Goal: Book appointment/travel/reservation

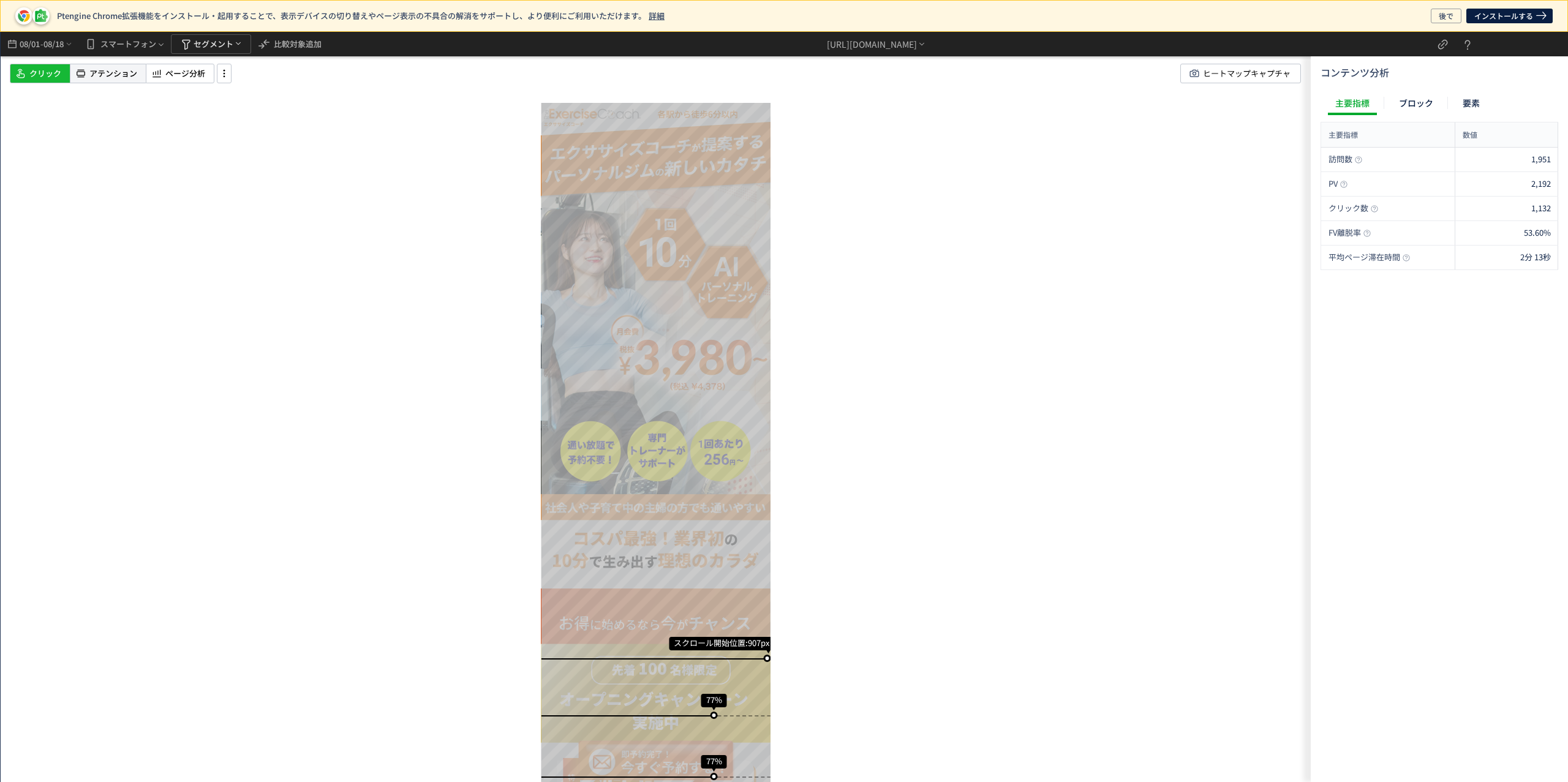
click at [102, 72] on span "アテンション" at bounding box center [113, 74] width 48 height 12
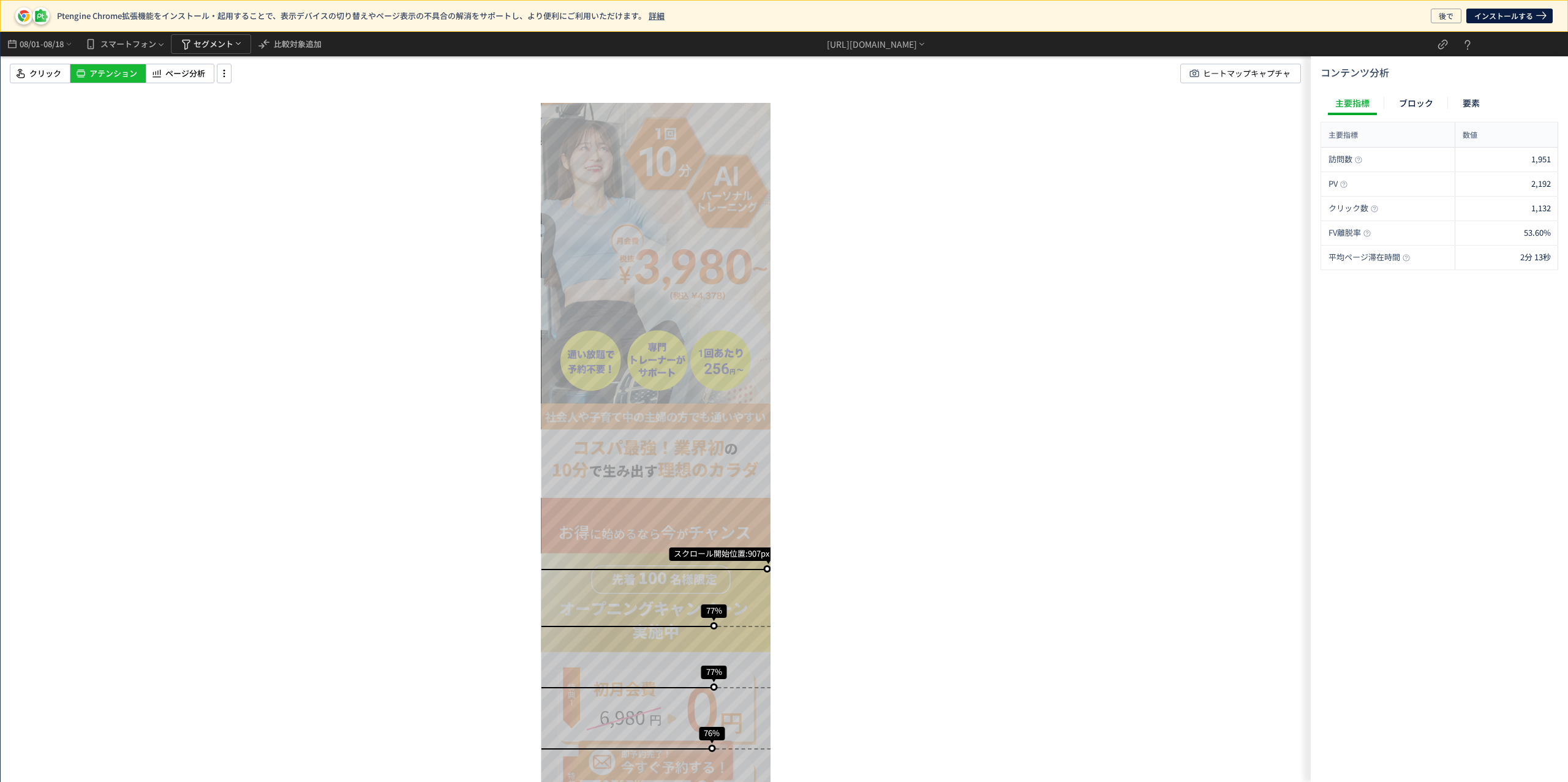
scroll to position [89, 0]
click at [34, 75] on span "クリック" at bounding box center [45, 74] width 32 height 12
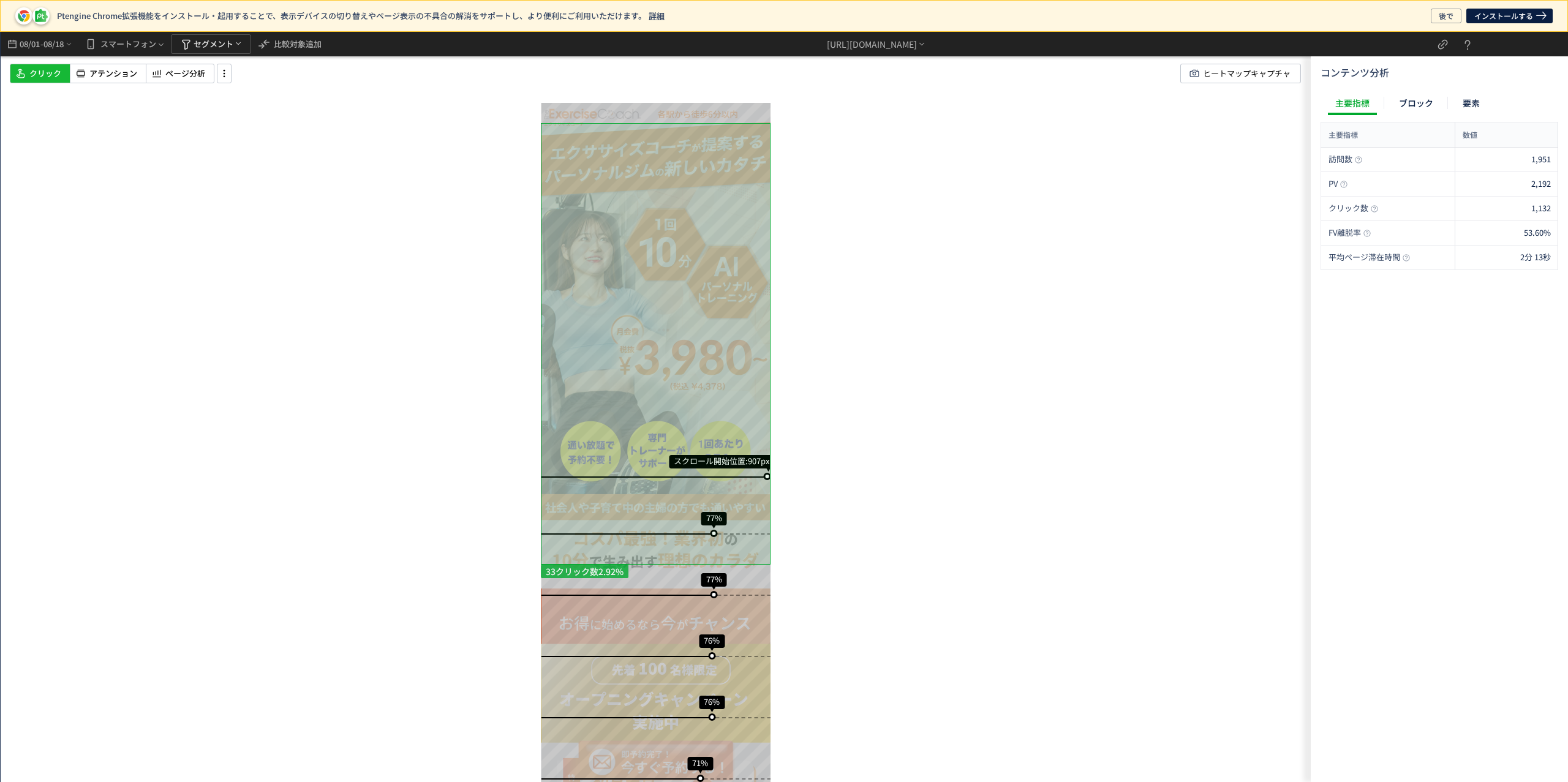
scroll to position [0, 0]
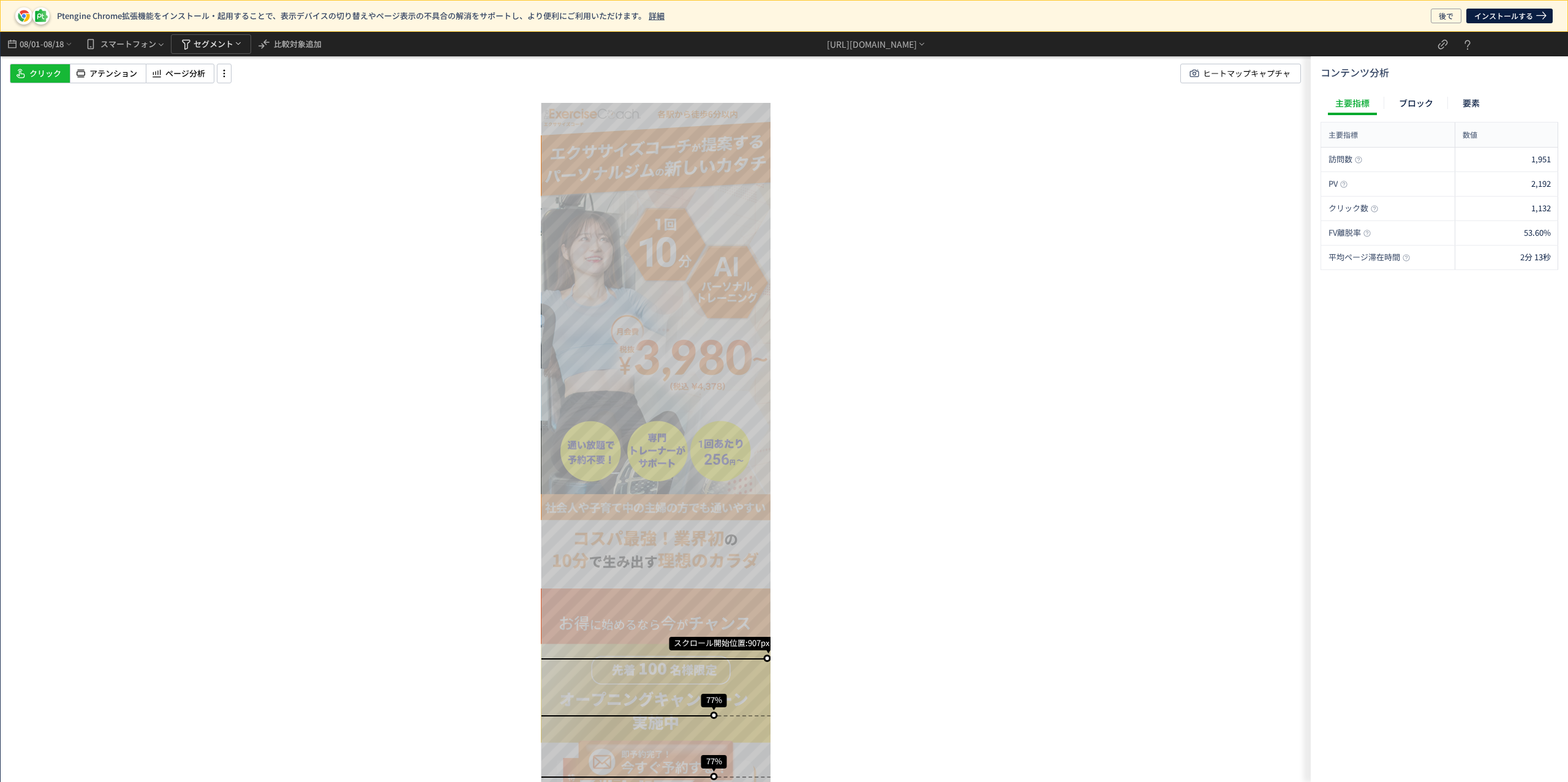
click at [370, 354] on div "スクロール開始位置:907px スクロール到達率 77% スクロール到達率 77% スクロール到達率 76% スクロール到達率 76% スクロール到達率 71…" at bounding box center [656, 407] width 1310 height 750
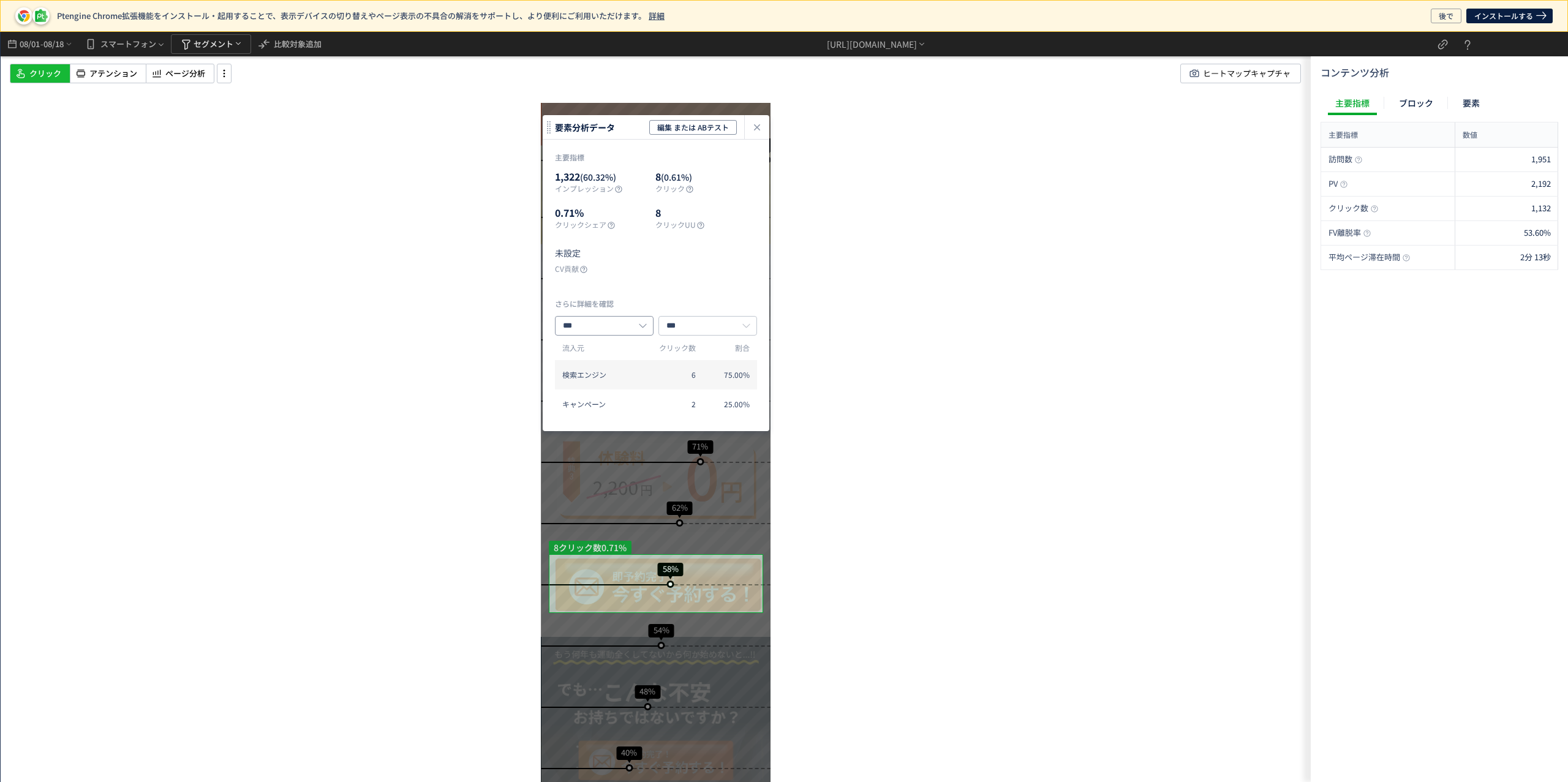
click at [611, 324] on input "***" at bounding box center [604, 326] width 99 height 20
click at [715, 328] on input "***" at bounding box center [707, 326] width 99 height 20
click at [709, 260] on div "1,322 (60.32%) インプレッション 8 (0.61%) クリック 0.71% クリックシェア 8 クリックUU 未設定 CV貢献" at bounding box center [656, 228] width 202 height 117
click at [614, 378] on span "検索エンジン" at bounding box center [602, 375] width 79 height 11
click at [712, 379] on span "75.00%" at bounding box center [725, 375] width 49 height 11
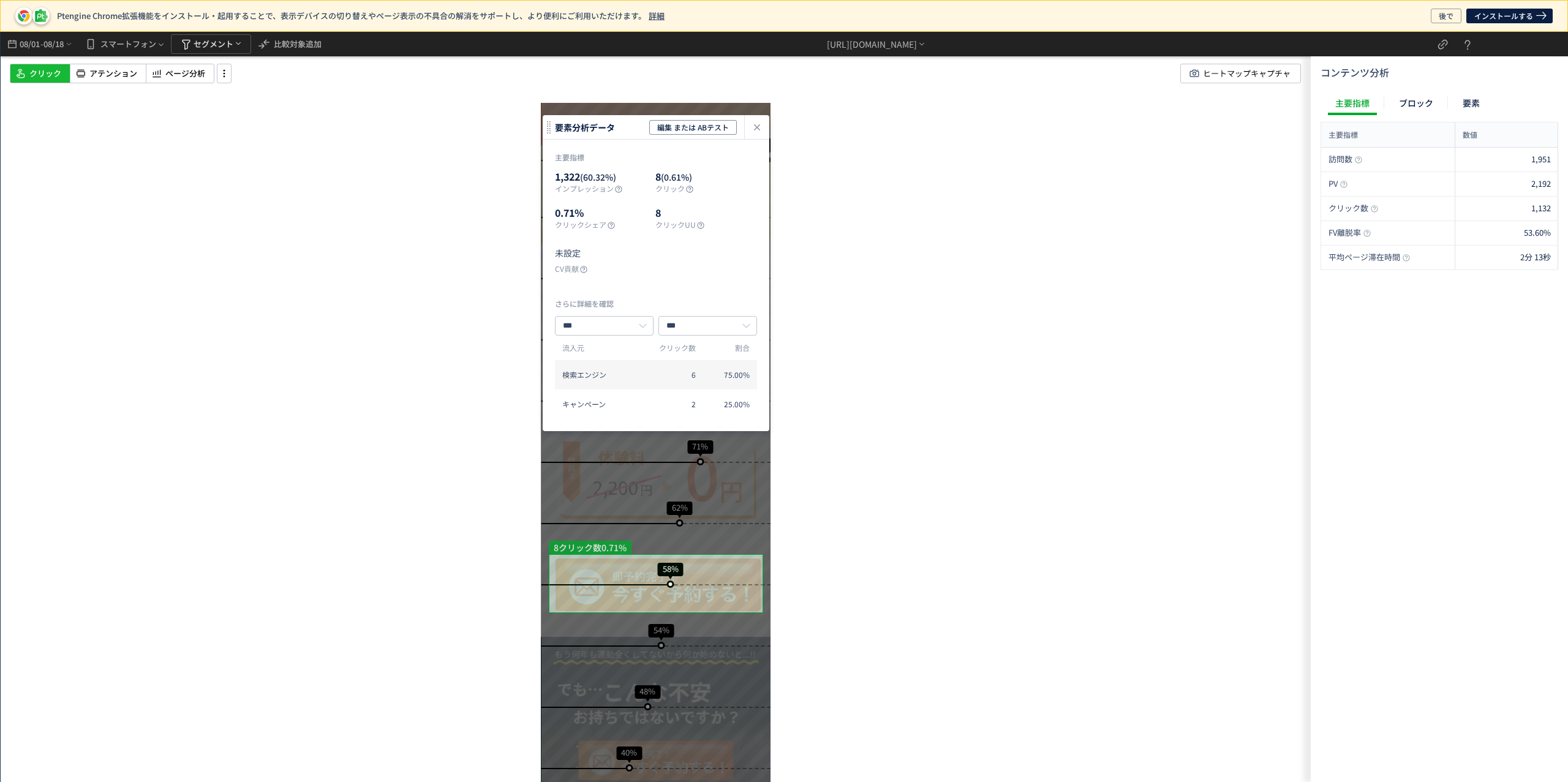
click at [677, 400] on span "2" at bounding box center [671, 404] width 49 height 11
click at [33, 51] on span "08/01" at bounding box center [29, 44] width 21 height 24
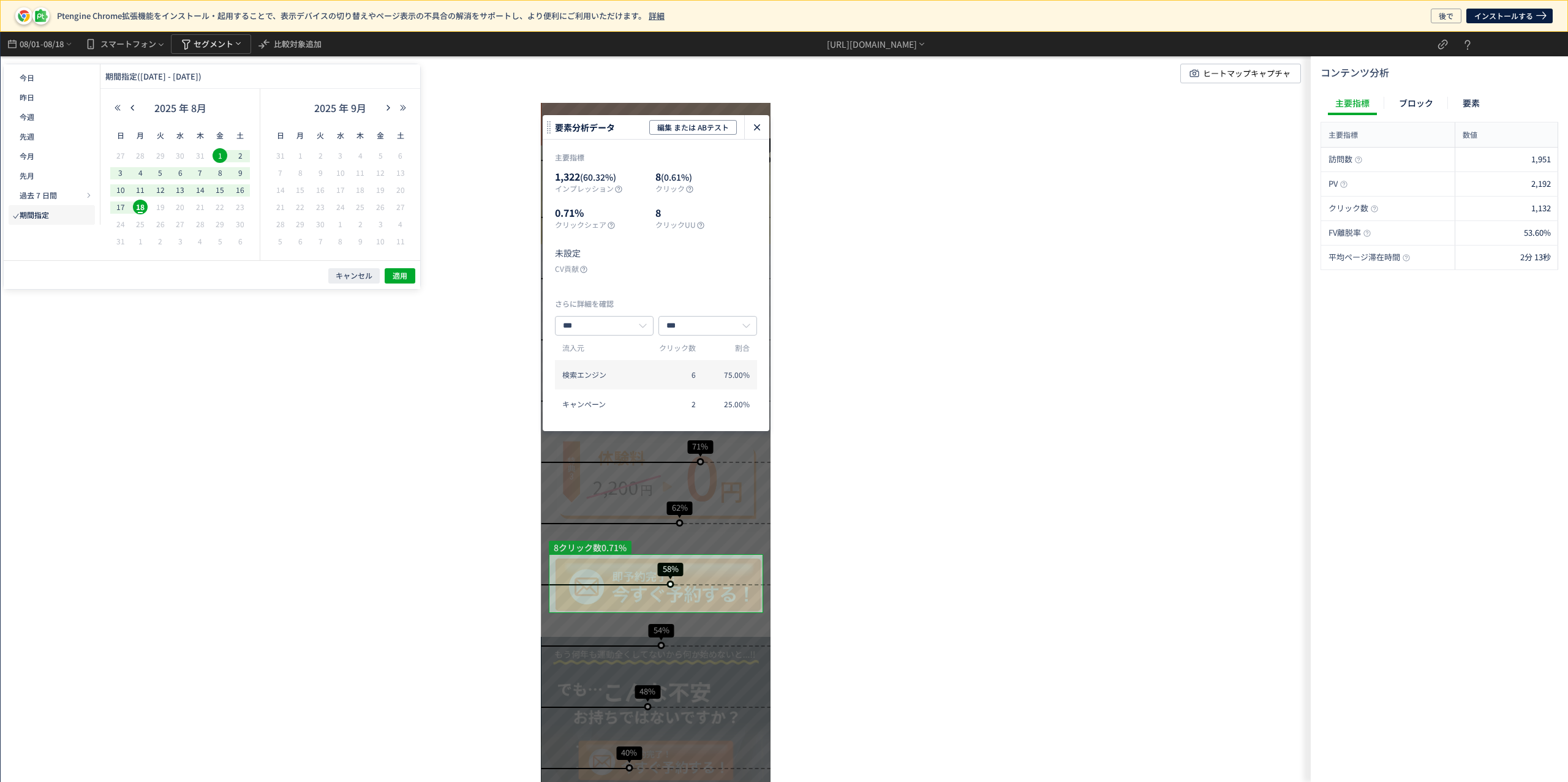
click at [757, 132] on icon "heatmap-click-data-modal" at bounding box center [757, 127] width 15 height 15
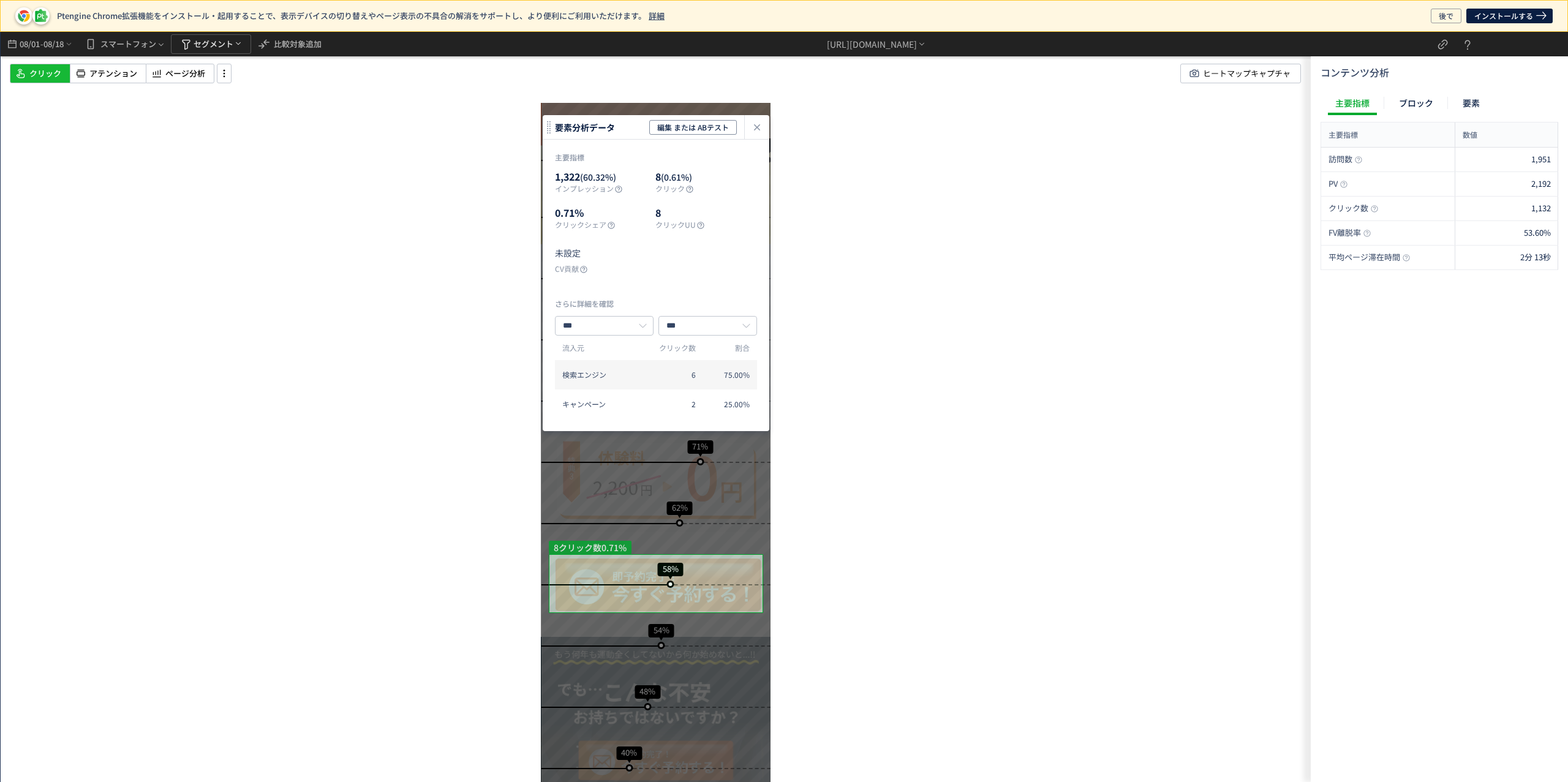
click at [111, 138] on div "スクロール開始位置:907px スクロール到達率 77% スクロール到達率 77% スクロール到達率 76% スクロール到達率 76% スクロール到達率 71…" at bounding box center [656, 407] width 1310 height 750
click at [1097, 297] on div "スクロール開始位置:907px スクロール到達率 77% スクロール到達率 77% スクロール到達率 76% スクロール到達率 76% スクロール到達率 71…" at bounding box center [656, 407] width 1310 height 750
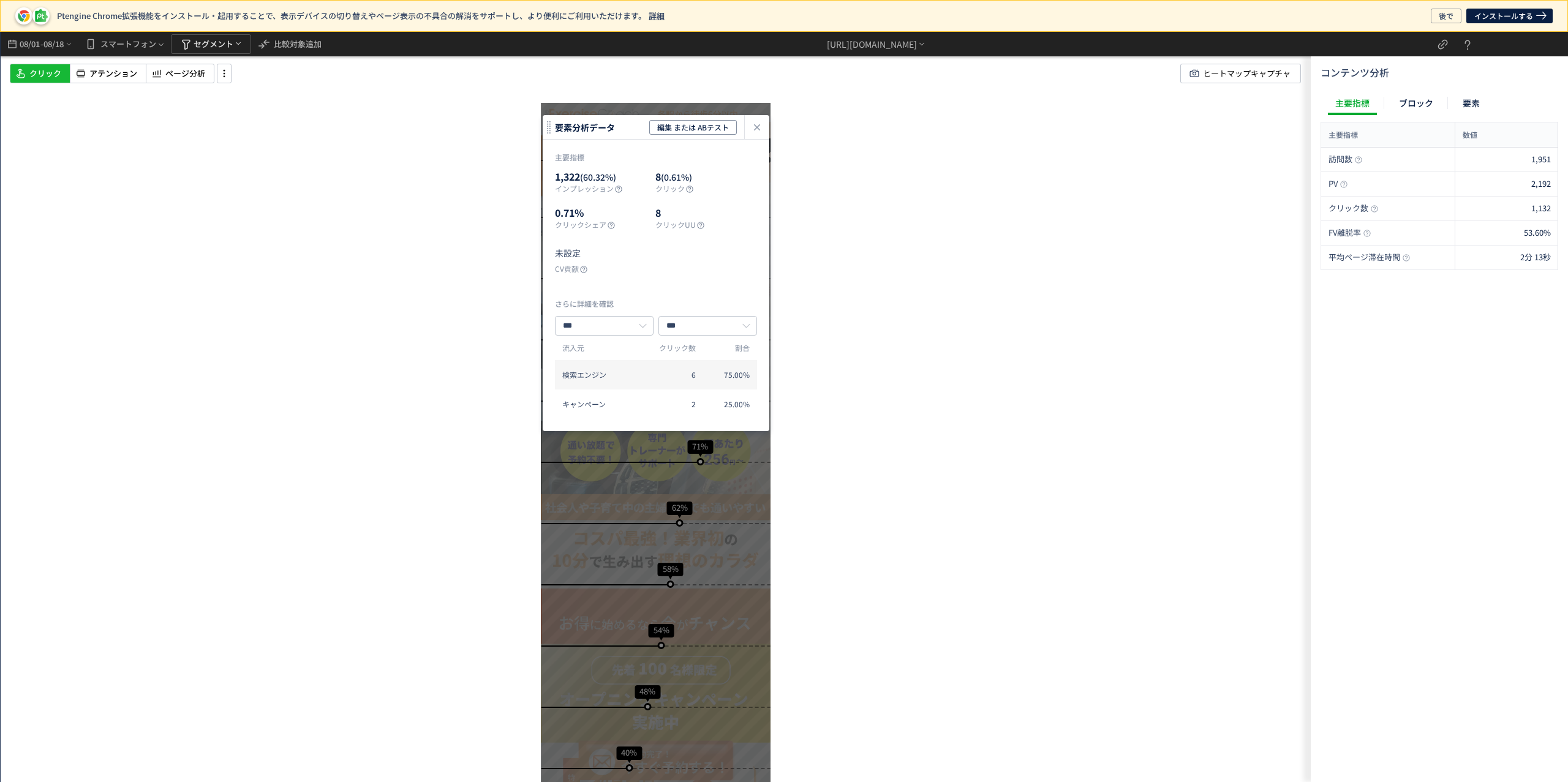
click at [813, 381] on div "スクロール開始位置:907px スクロール到達率 77% スクロール到達率 77% スクロール到達率 76% スクロール到達率 76% スクロール到達率 71…" at bounding box center [656, 407] width 1310 height 750
click at [752, 132] on icon "heatmap-click-data-modal" at bounding box center [757, 127] width 15 height 15
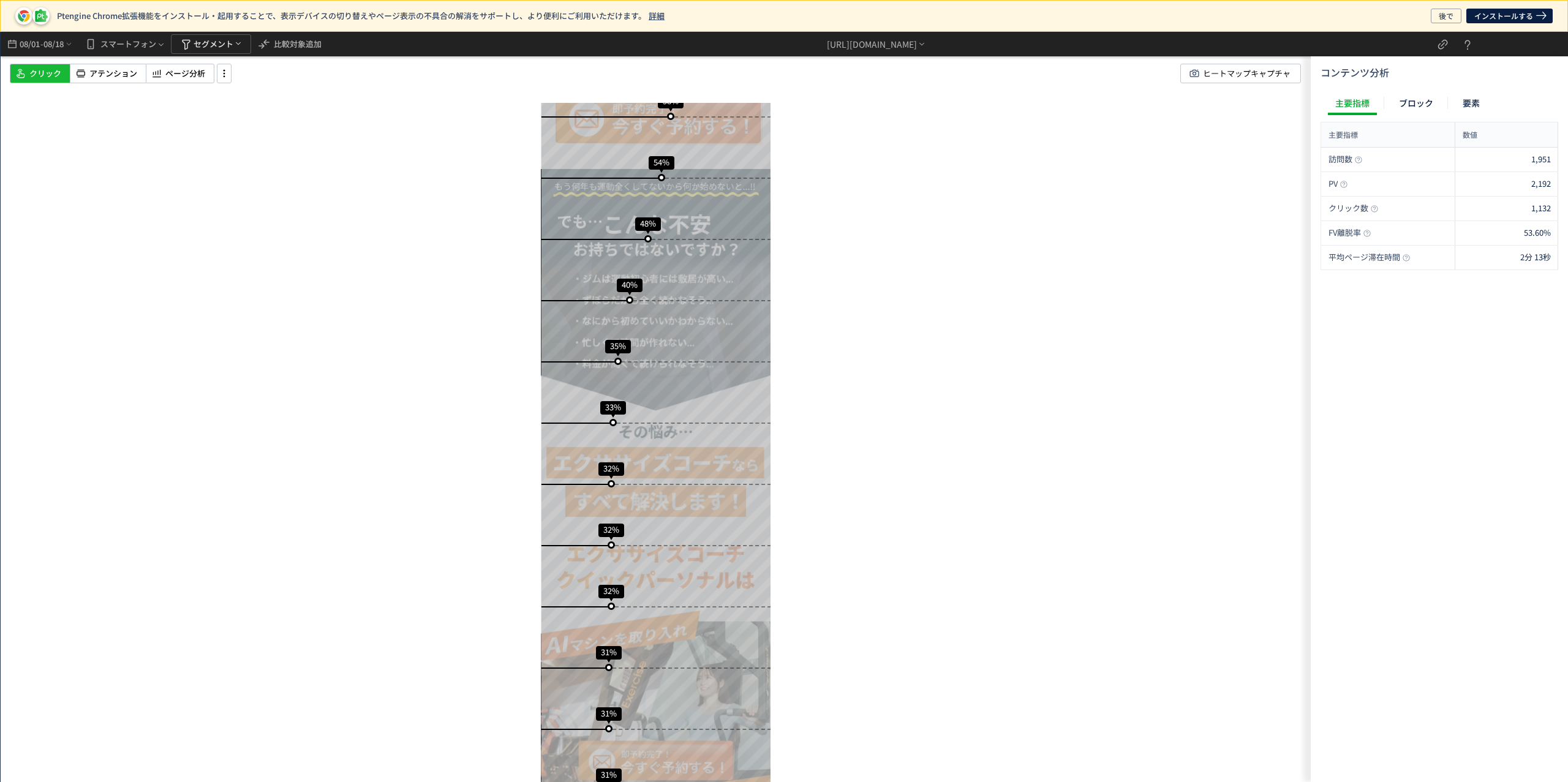
scroll to position [854, 0]
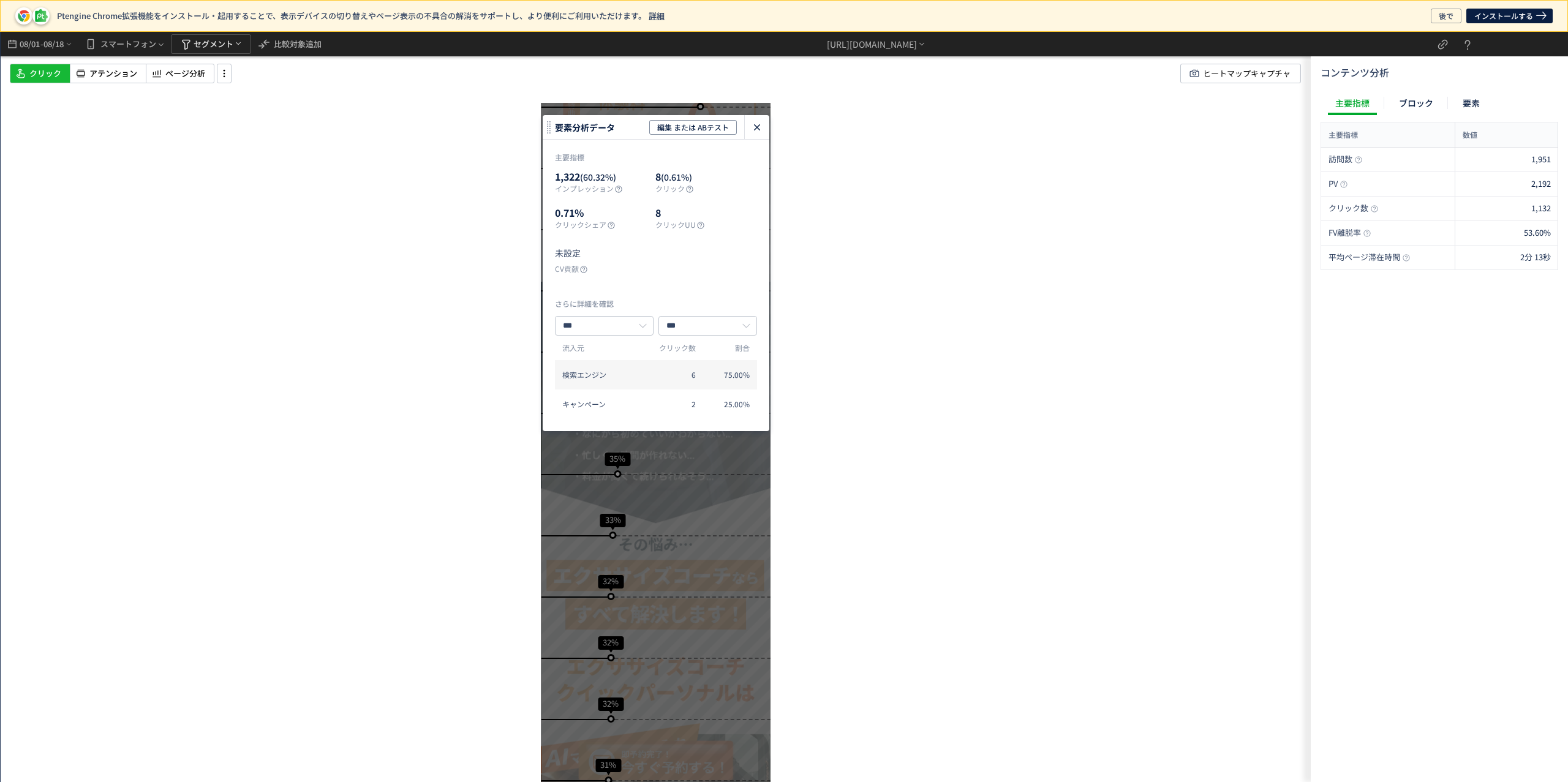
click at [760, 125] on icon "heatmap-click-data-modal" at bounding box center [757, 127] width 15 height 15
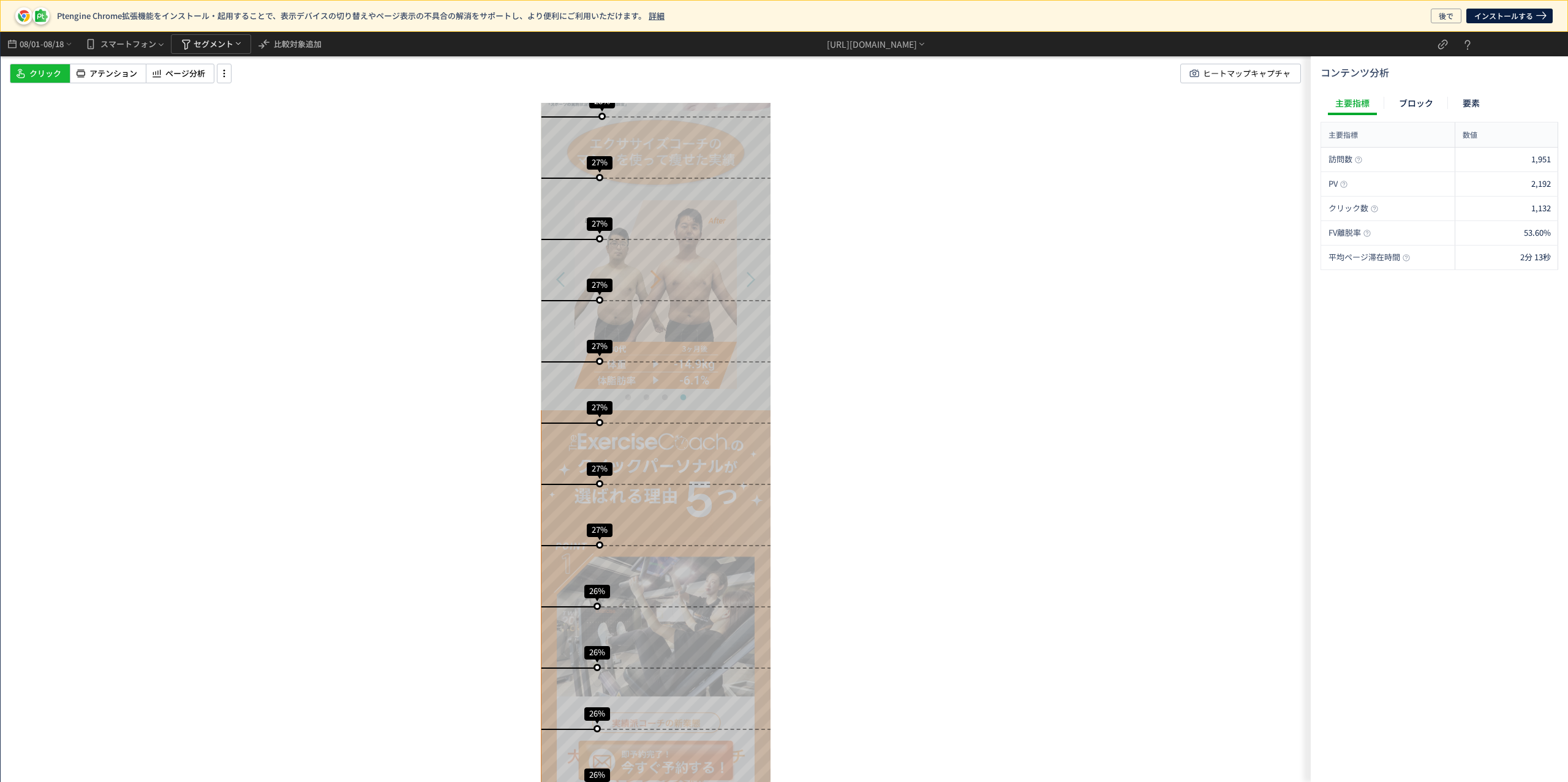
scroll to position [3137, 0]
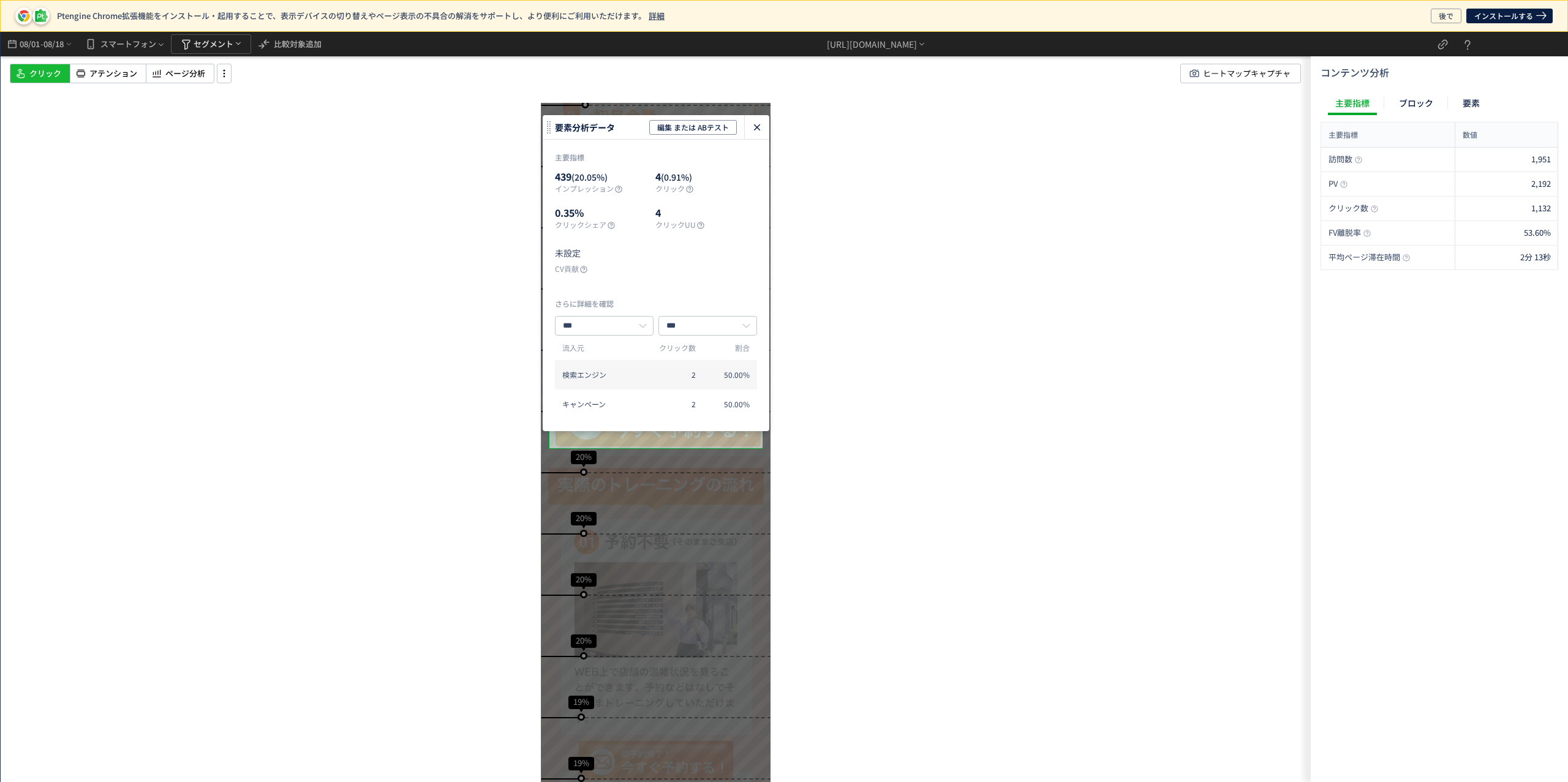
click at [762, 131] on icon "heatmap-click-data-modal" at bounding box center [757, 127] width 15 height 15
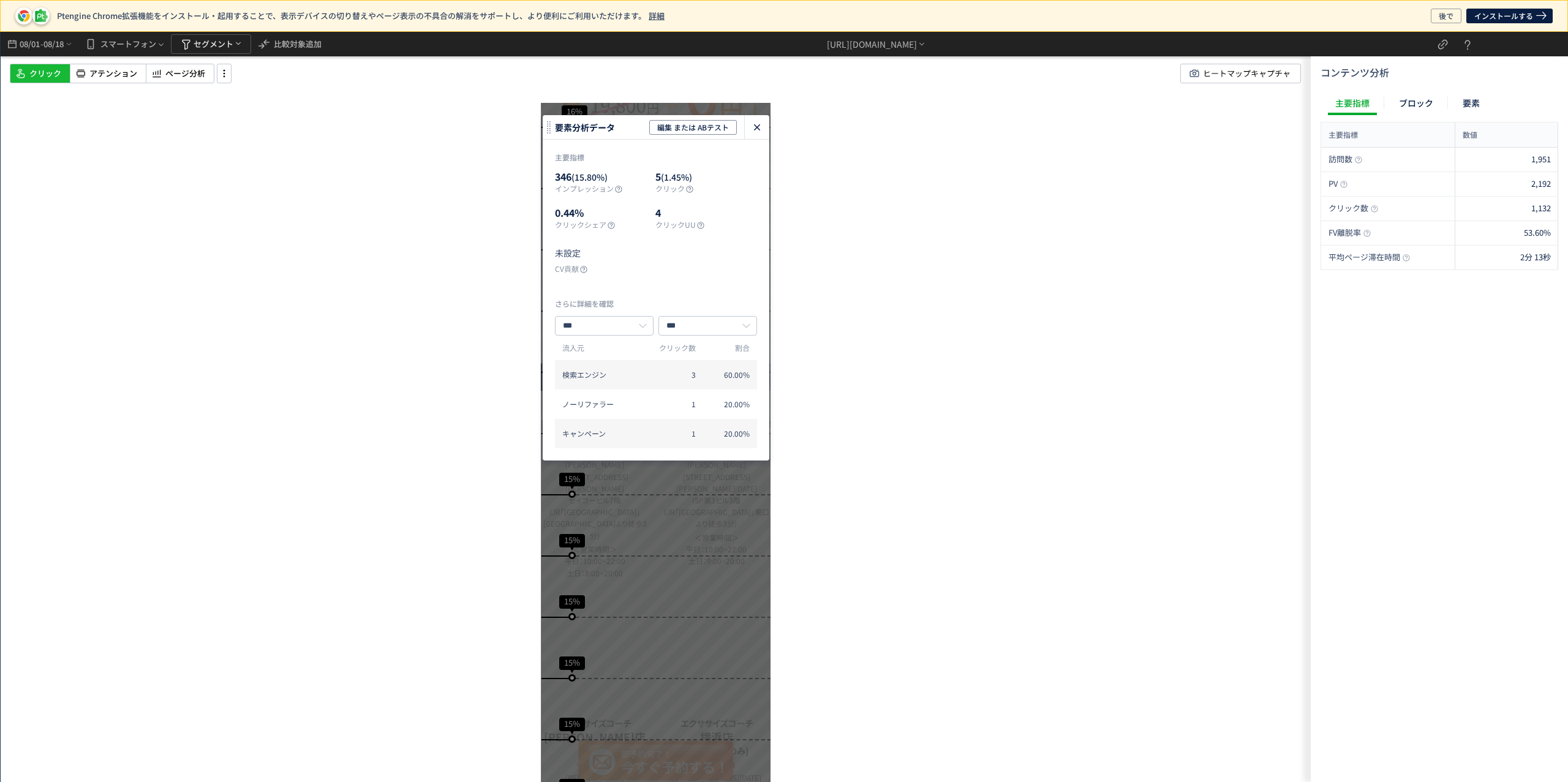
click at [761, 124] on icon "heatmap-click-data-modal" at bounding box center [757, 127] width 15 height 15
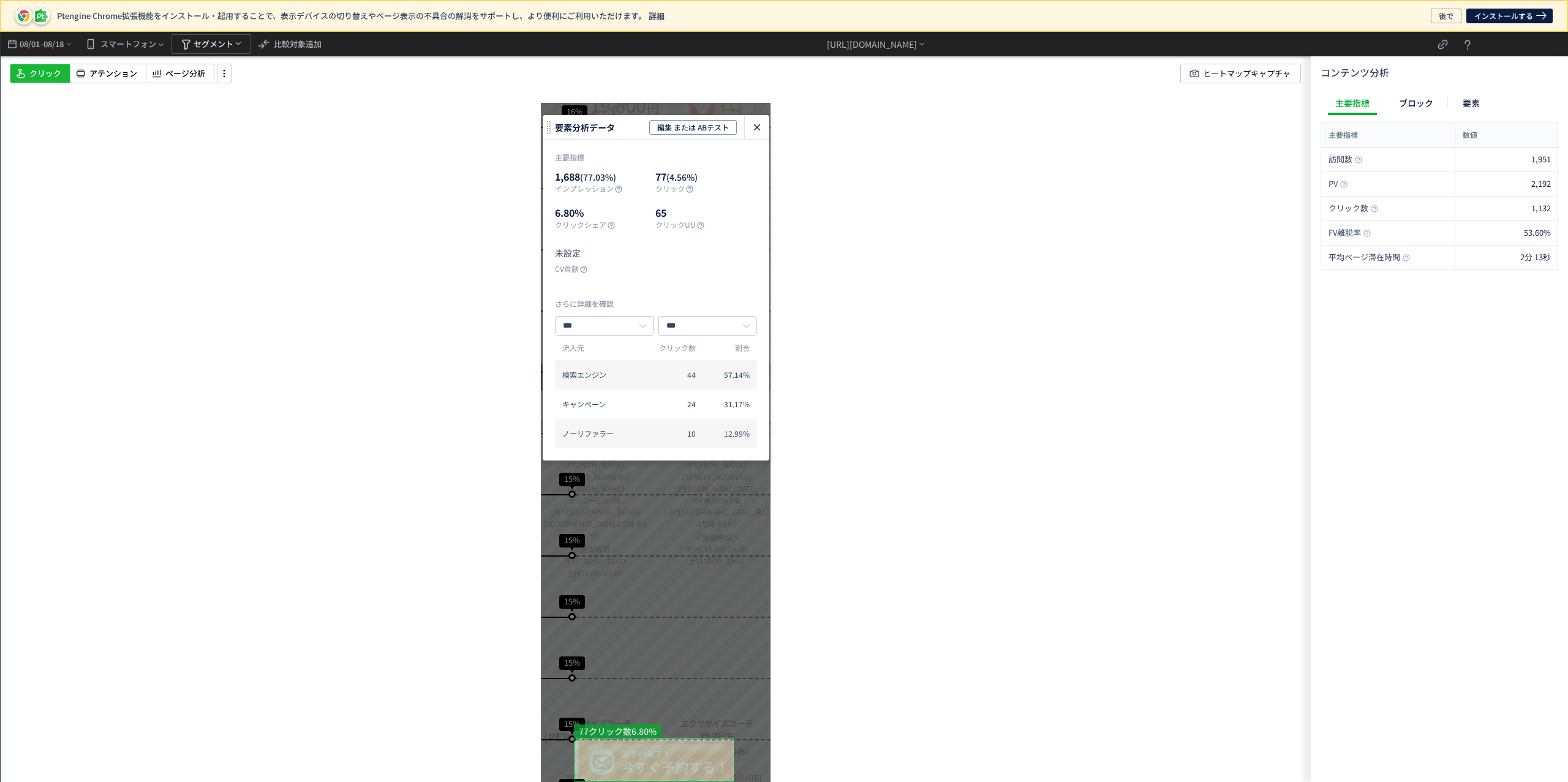
click at [760, 127] on icon "heatmap-click-data-modal" at bounding box center [757, 127] width 15 height 15
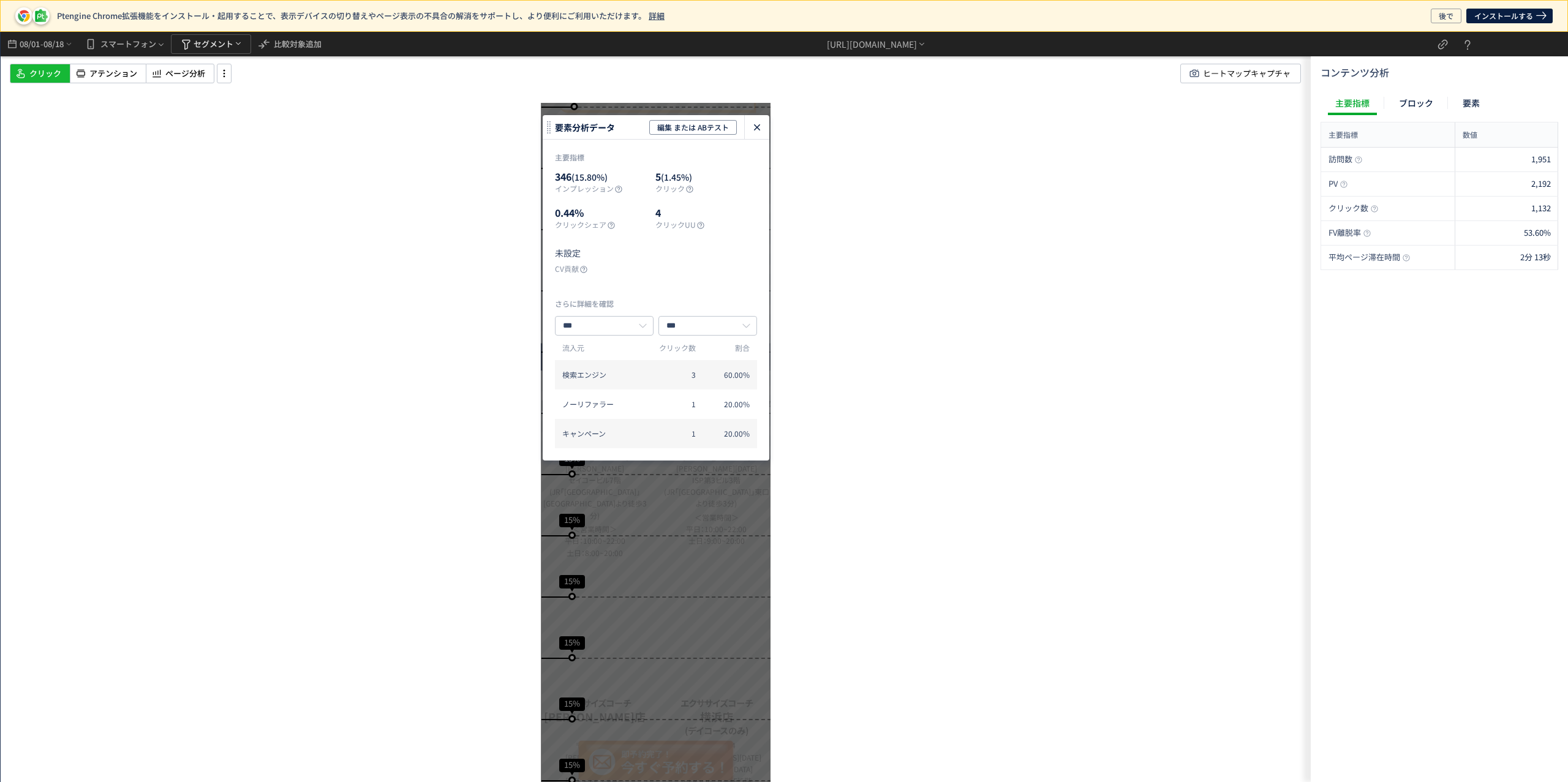
click at [761, 124] on icon "heatmap-click-data-modal" at bounding box center [757, 127] width 15 height 15
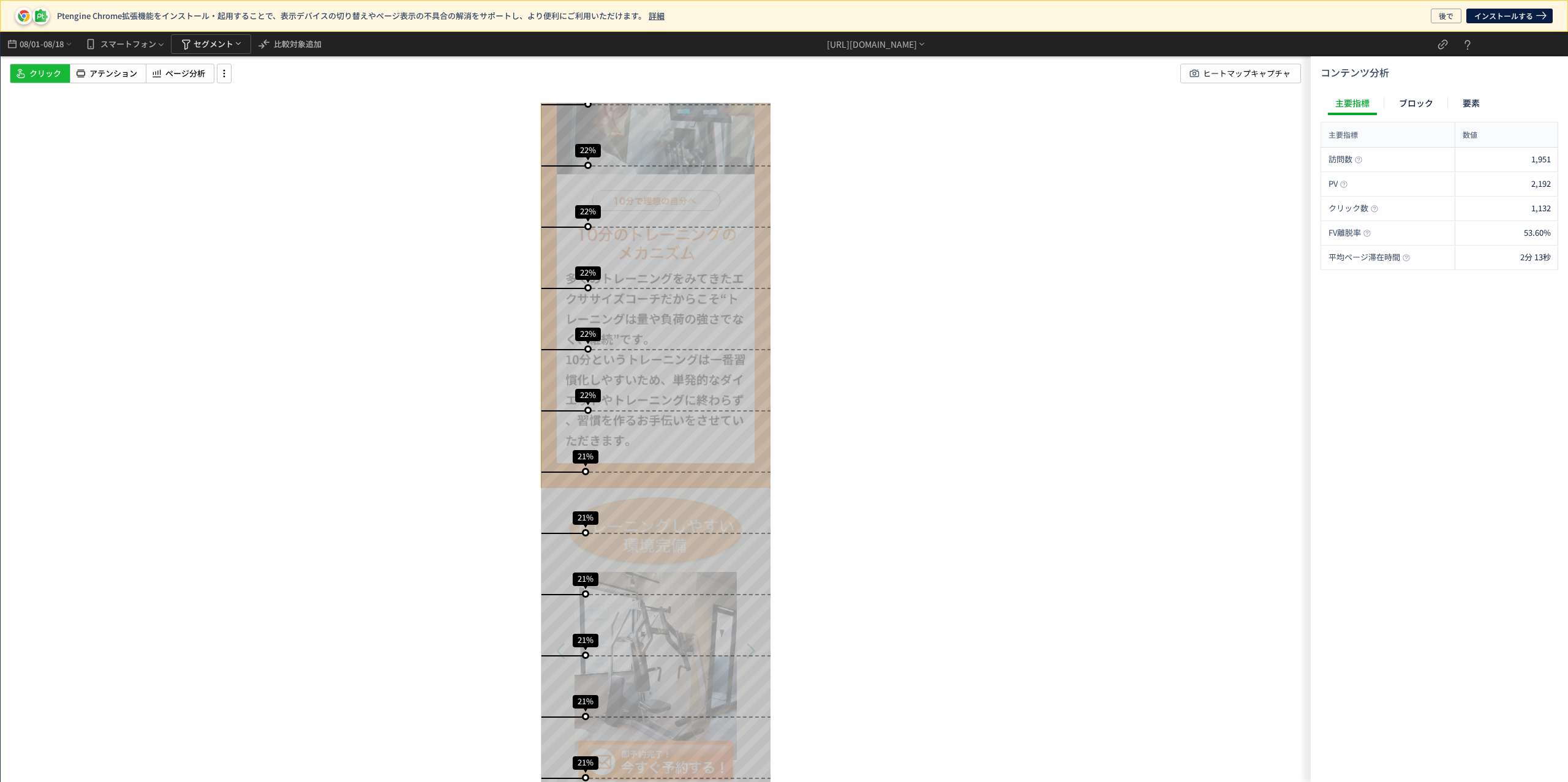
scroll to position [5028, 0]
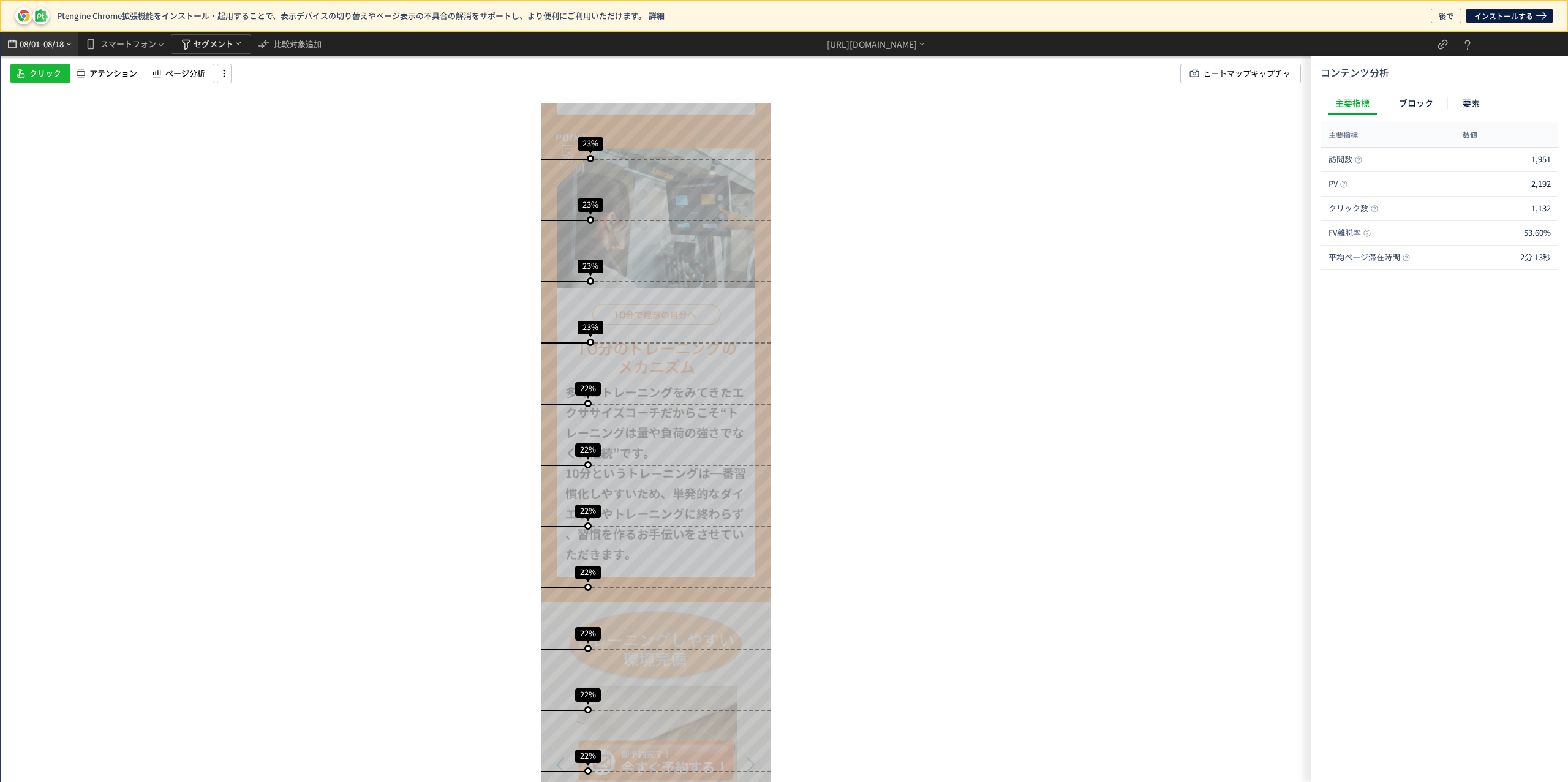
click at [71, 44] on icon "heatmap-top-bar" at bounding box center [69, 44] width 9 height 10
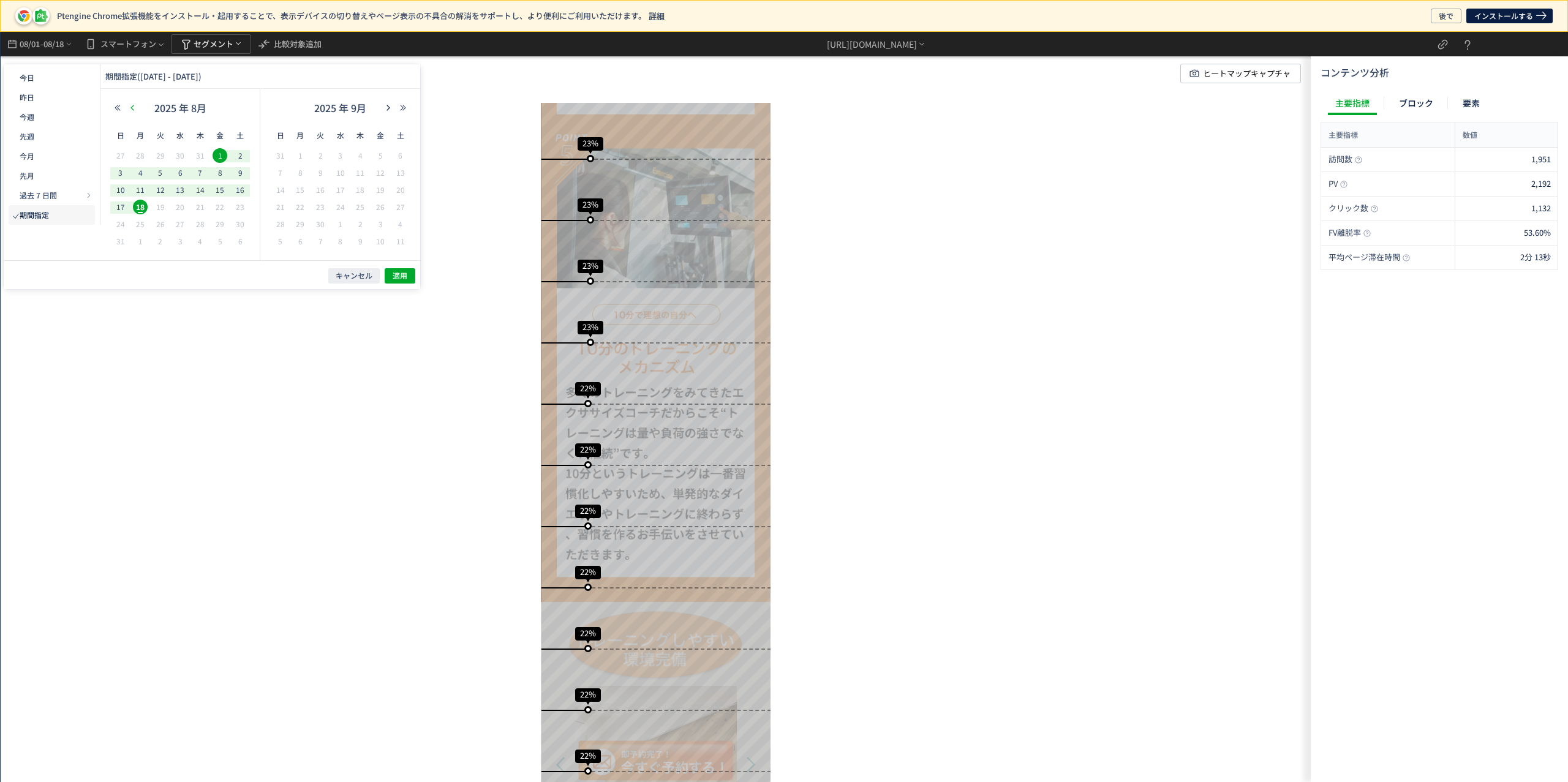
click at [134, 107] on icon "button" at bounding box center [132, 107] width 7 height 7
click at [157, 152] on span "1" at bounding box center [160, 156] width 15 height 15
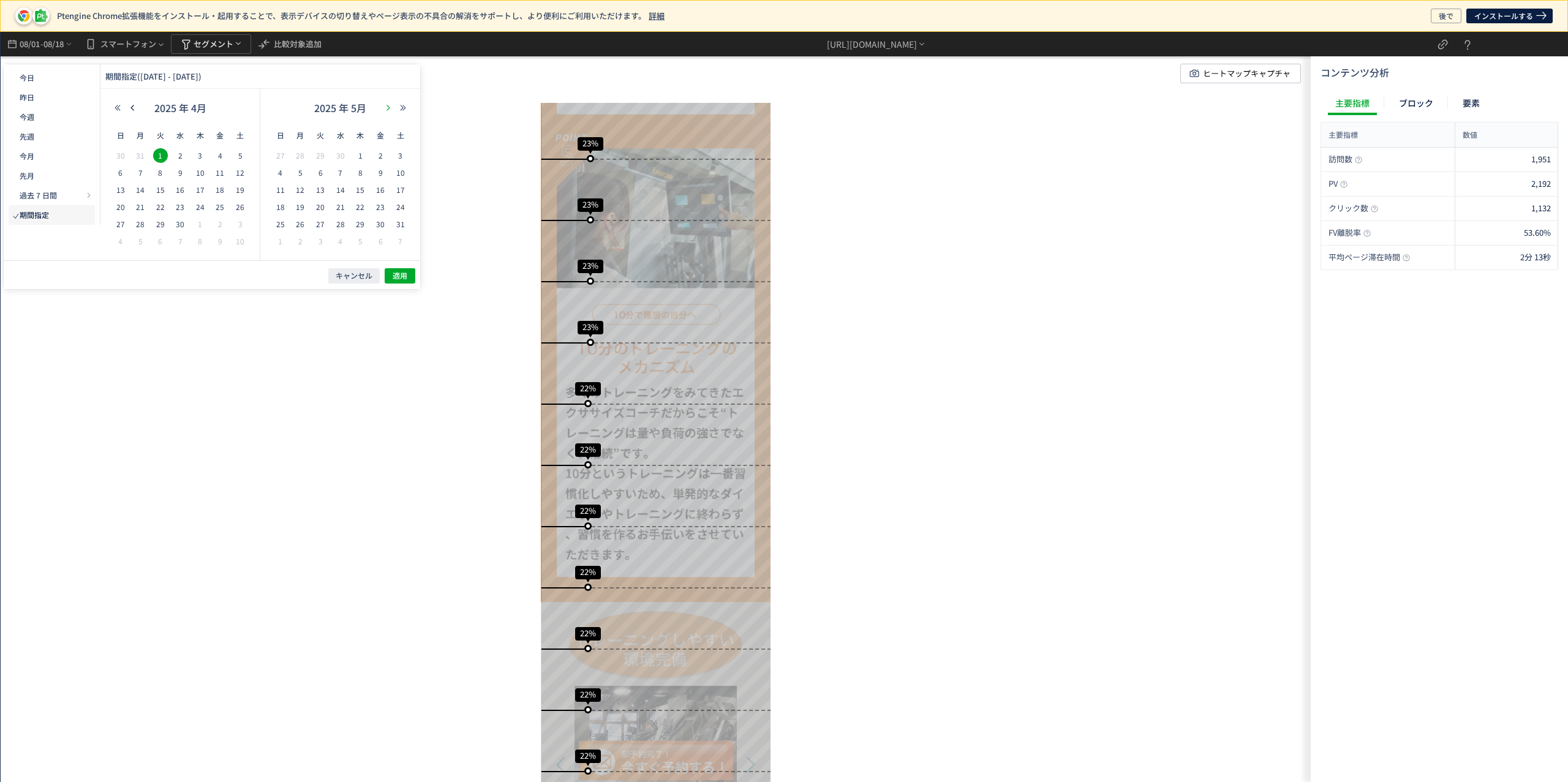
click at [390, 104] on icon "button" at bounding box center [388, 107] width 7 height 7
click at [205, 226] on span "31" at bounding box center [200, 224] width 15 height 15
click at [387, 273] on button "適用" at bounding box center [400, 275] width 30 height 15
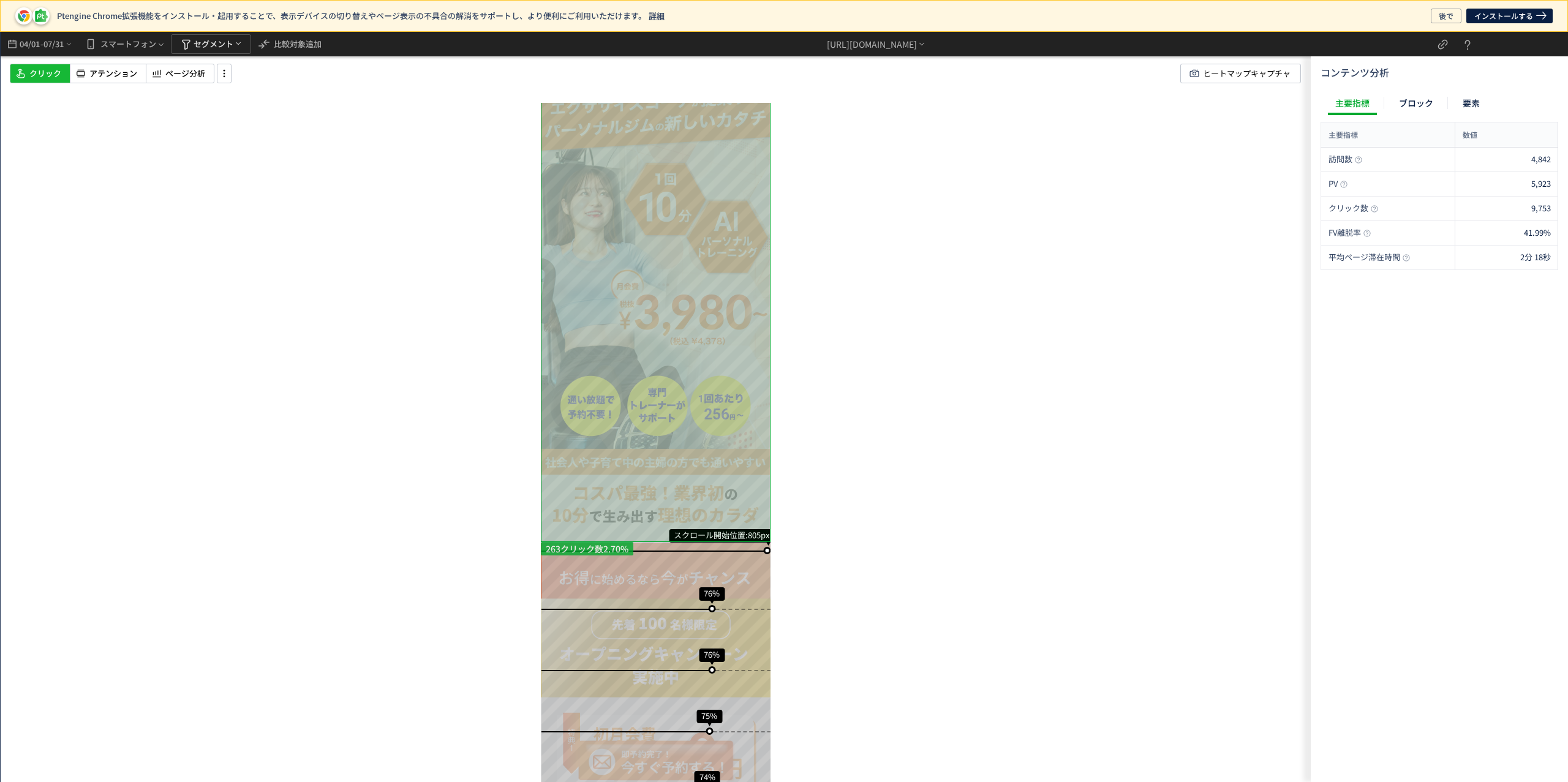
scroll to position [46, 0]
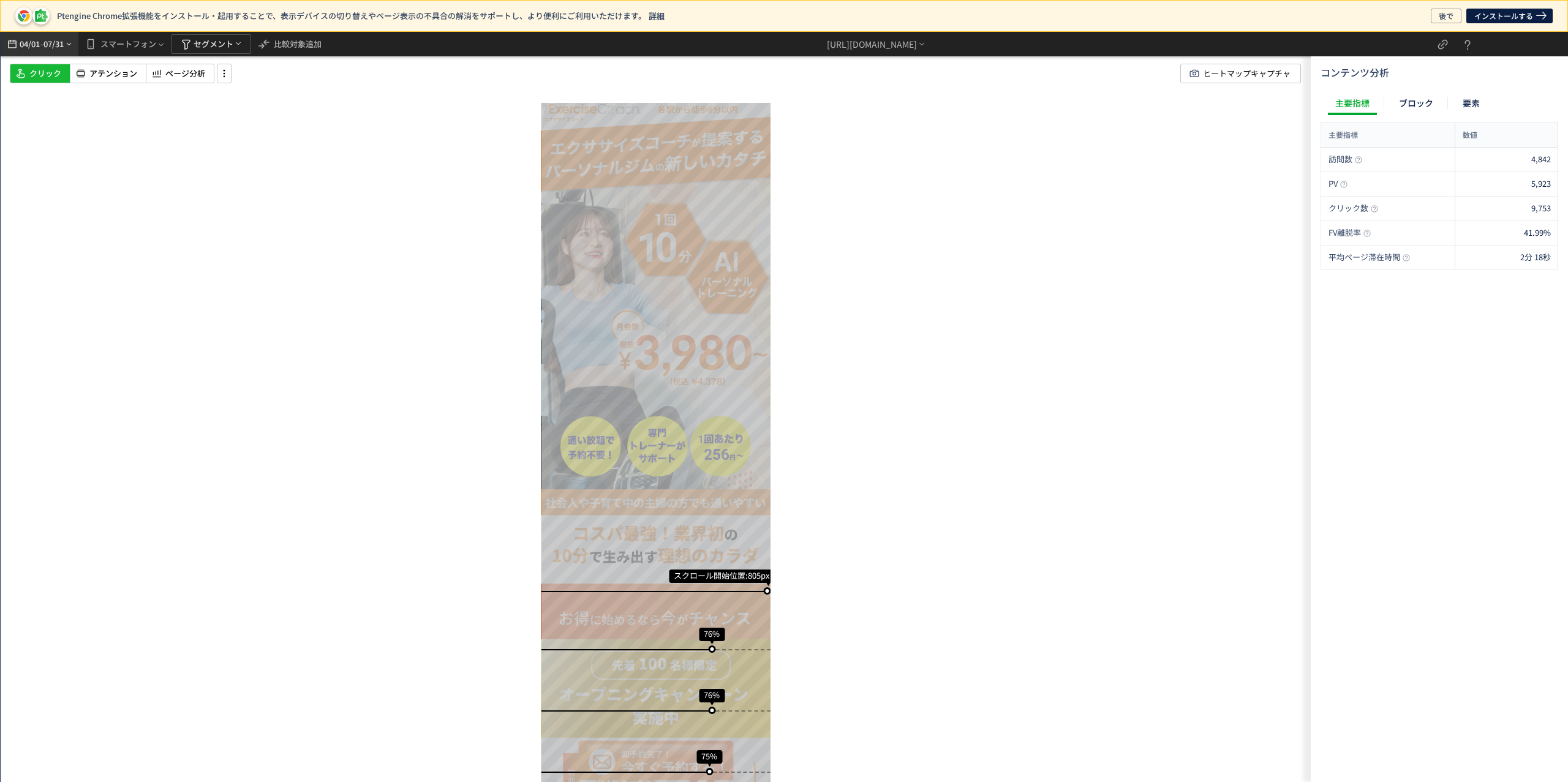
click at [61, 50] on span "07/31" at bounding box center [54, 44] width 21 height 24
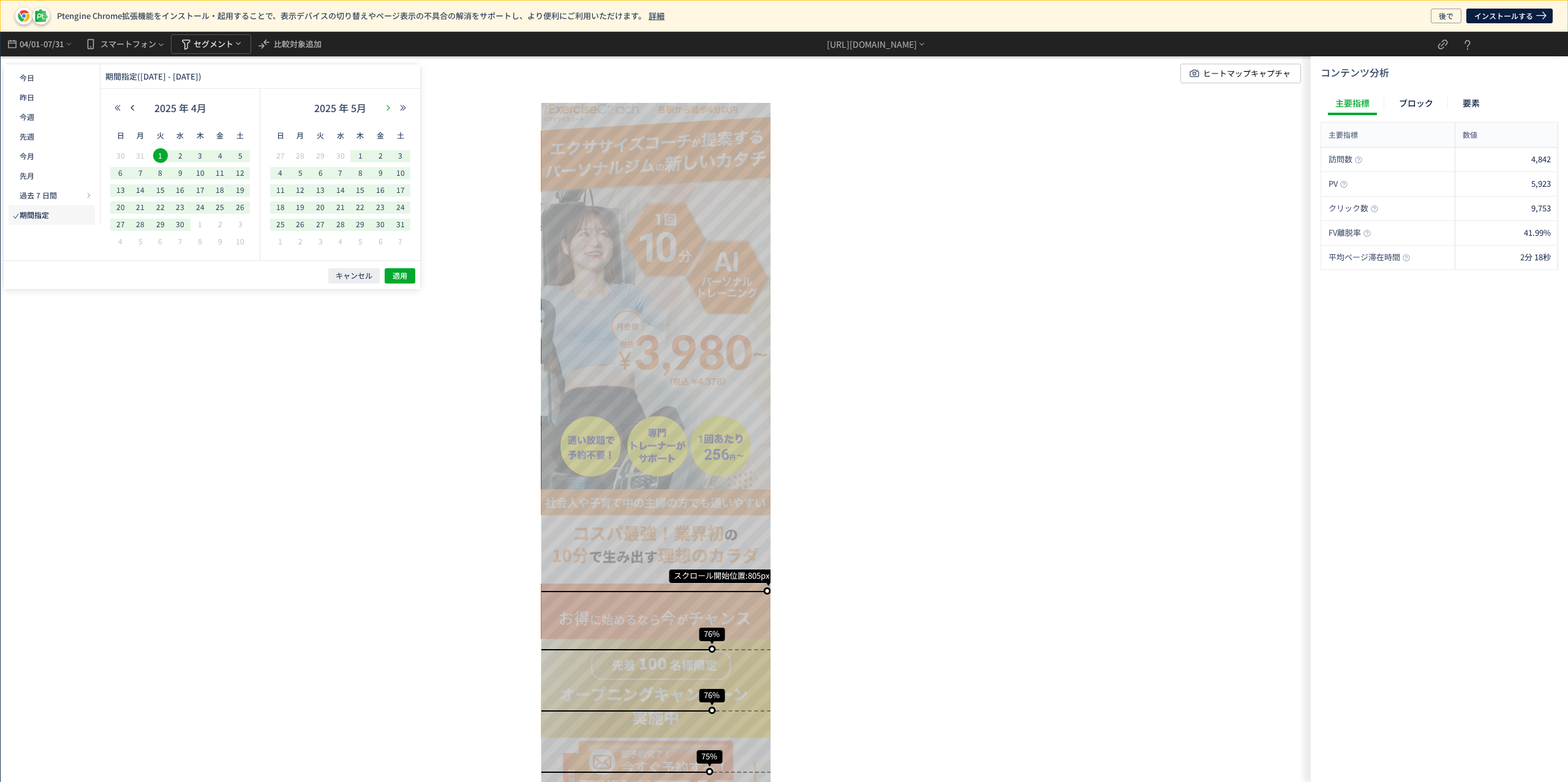
click at [390, 111] on button "button" at bounding box center [388, 107] width 15 height 9
click at [383, 156] on span "1" at bounding box center [380, 156] width 15 height 15
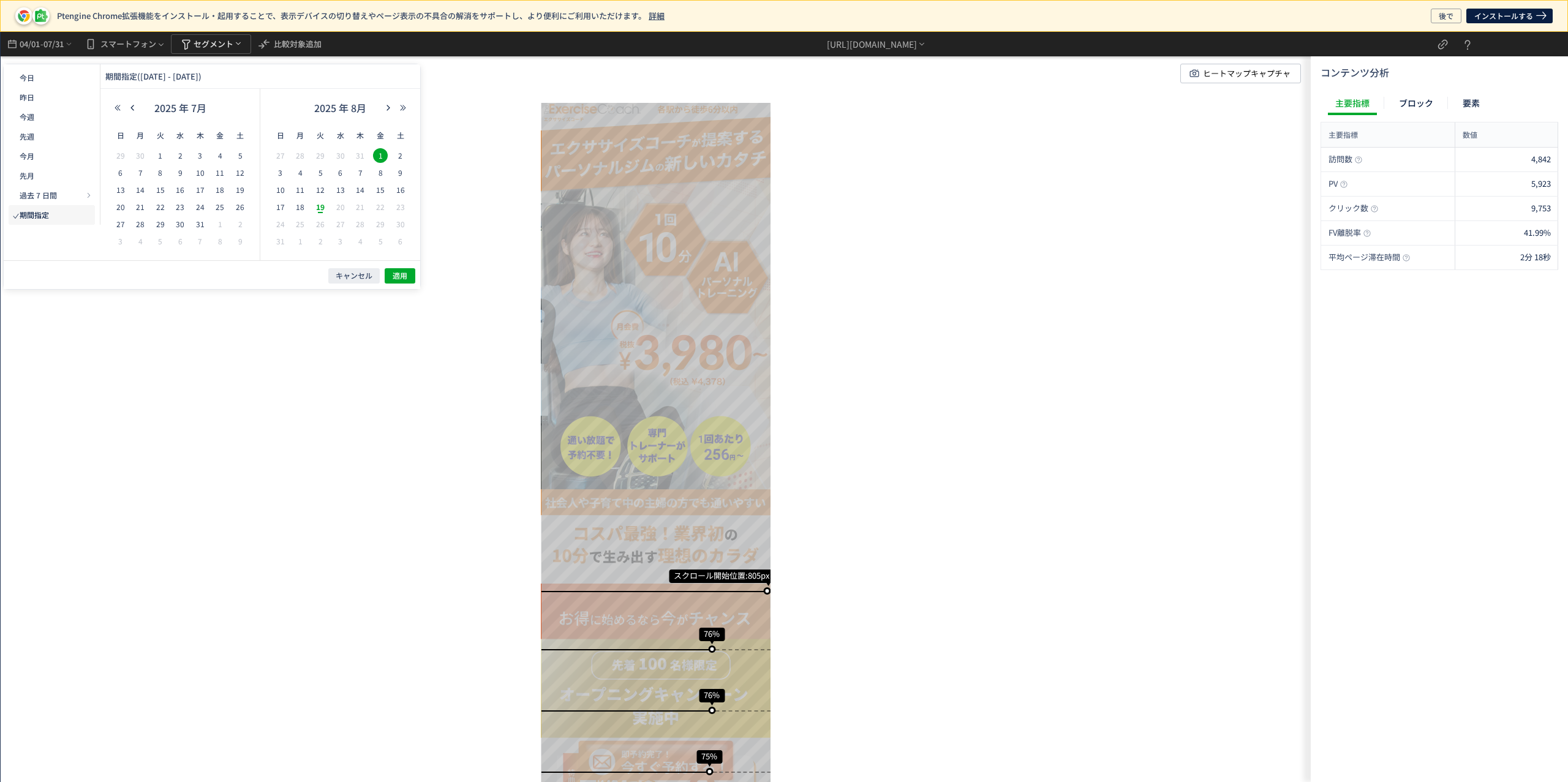
click at [326, 206] on span "19" at bounding box center [320, 207] width 15 height 15
click at [299, 210] on span "18" at bounding box center [300, 207] width 15 height 15
click at [394, 275] on span "適用" at bounding box center [400, 276] width 15 height 11
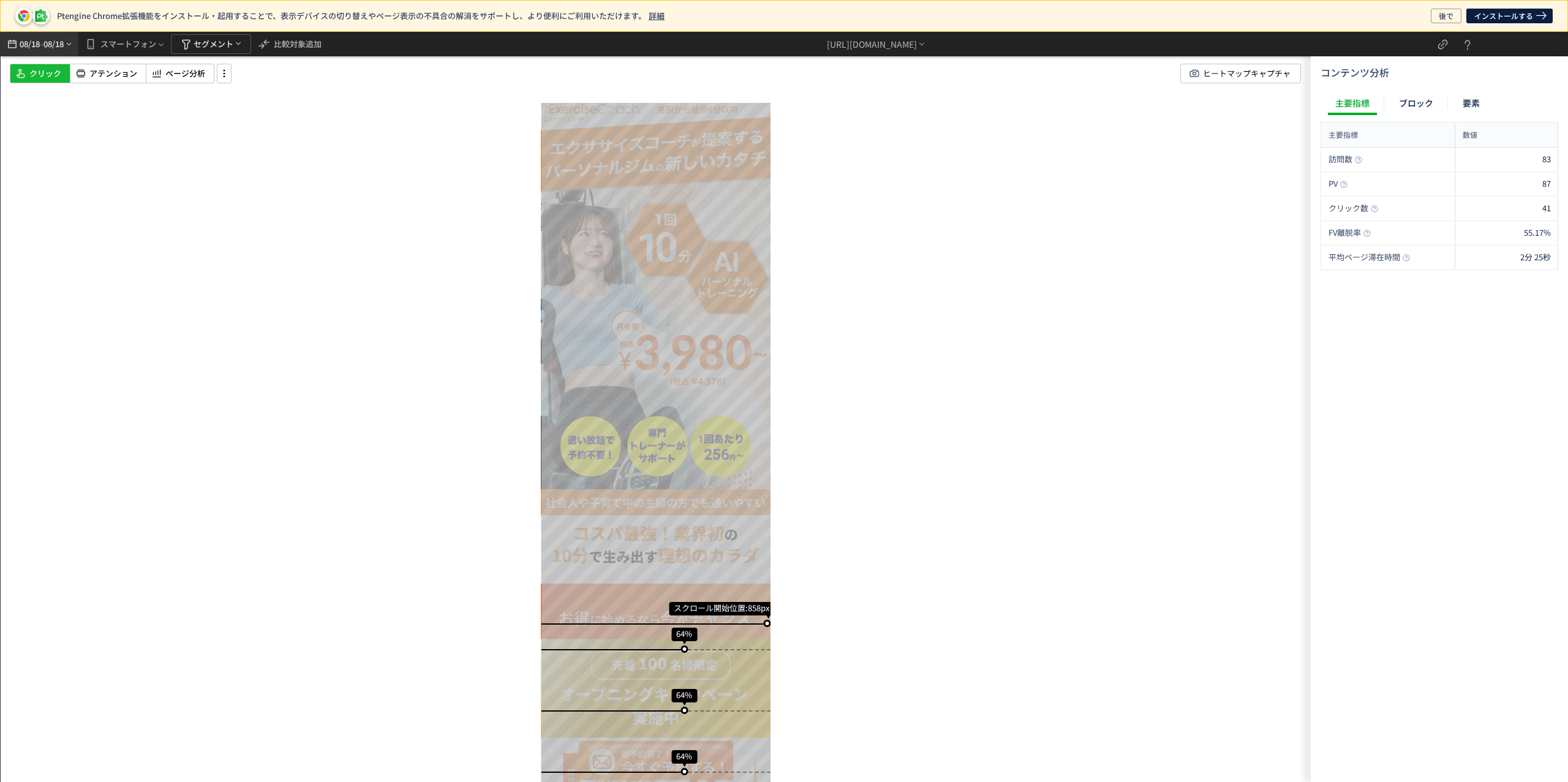
click at [67, 50] on div "08/18 - 08/18" at bounding box center [39, 44] width 68 height 24
click at [223, 150] on span "1" at bounding box center [220, 156] width 15 height 15
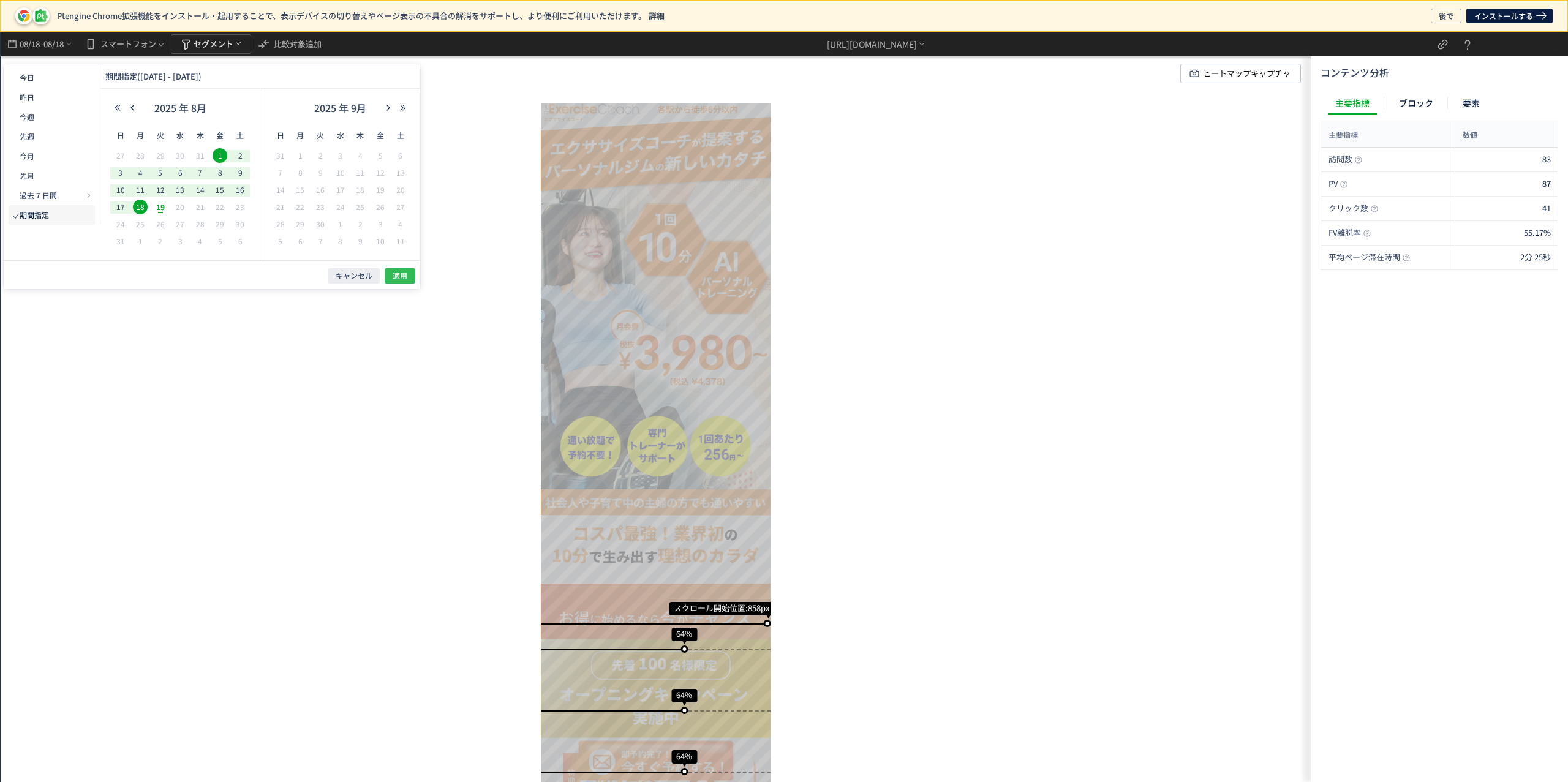
click at [409, 279] on button "適用" at bounding box center [400, 275] width 30 height 15
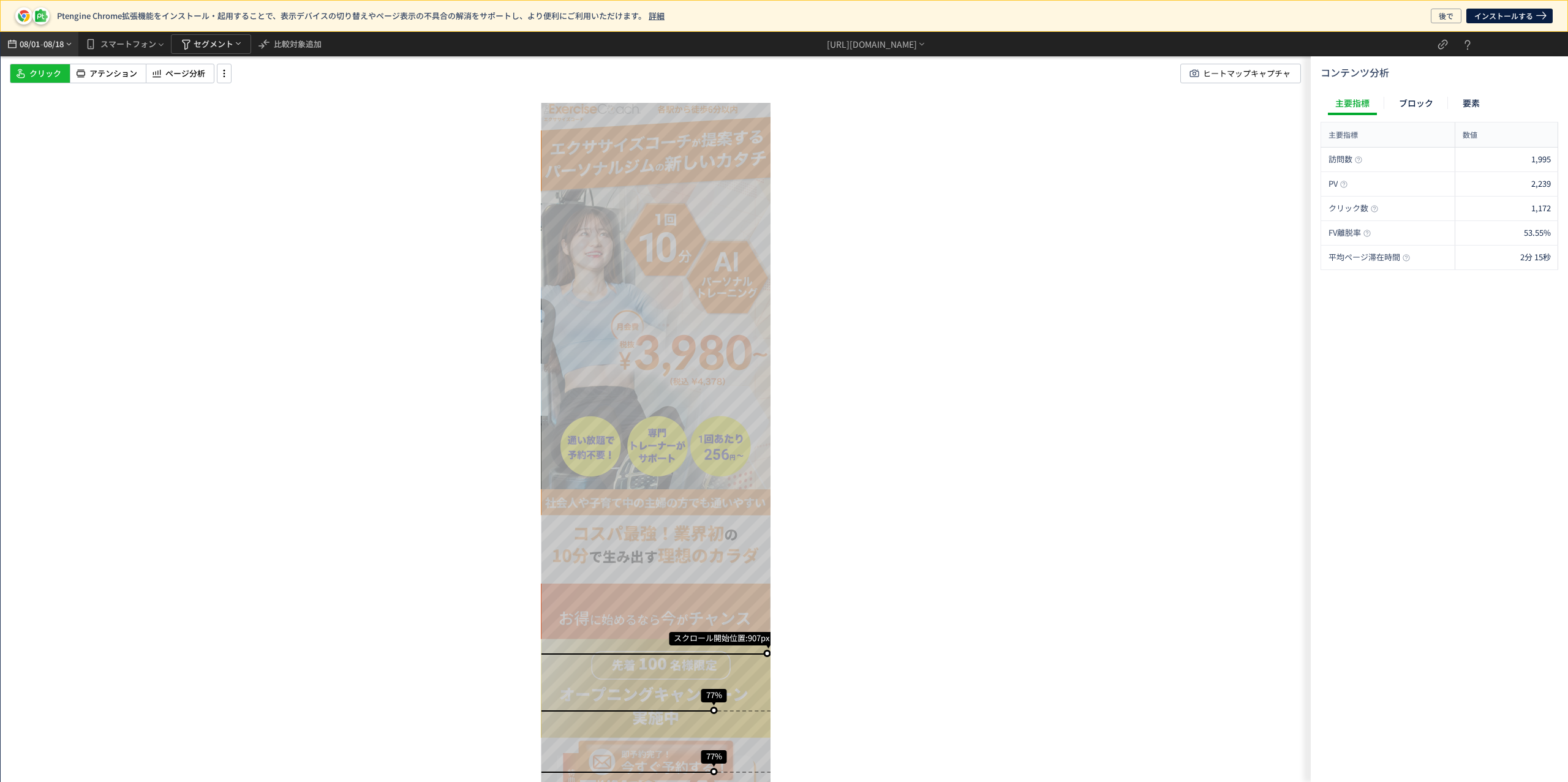
click at [60, 44] on span "08/18" at bounding box center [54, 44] width 21 height 24
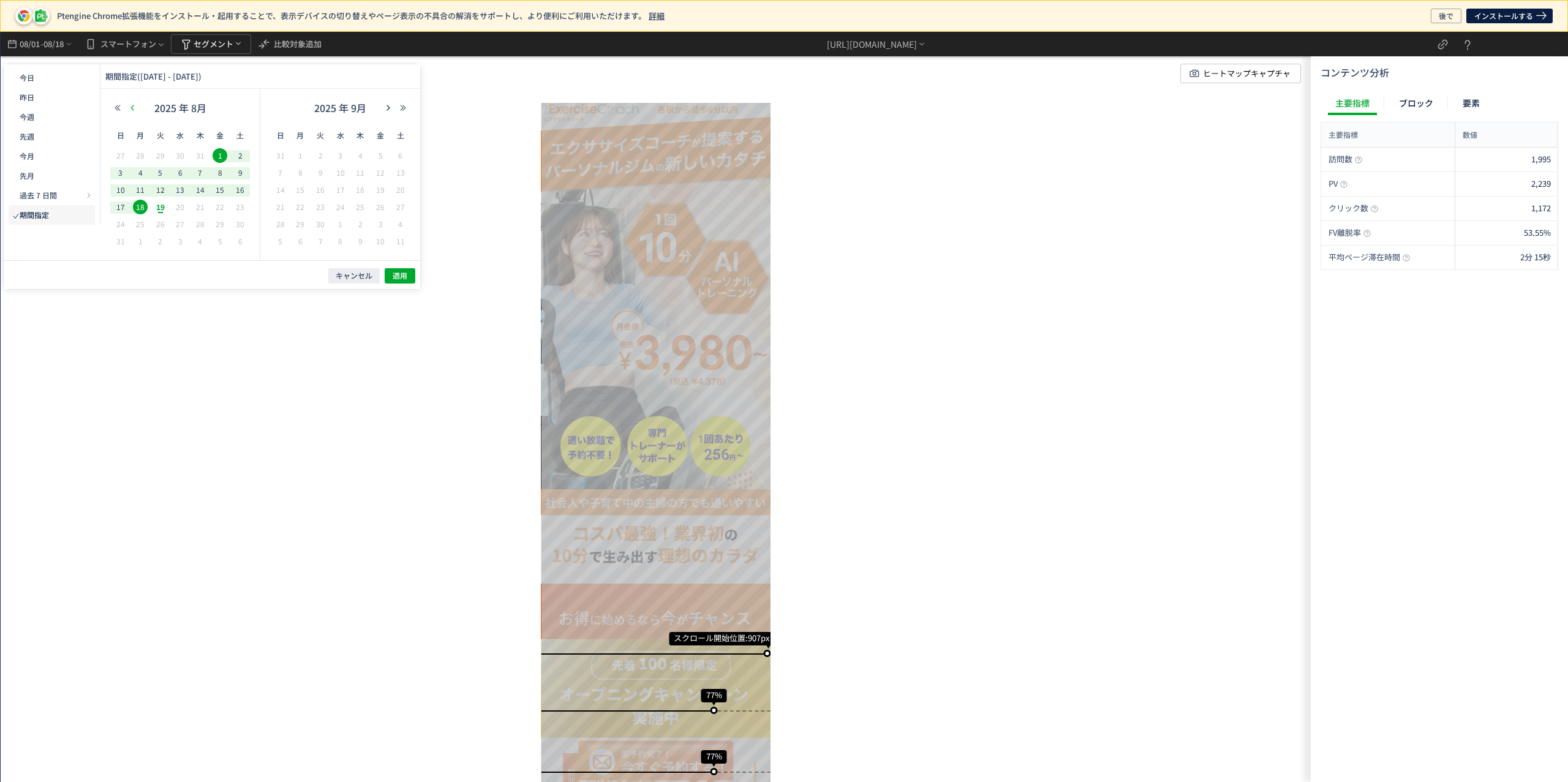
click at [134, 109] on icon "button" at bounding box center [132, 107] width 7 height 7
click at [162, 150] on span "1" at bounding box center [160, 156] width 15 height 15
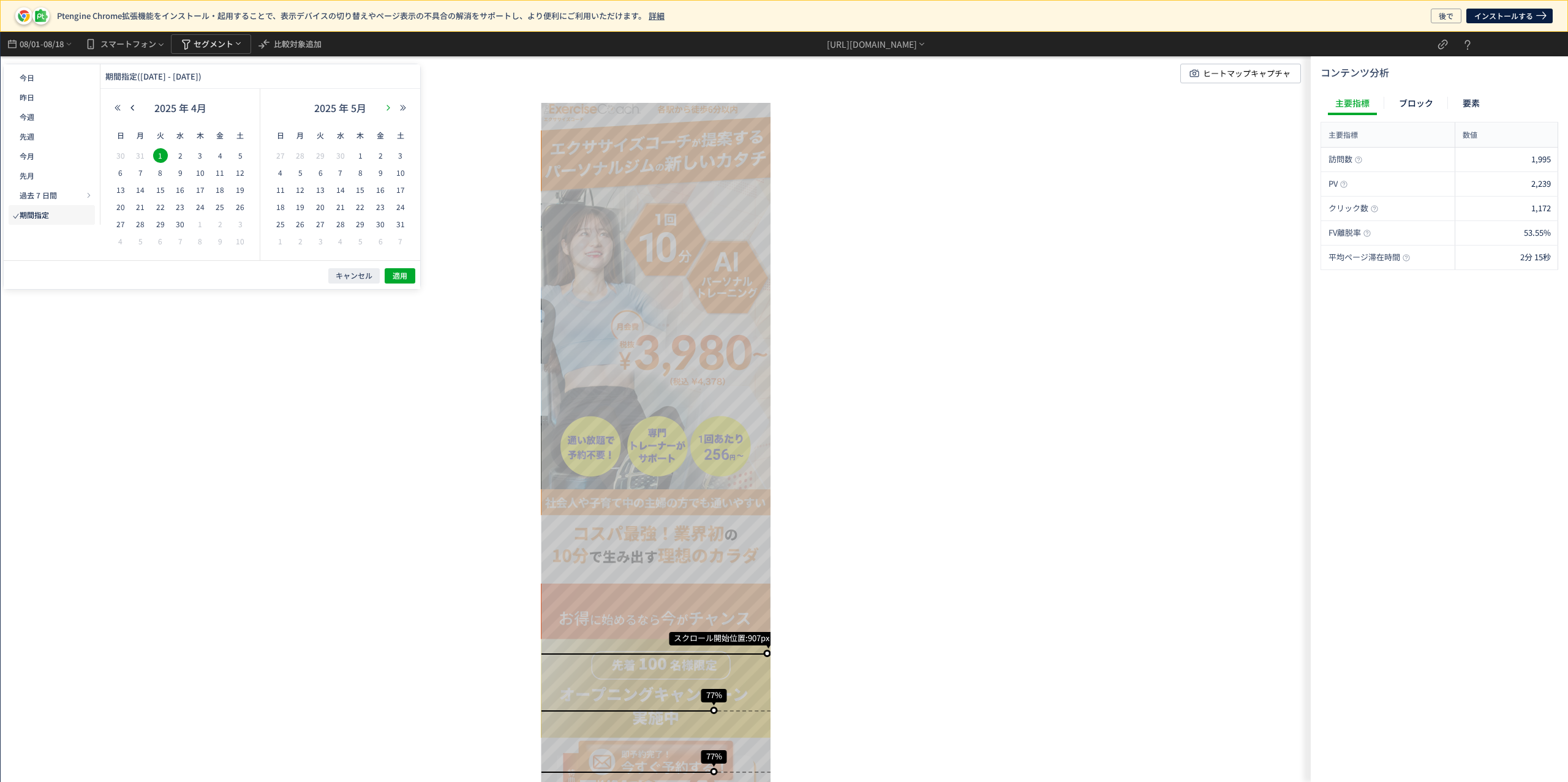
click at [390, 111] on button "button" at bounding box center [388, 107] width 15 height 9
click at [360, 224] on span "31" at bounding box center [360, 224] width 15 height 15
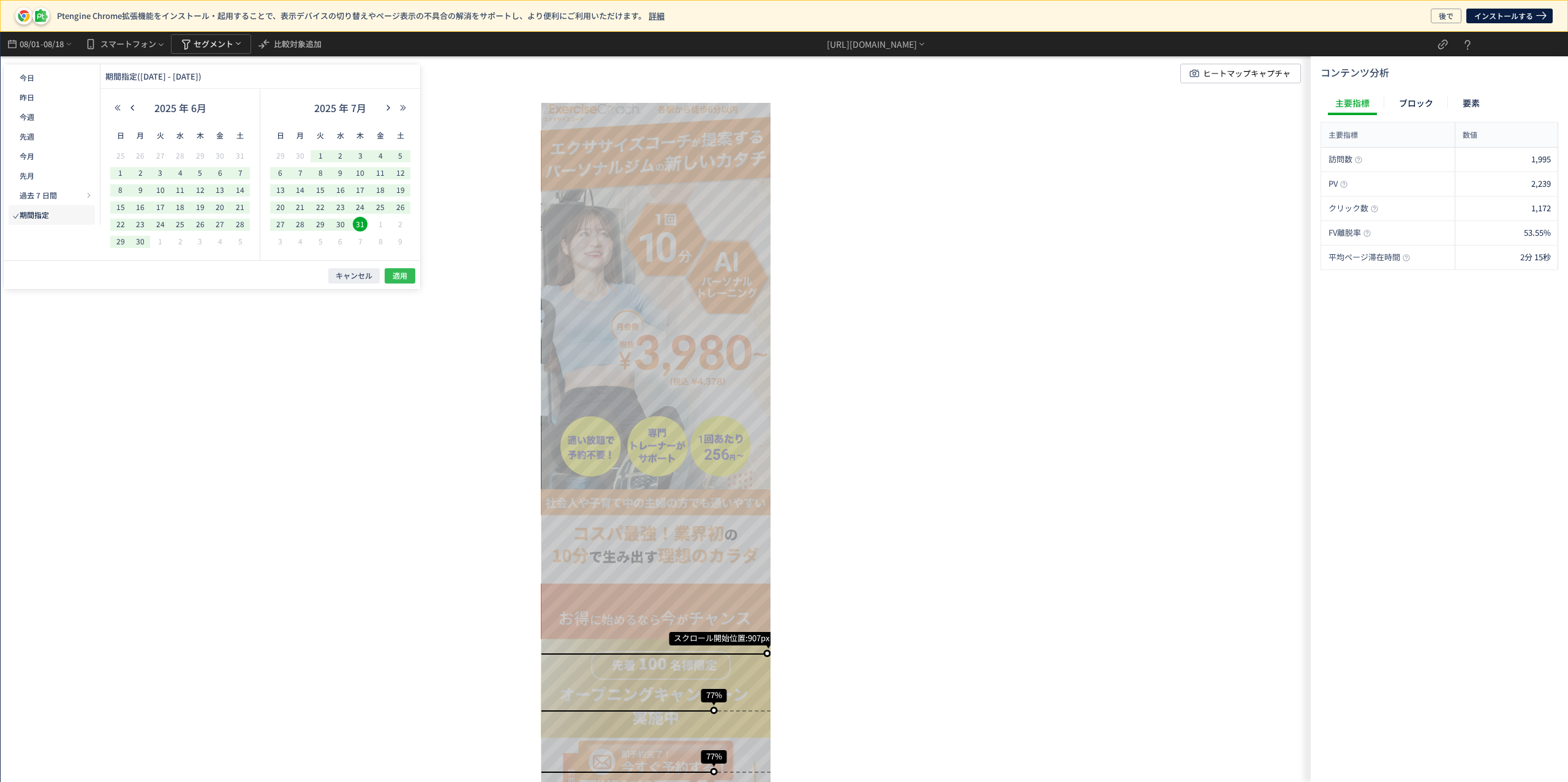
click at [408, 277] on button "適用" at bounding box center [400, 275] width 30 height 15
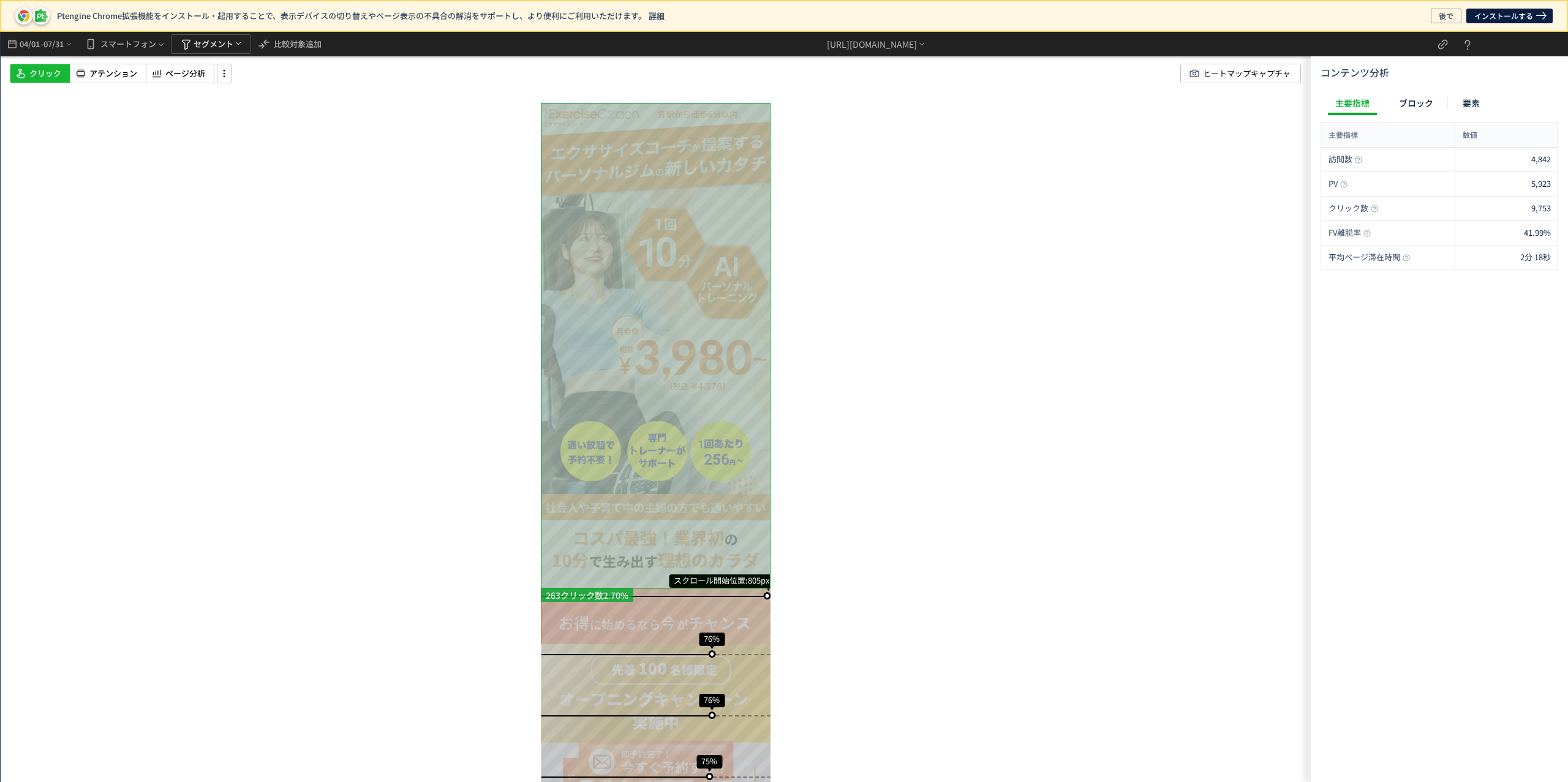
scroll to position [128, 0]
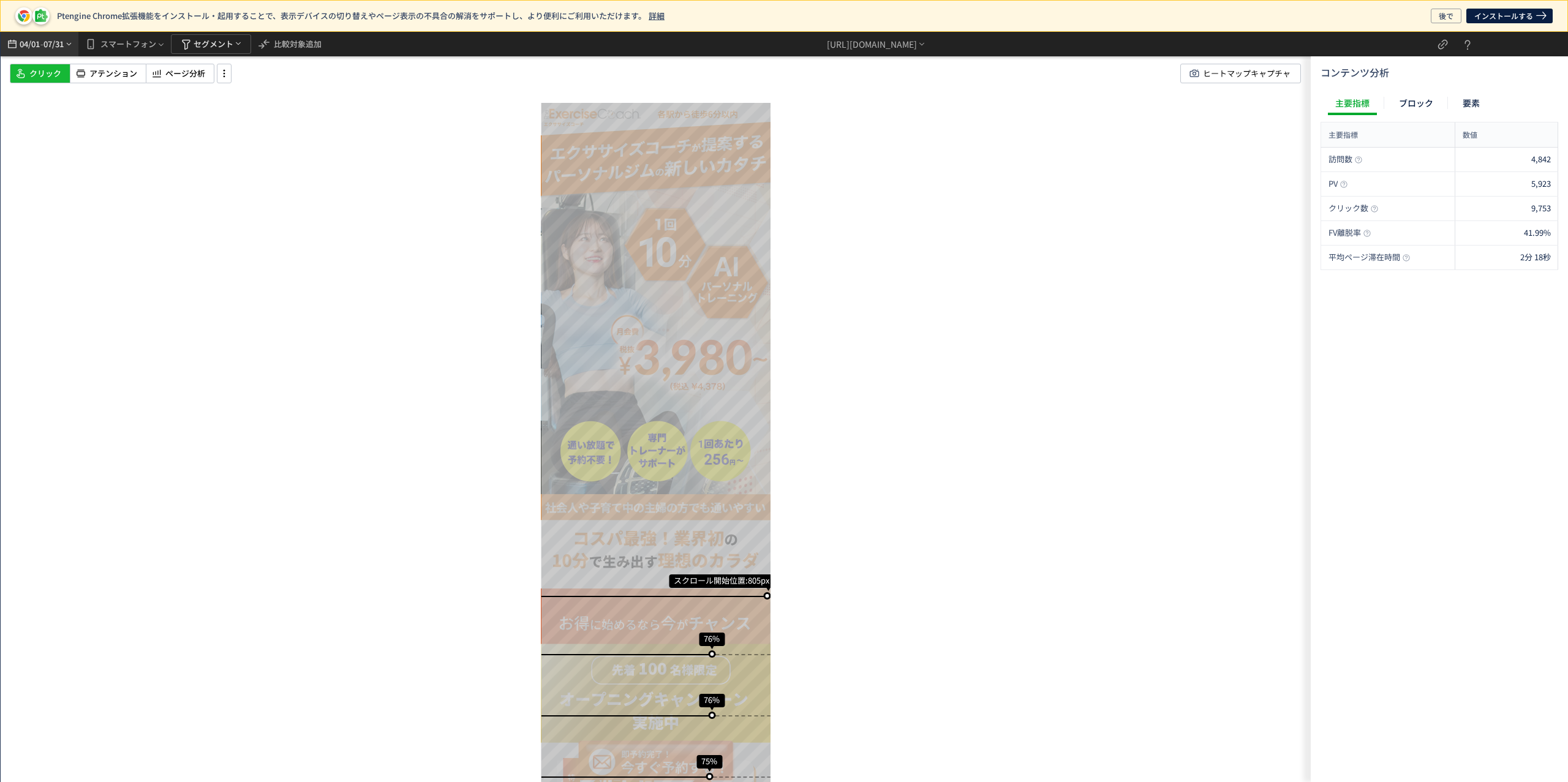
click at [65, 40] on icon "heatmap-top-bar" at bounding box center [69, 44] width 9 height 10
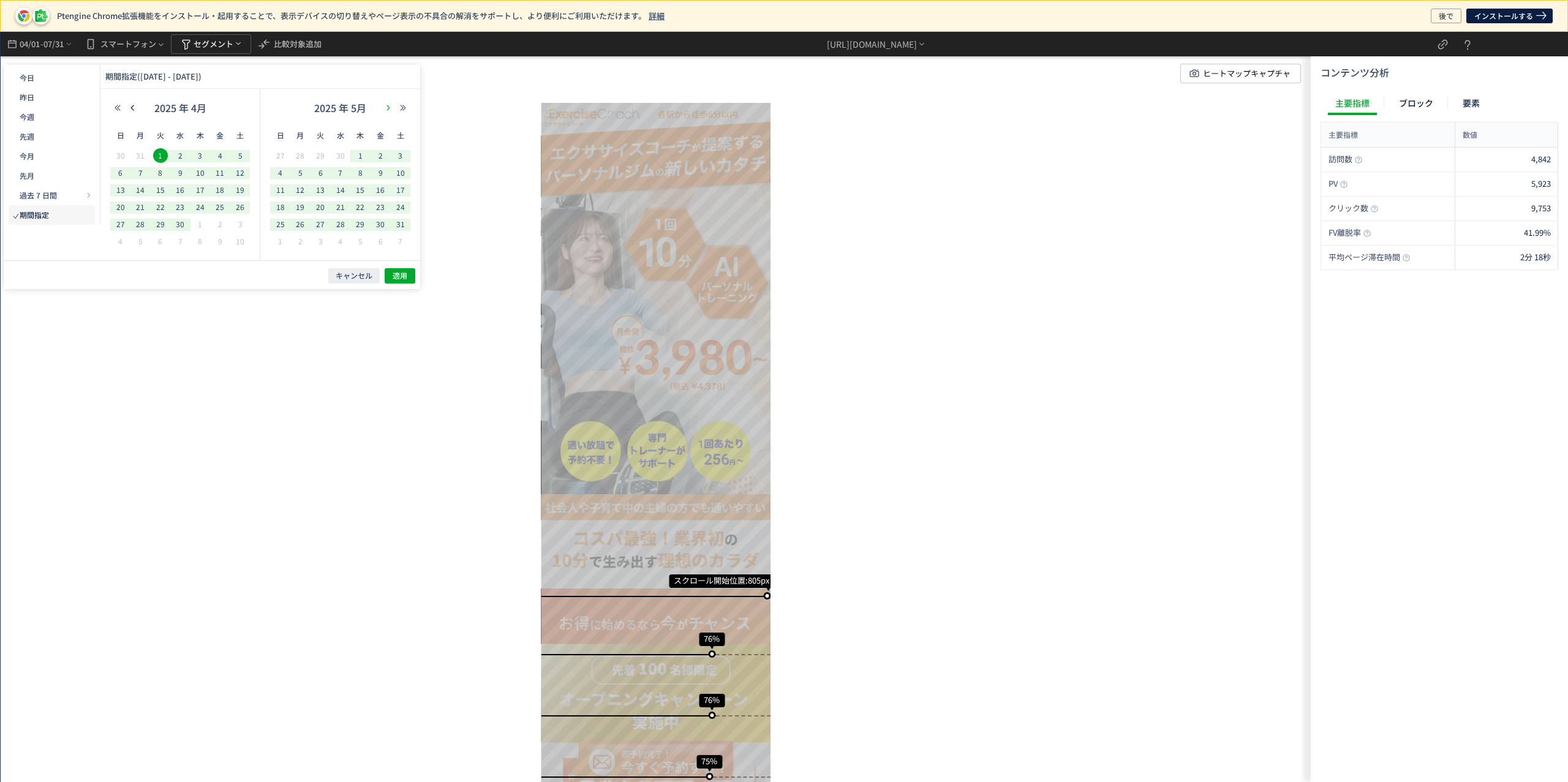
click at [387, 105] on use "button" at bounding box center [389, 107] width 3 height 5
click at [167, 156] on span "1" at bounding box center [160, 156] width 15 height 15
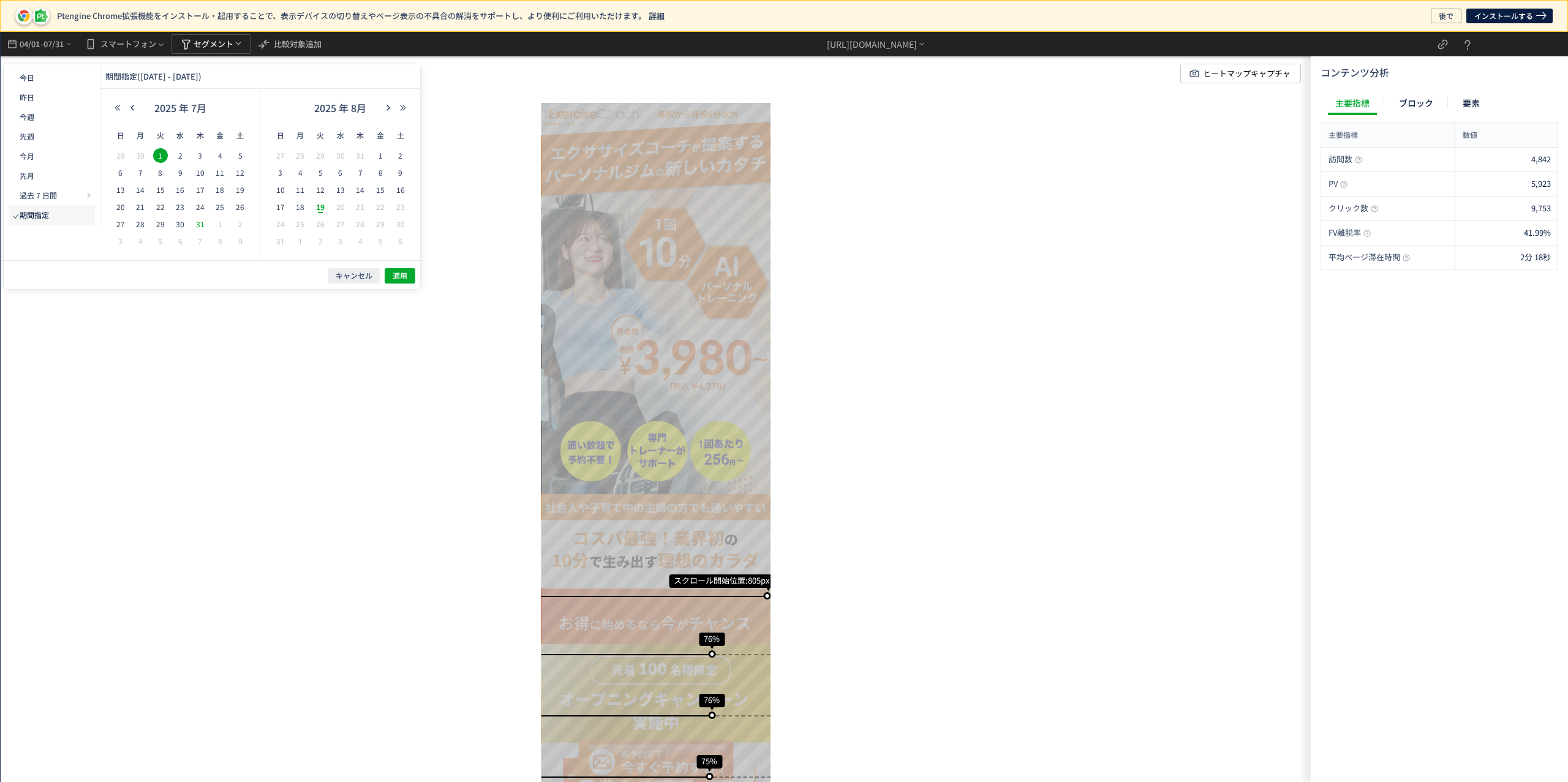
click at [195, 223] on span "31" at bounding box center [200, 224] width 15 height 15
click at [408, 277] on button "適用" at bounding box center [400, 275] width 30 height 15
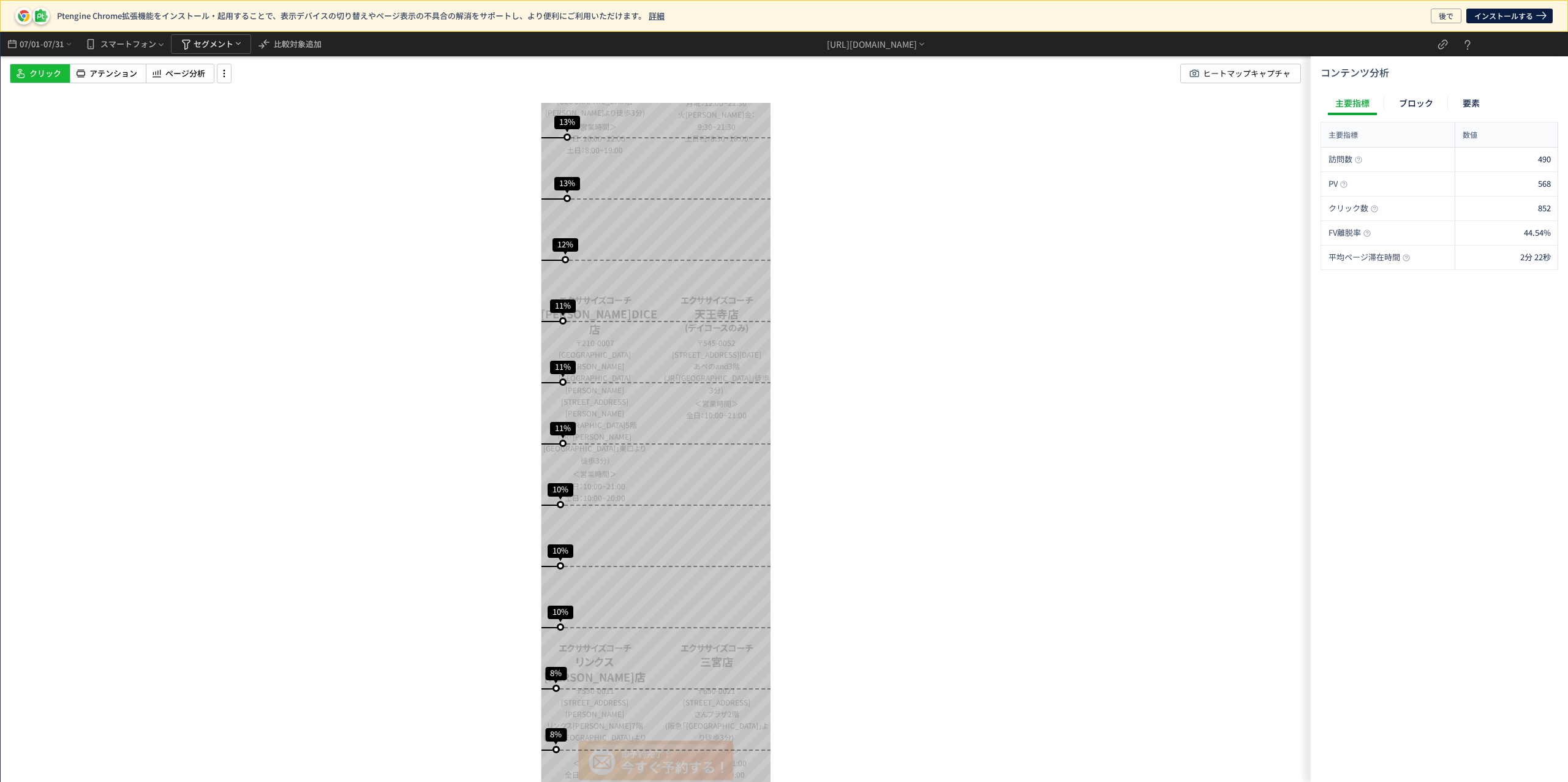
scroll to position [10026, 0]
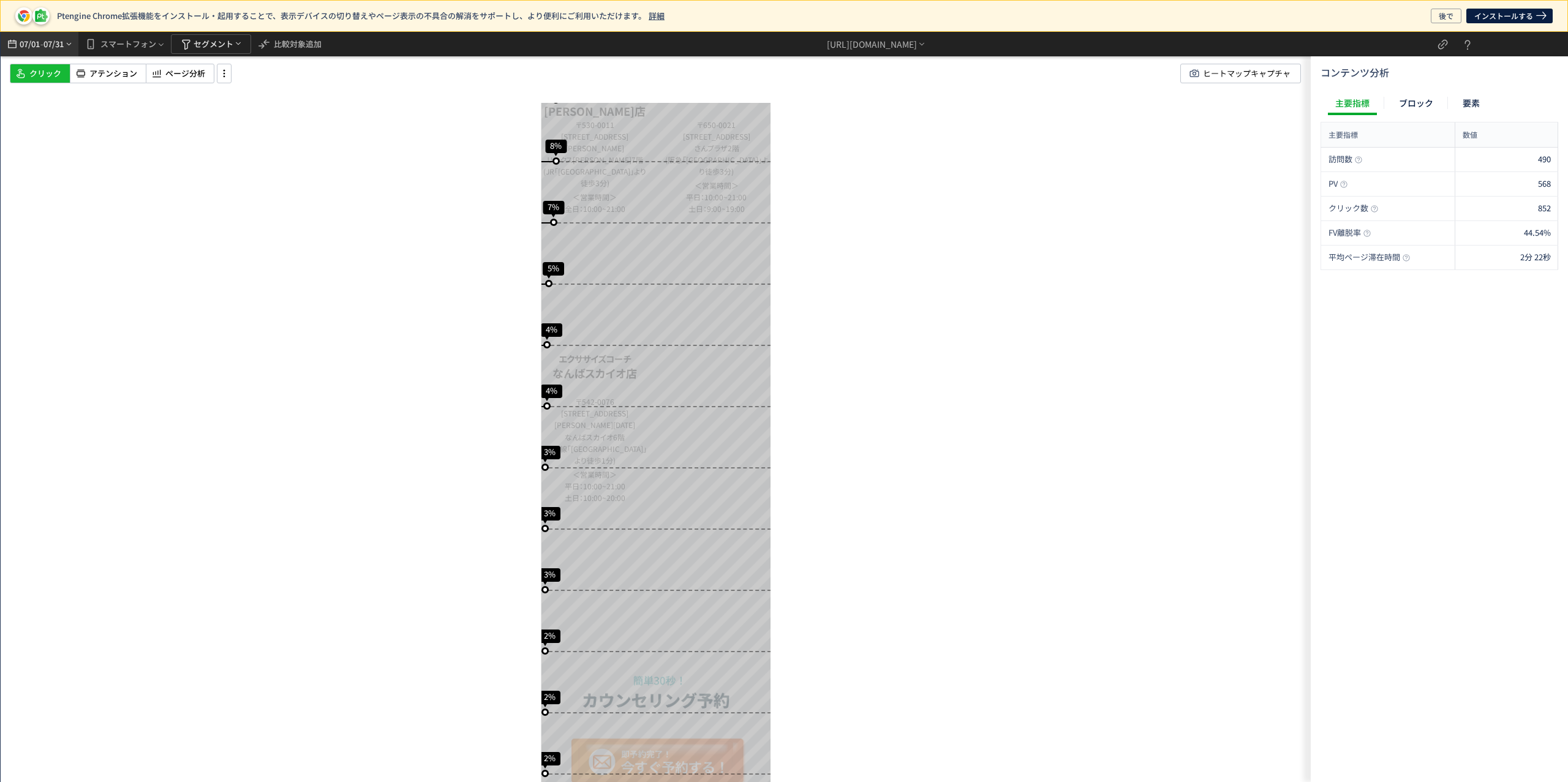
click at [46, 38] on span "07/31" at bounding box center [54, 44] width 21 height 24
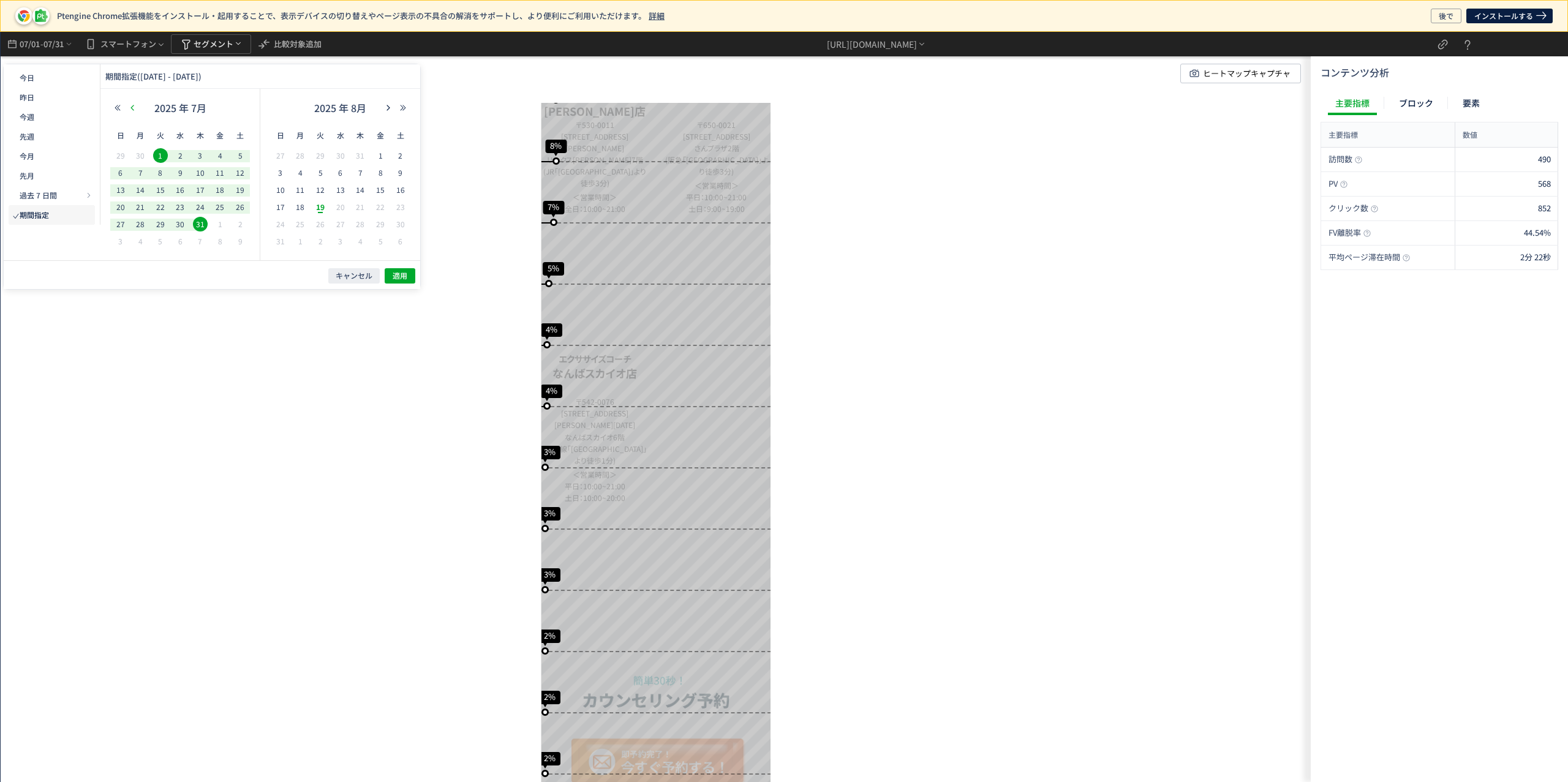
click at [136, 107] on icon "button" at bounding box center [132, 107] width 7 height 7
click at [158, 156] on span "1" at bounding box center [160, 156] width 15 height 15
click at [389, 107] on use "button" at bounding box center [389, 107] width 3 height 5
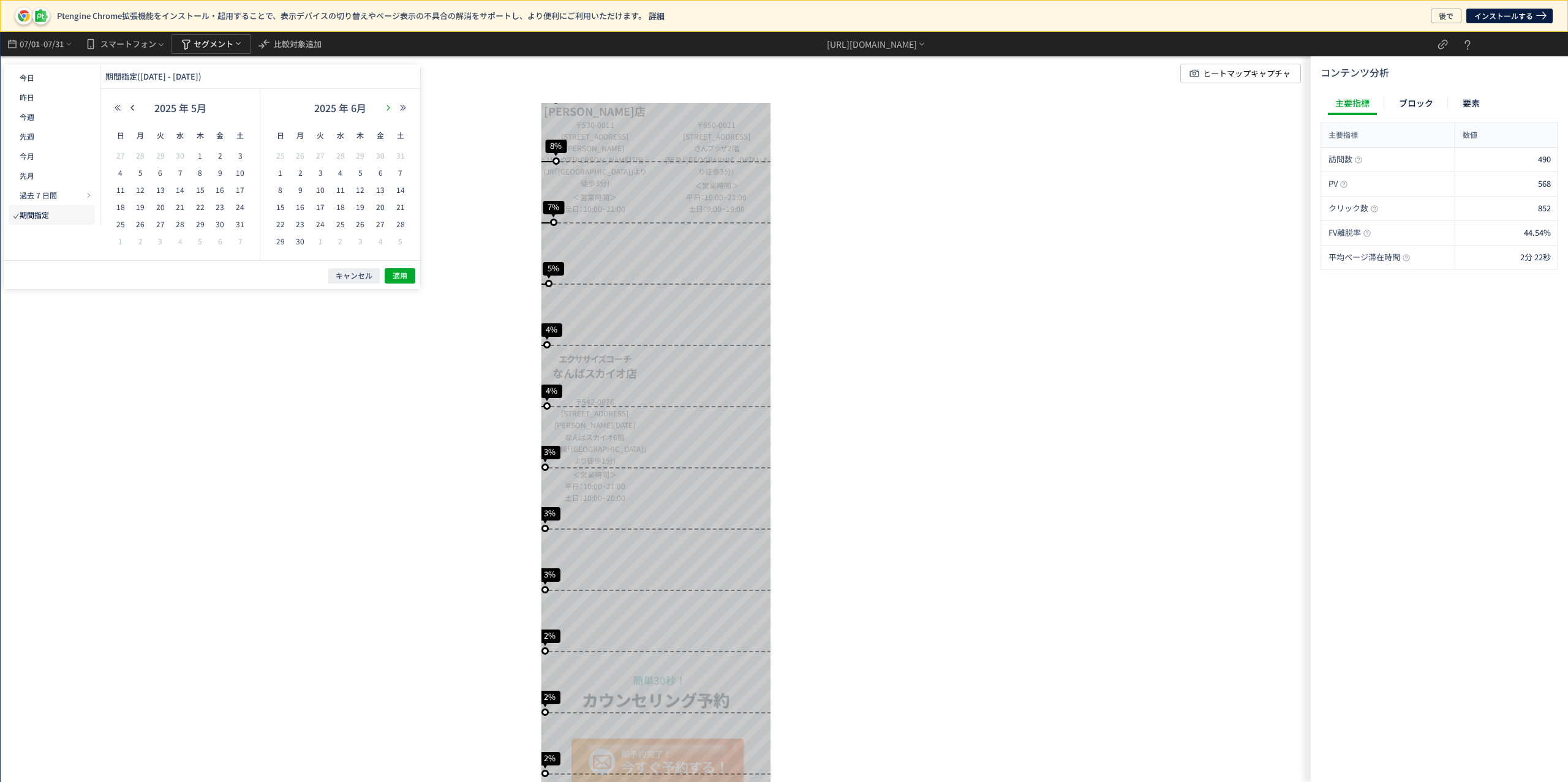
click at [389, 107] on use "button" at bounding box center [389, 107] width 3 height 5
click at [362, 227] on span "31" at bounding box center [360, 224] width 15 height 15
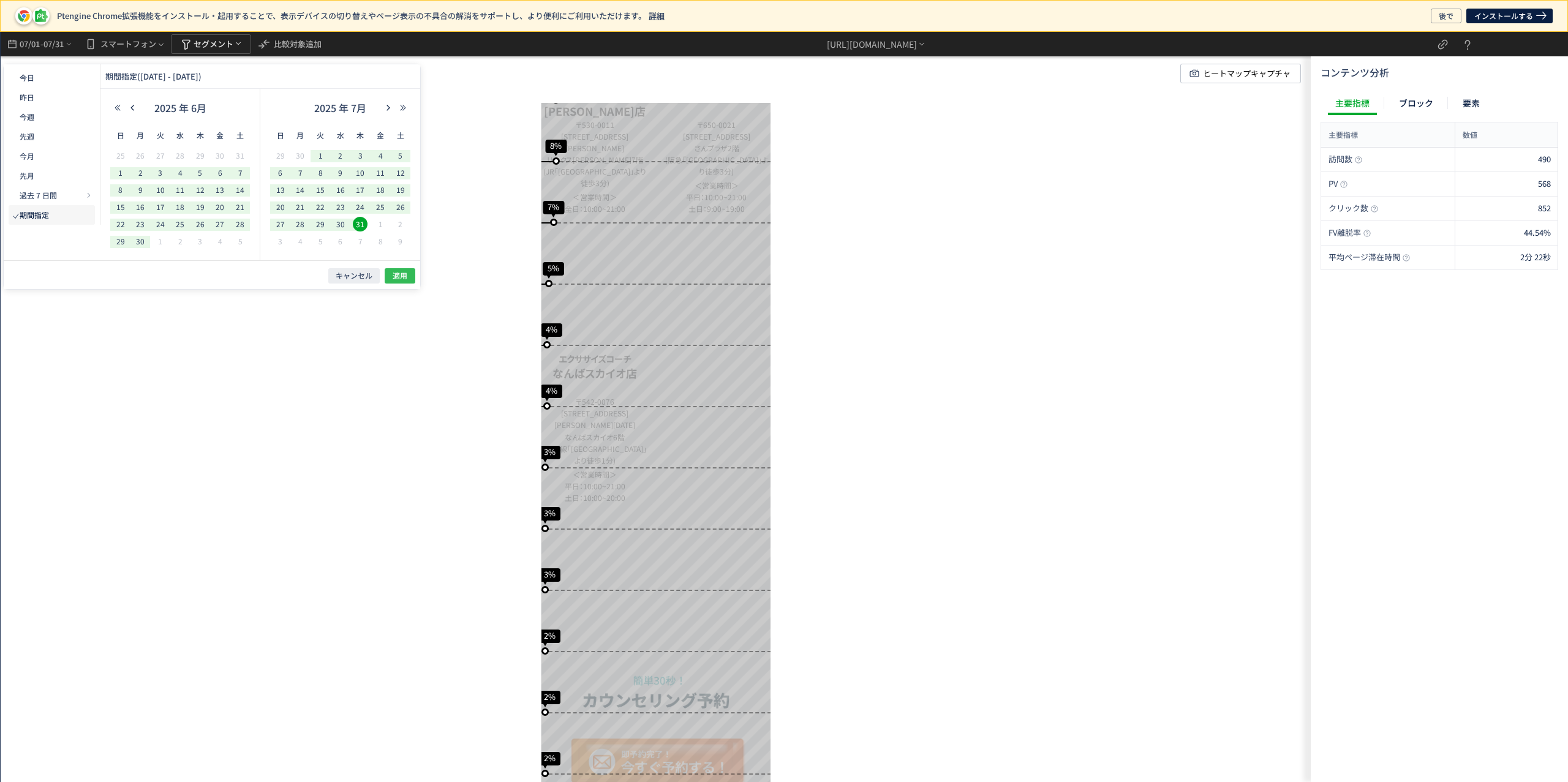
click at [400, 271] on span "適用" at bounding box center [400, 276] width 15 height 11
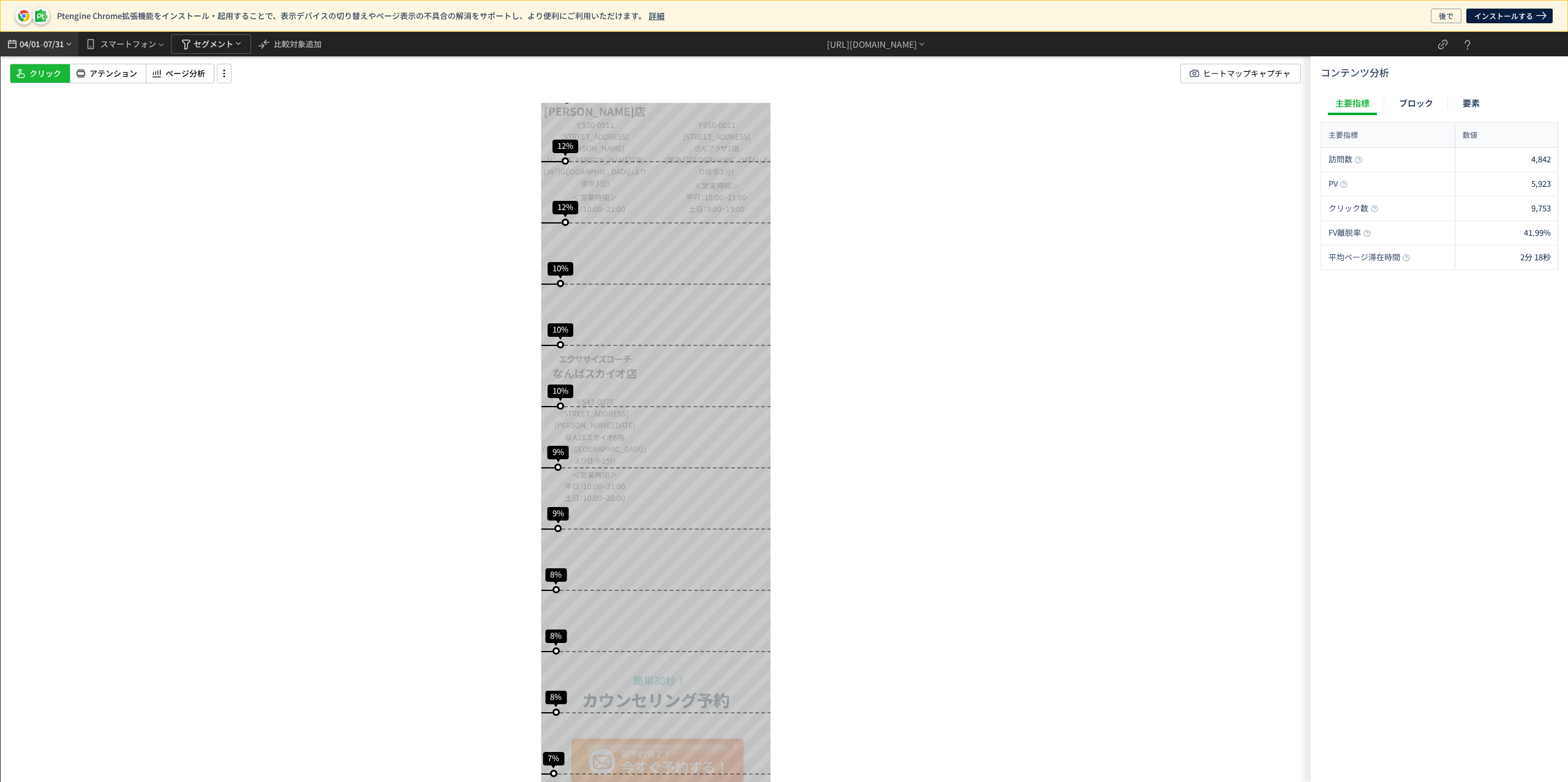
click at [61, 44] on span "07/31" at bounding box center [54, 44] width 21 height 24
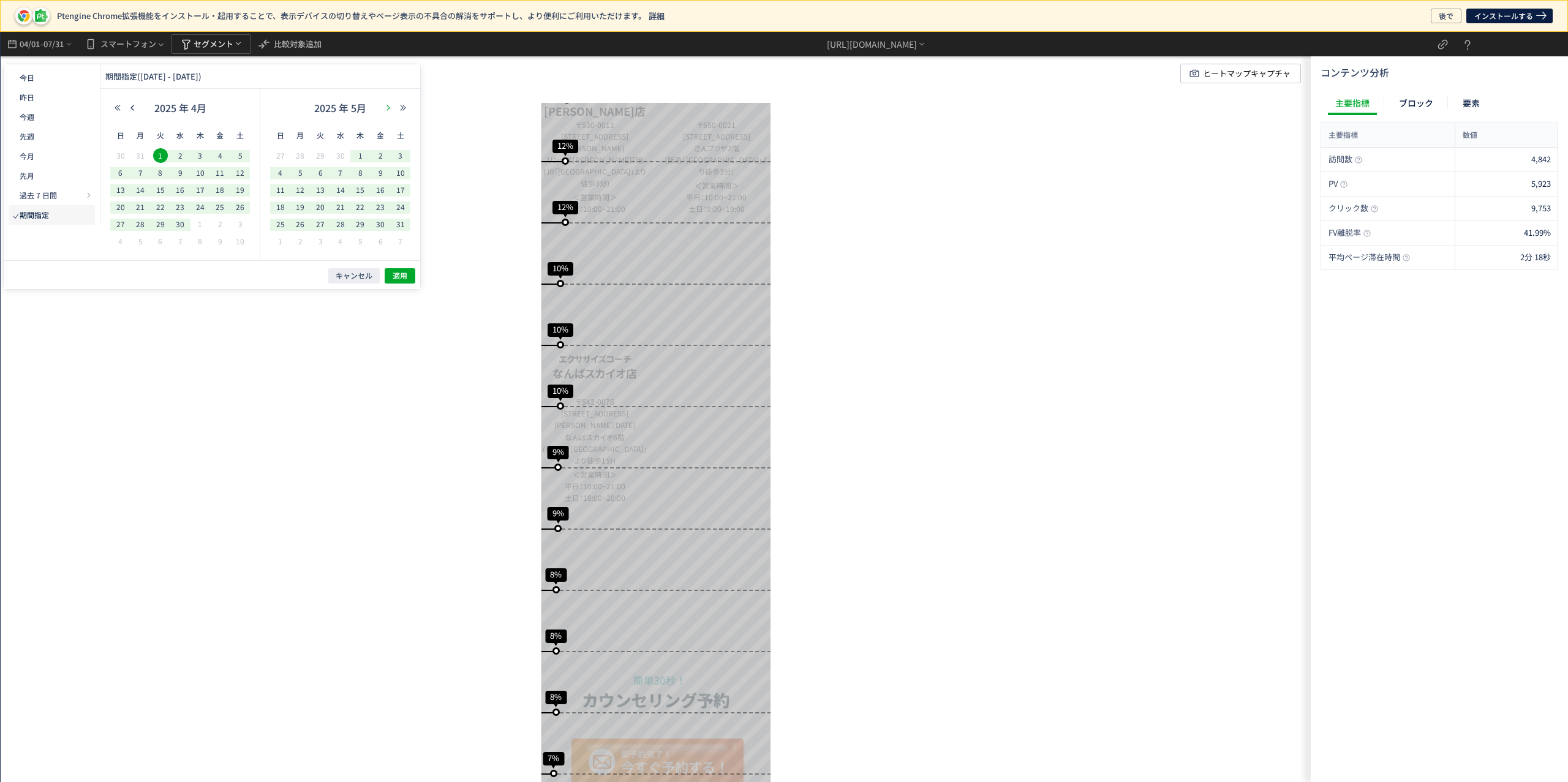
click at [387, 107] on icon "button" at bounding box center [388, 107] width 7 height 7
click at [381, 156] on span "1" at bounding box center [380, 156] width 15 height 15
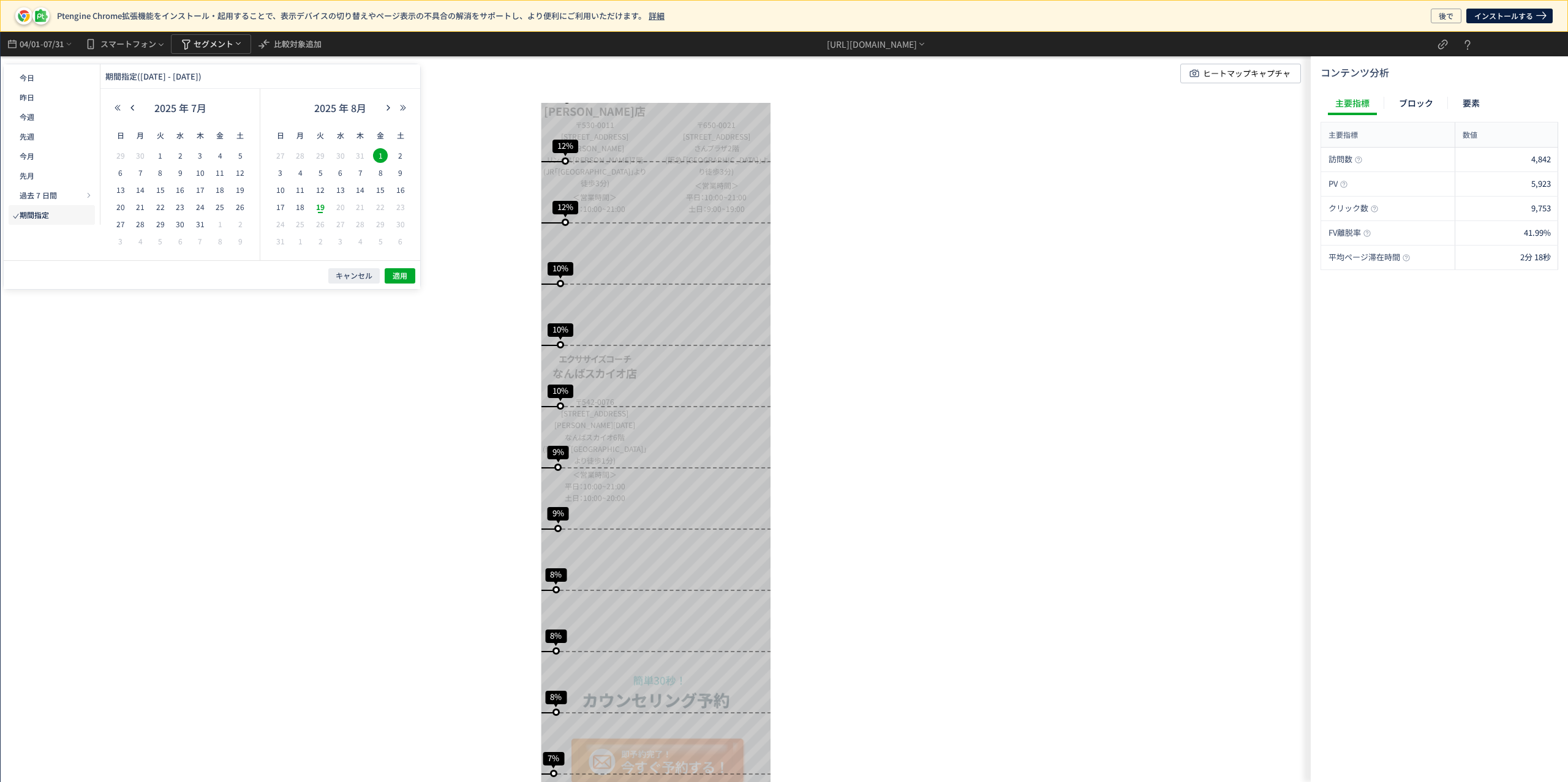
click at [324, 212] on span "19" at bounding box center [320, 207] width 15 height 15
click at [404, 277] on span "適用" at bounding box center [400, 276] width 15 height 11
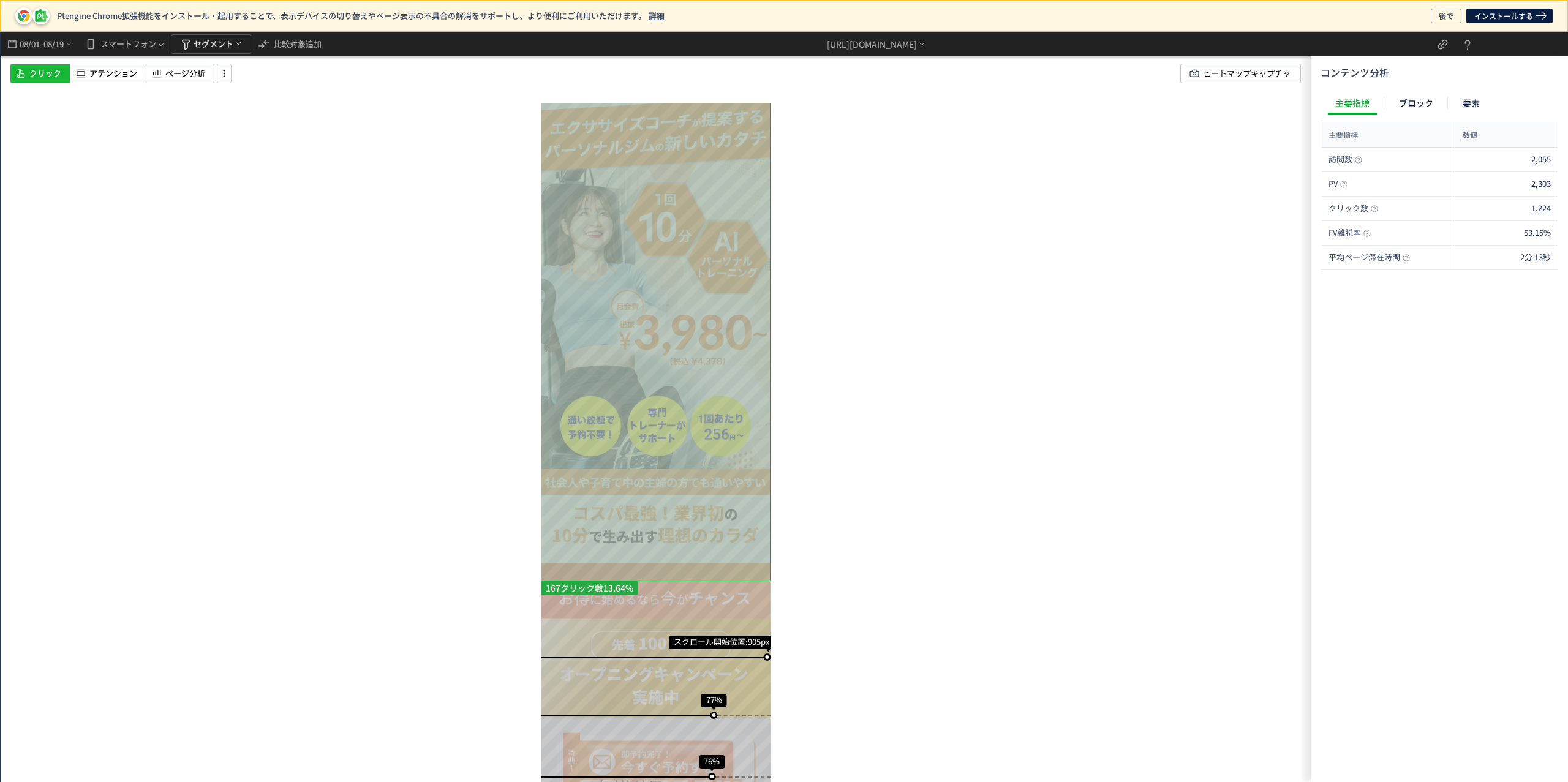
scroll to position [0, 0]
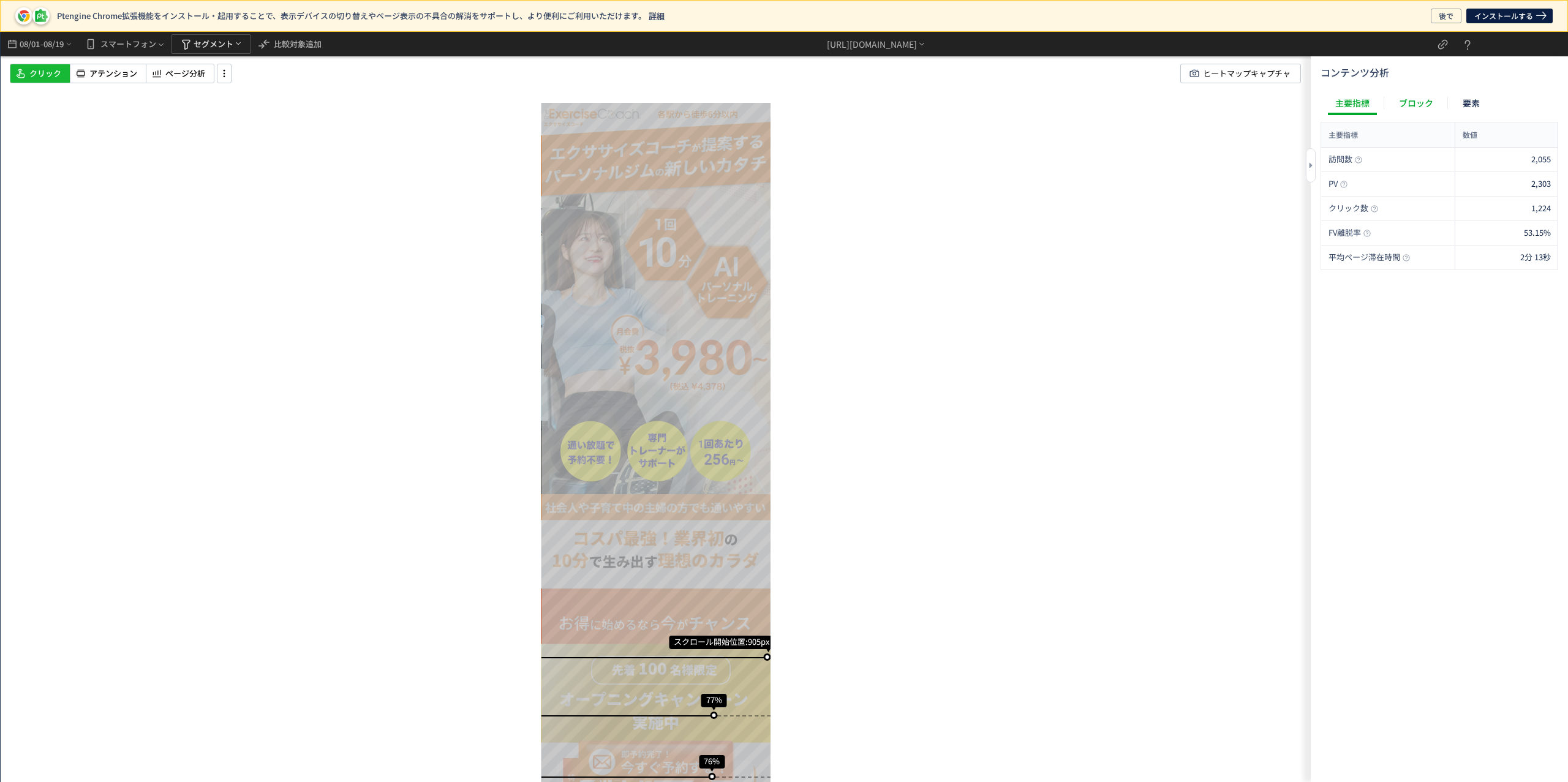
click at [1407, 102] on div "ブロック" at bounding box center [1416, 103] width 49 height 24
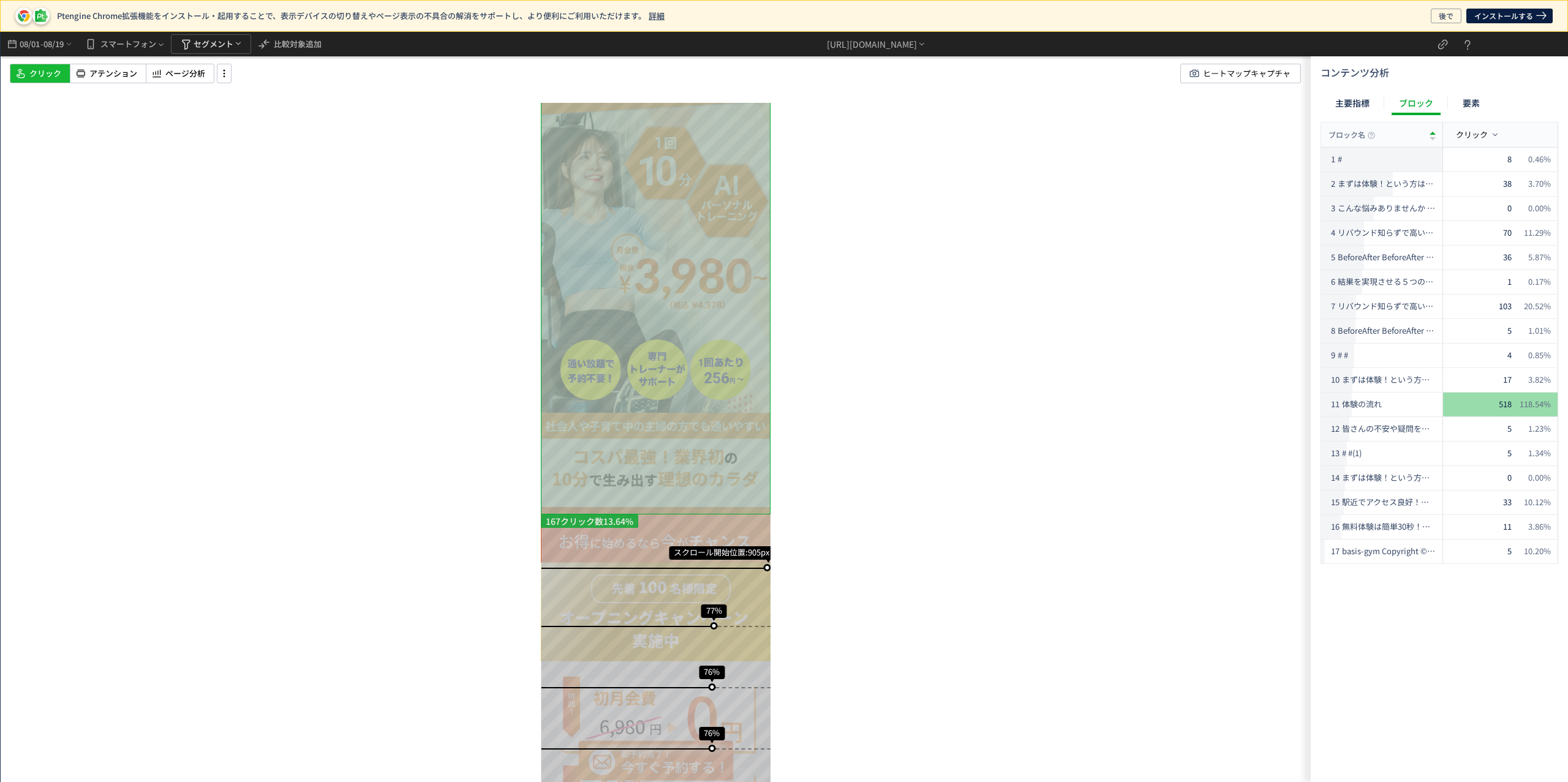
scroll to position [94, 0]
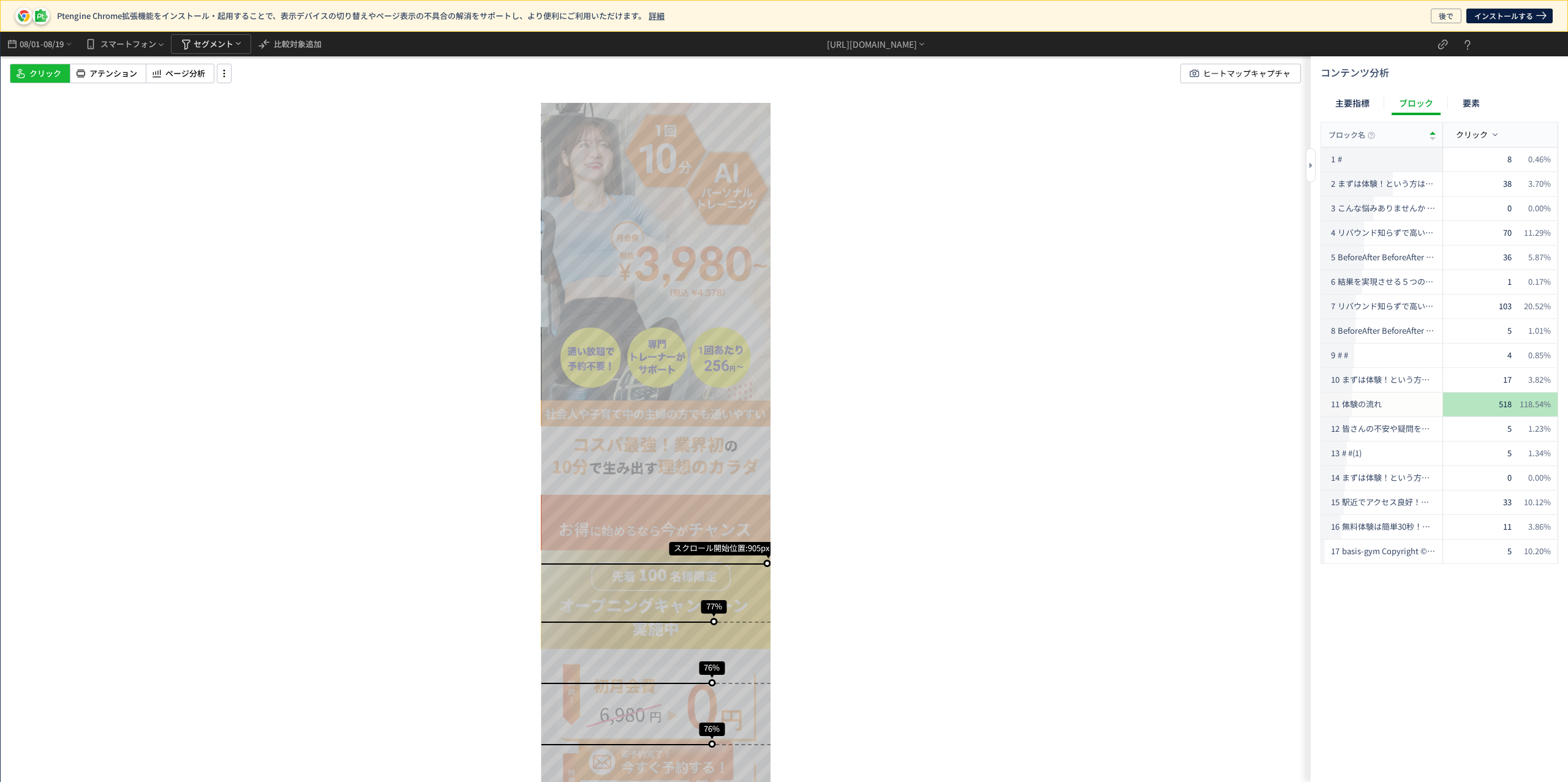
click at [1496, 400] on div "518 118.54%" at bounding box center [1500, 405] width 115 height 24
click at [1376, 405] on span "体験の流れ" at bounding box center [1361, 405] width 40 height 12
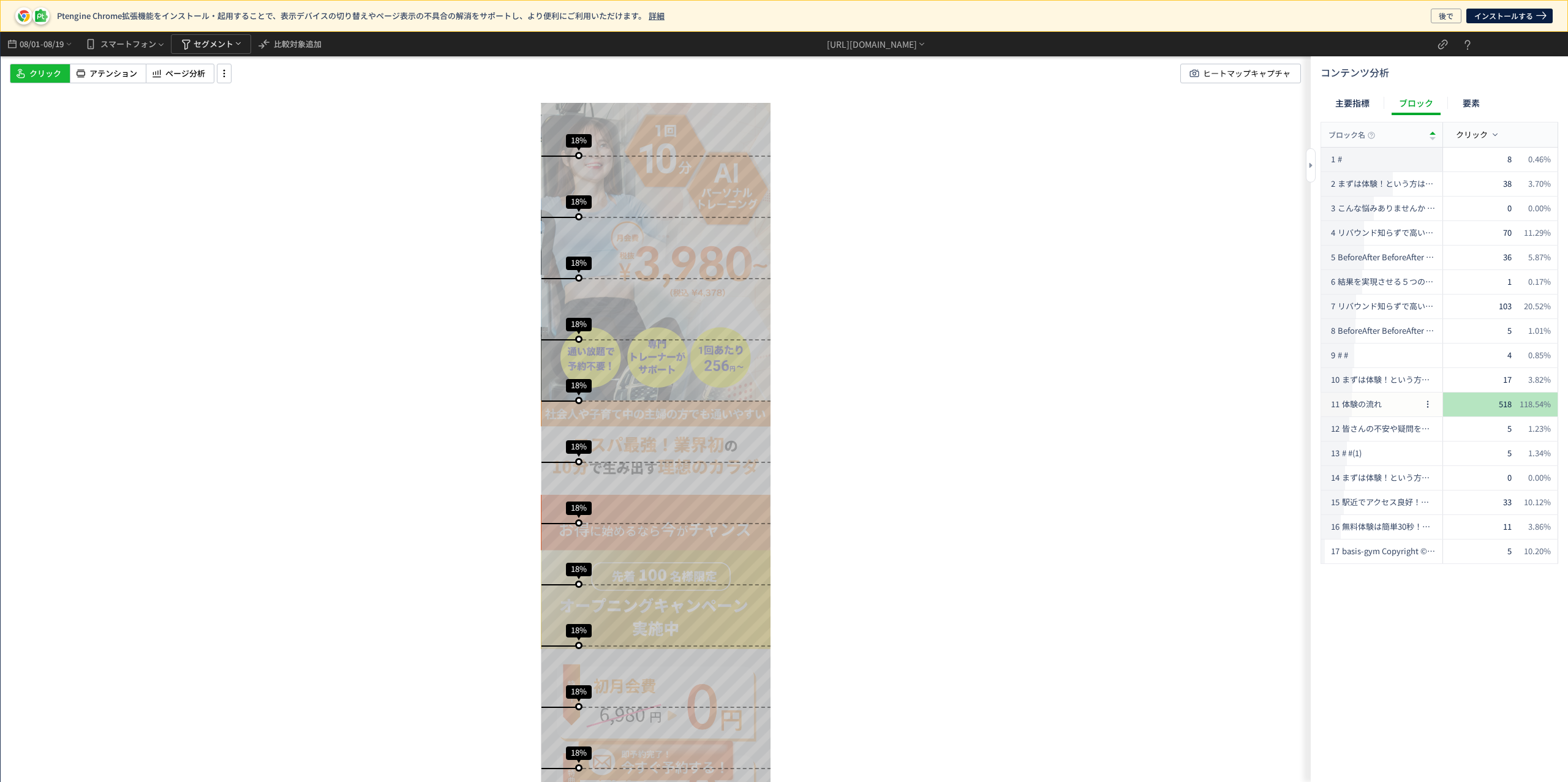
scroll to position [7786, 0]
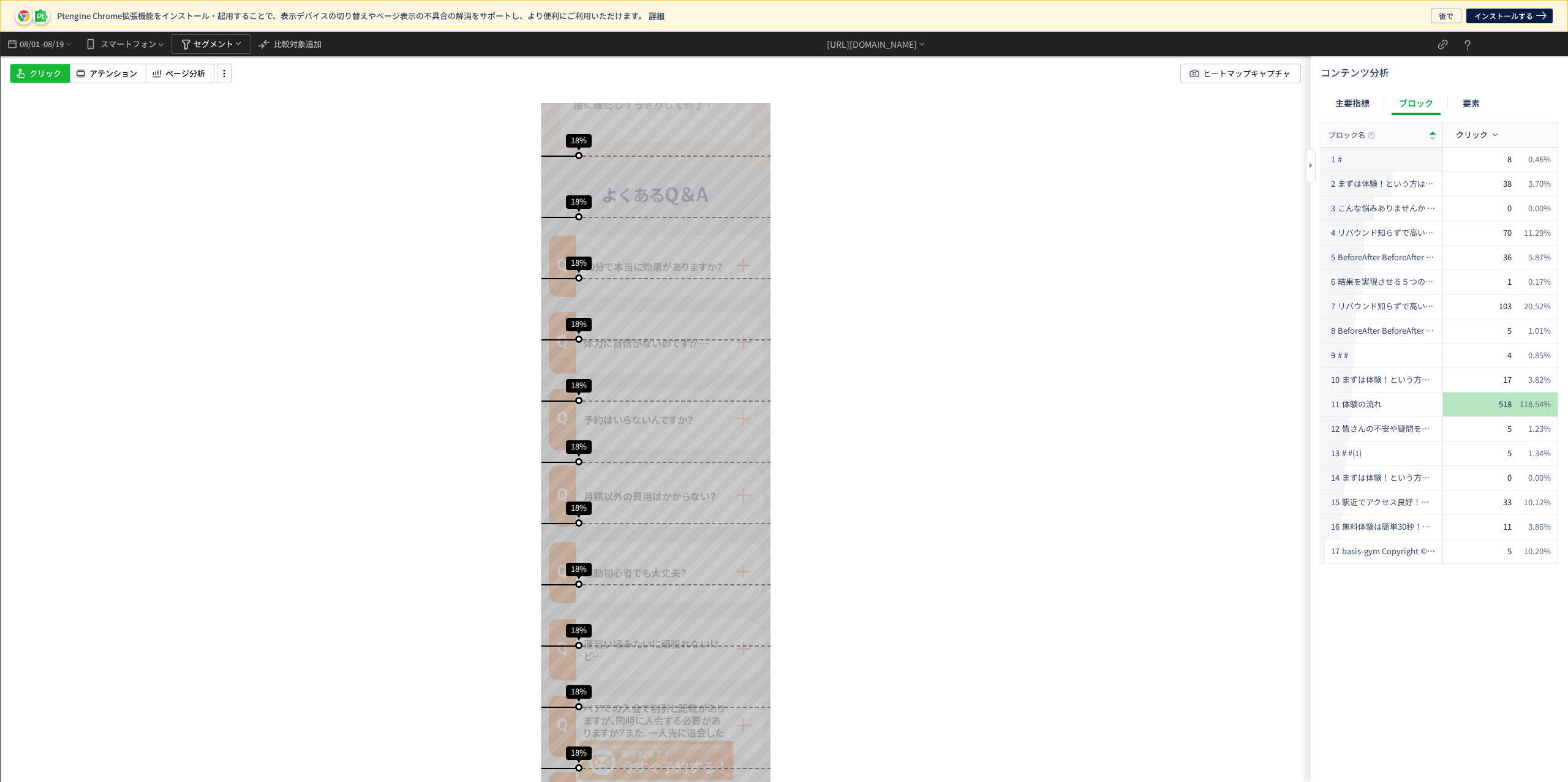
click at [1506, 411] on div "518 118.54%" at bounding box center [1500, 405] width 115 height 24
click at [1412, 408] on div "11 体験の流れ" at bounding box center [1374, 405] width 91 height 24
click at [1430, 405] on icon "button" at bounding box center [1428, 404] width 12 height 12
click at [1366, 328] on span "BeforeAfter BeforeAfter BeforeAfter BeforeAfter BeforeAfter BeforeAfter BeforeA…" at bounding box center [1379, 331] width 82 height 12
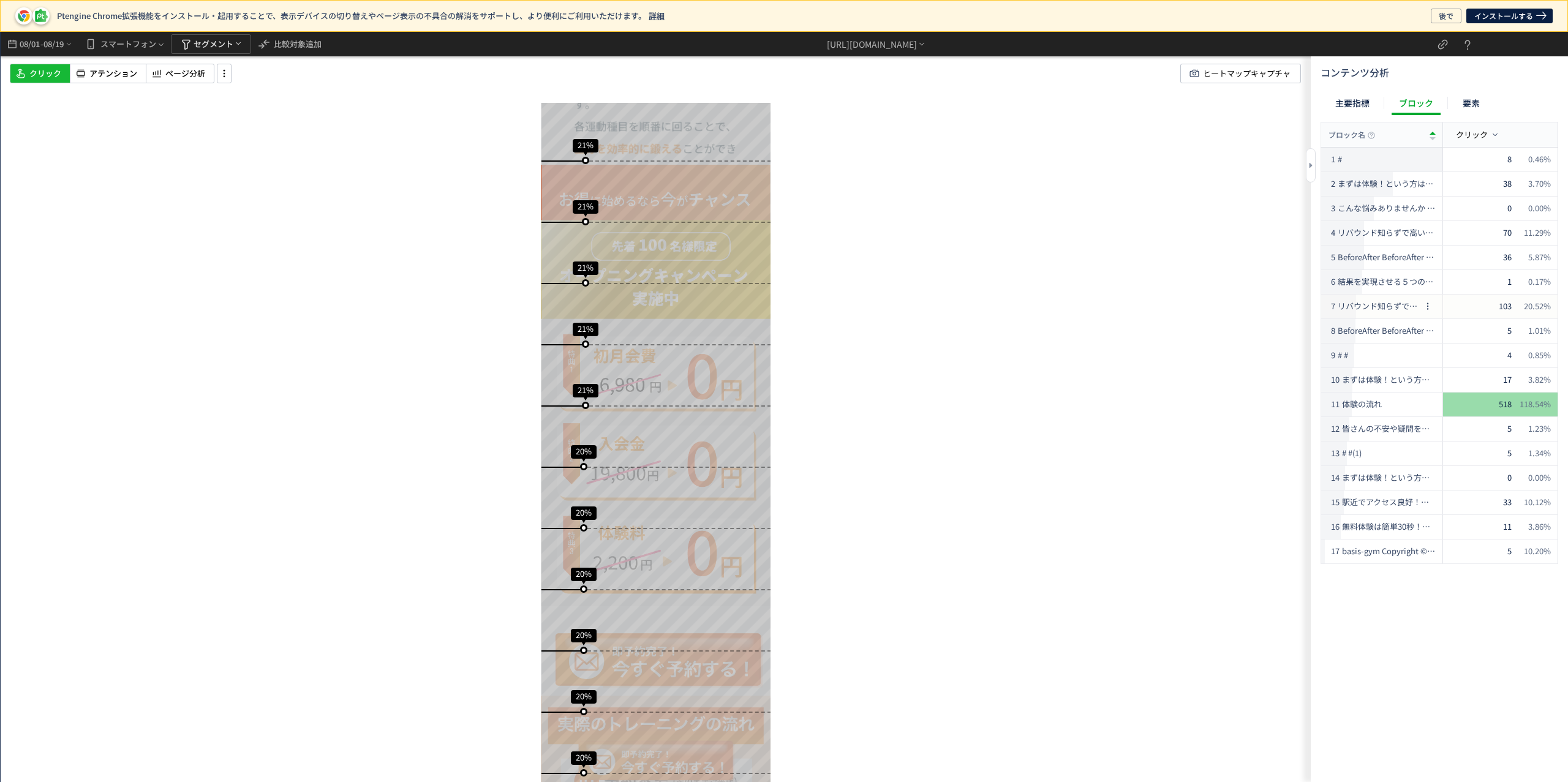
click at [1366, 307] on span "リバウンド知らずで高い達成率！成功者続出中(1)" at bounding box center [1379, 307] width 82 height 12
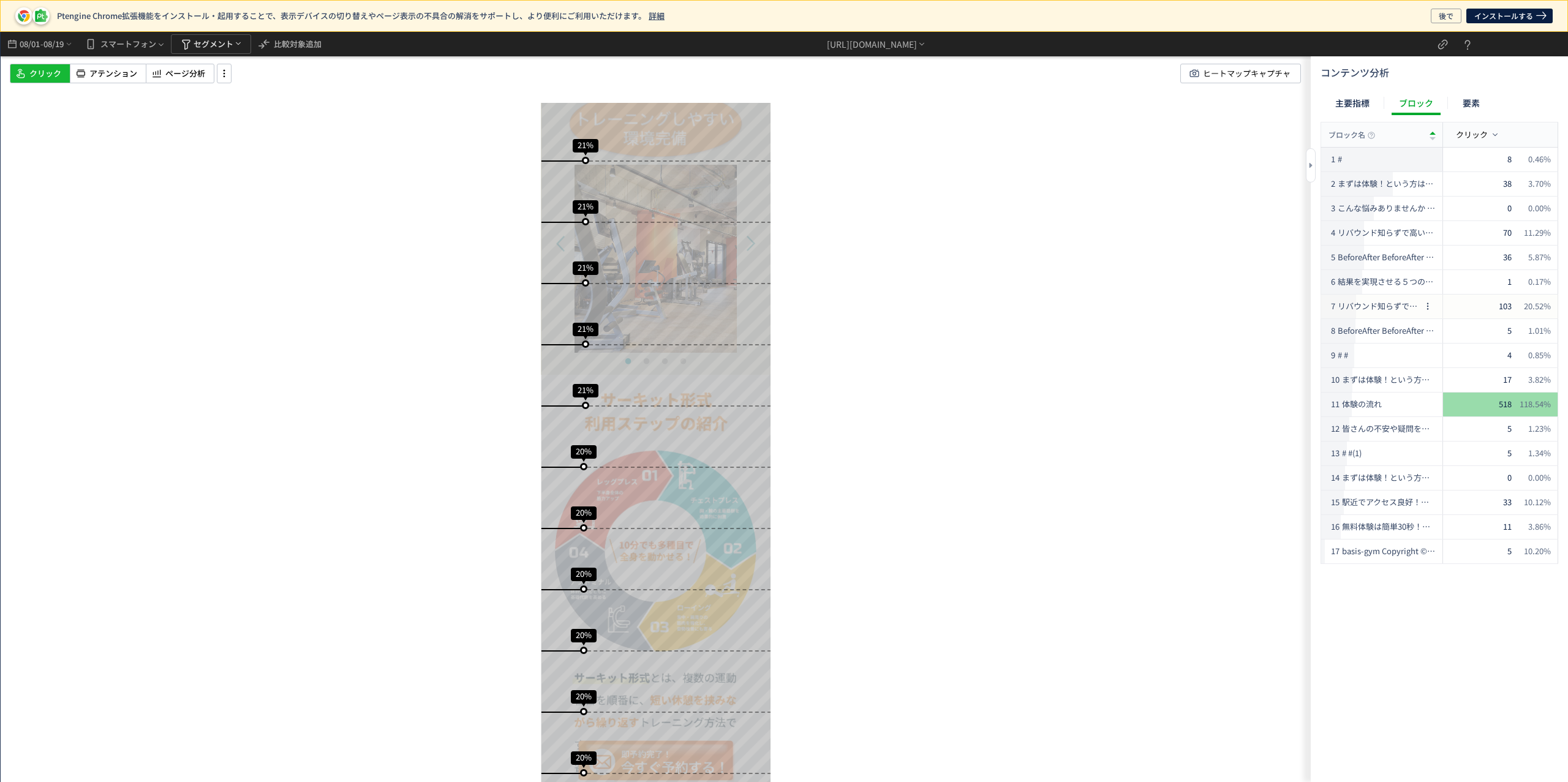
scroll to position [5549, 0]
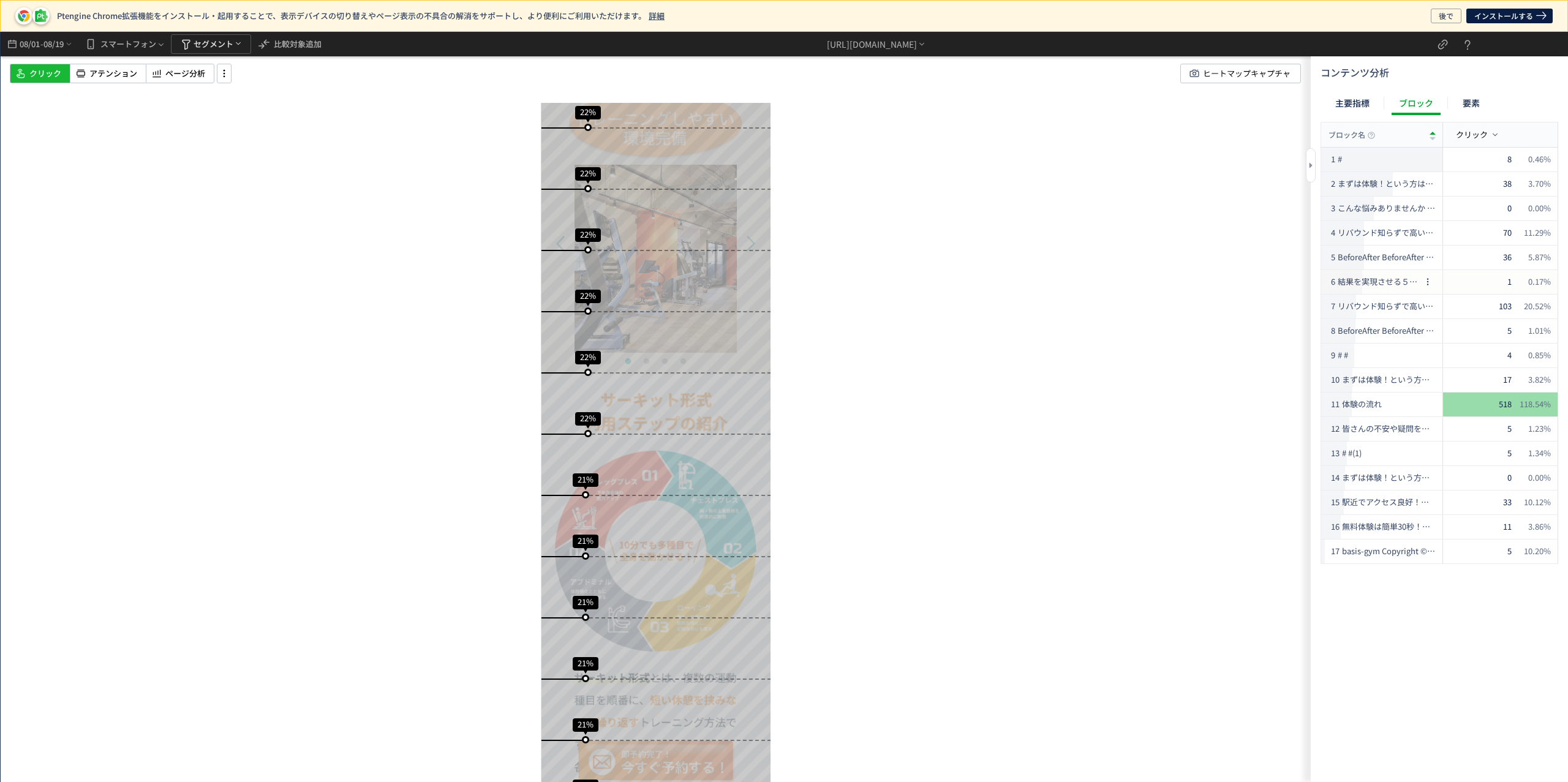
click at [1373, 280] on span "結果を実現させる５つの特徴 結果を出せる理由01。 結果を出せる理由02。 結果を出せる理由03 結果を出せる理由04 結果を出せる理由05。" at bounding box center [1379, 282] width 82 height 12
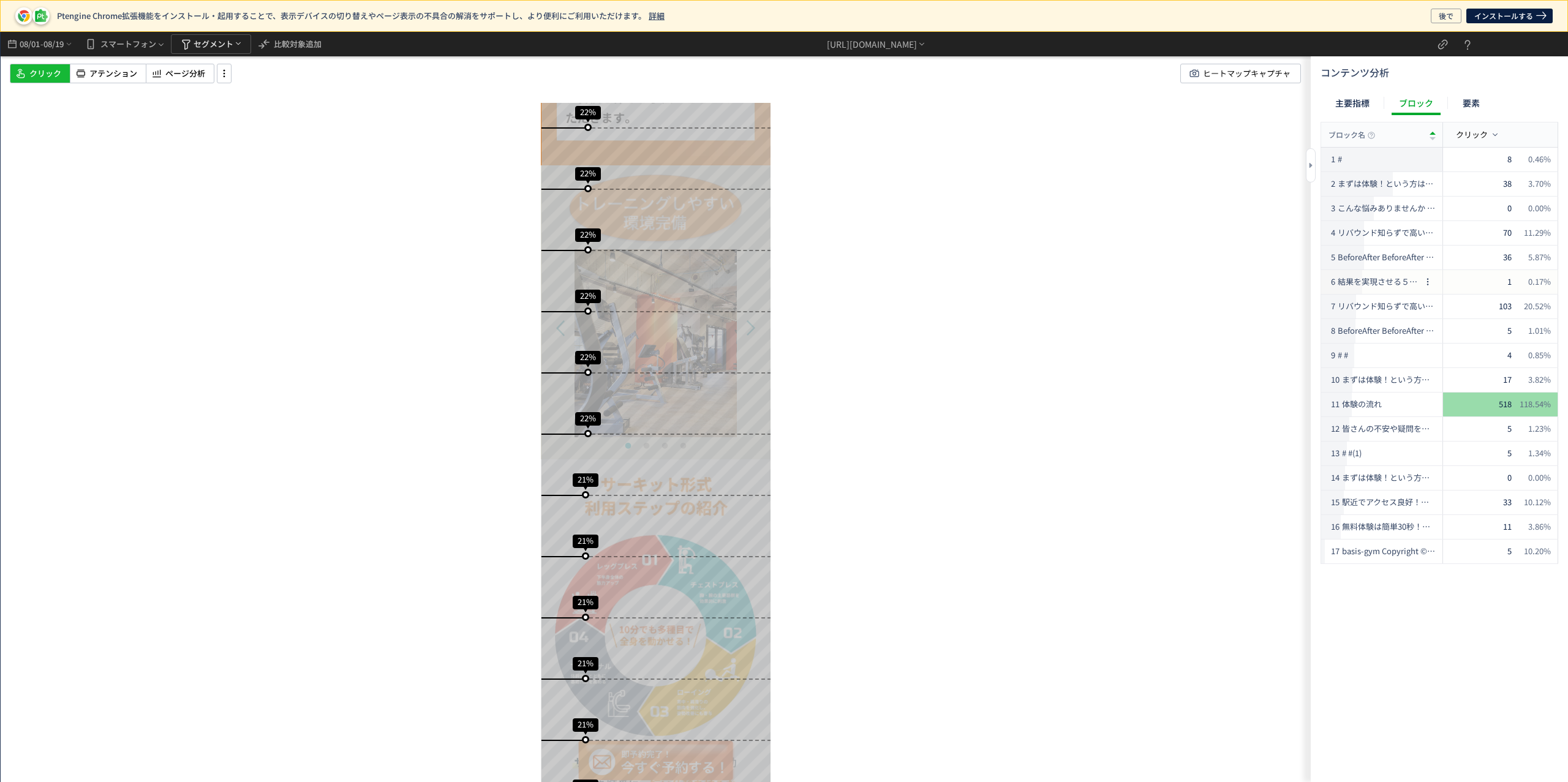
scroll to position [5464, 0]
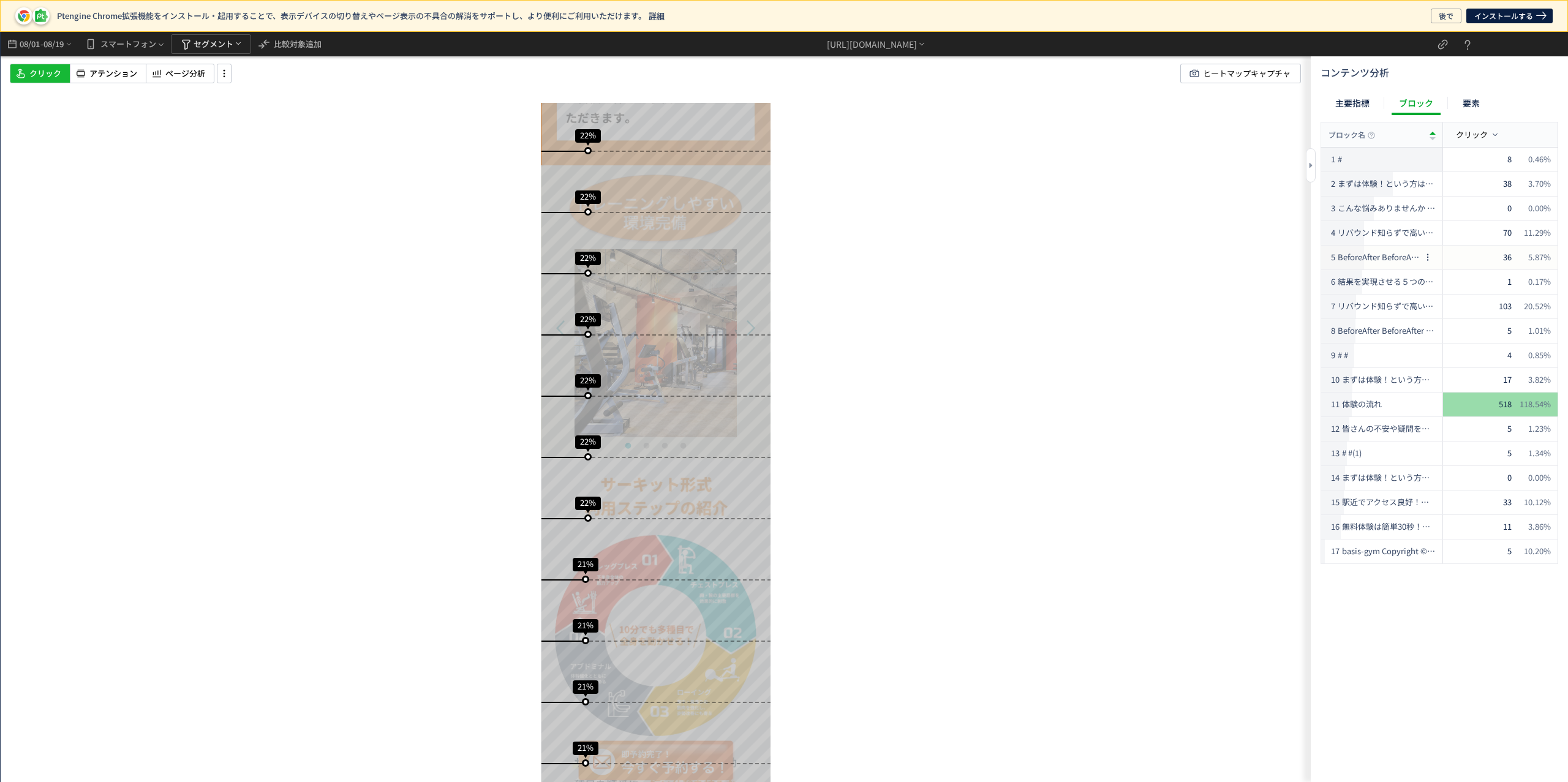
click at [1379, 256] on span "BeforeAfter BeforeAfter BeforeAfter BeforeAfter BeforeAfter BeforeAfter BeforeA…" at bounding box center [1379, 258] width 82 height 12
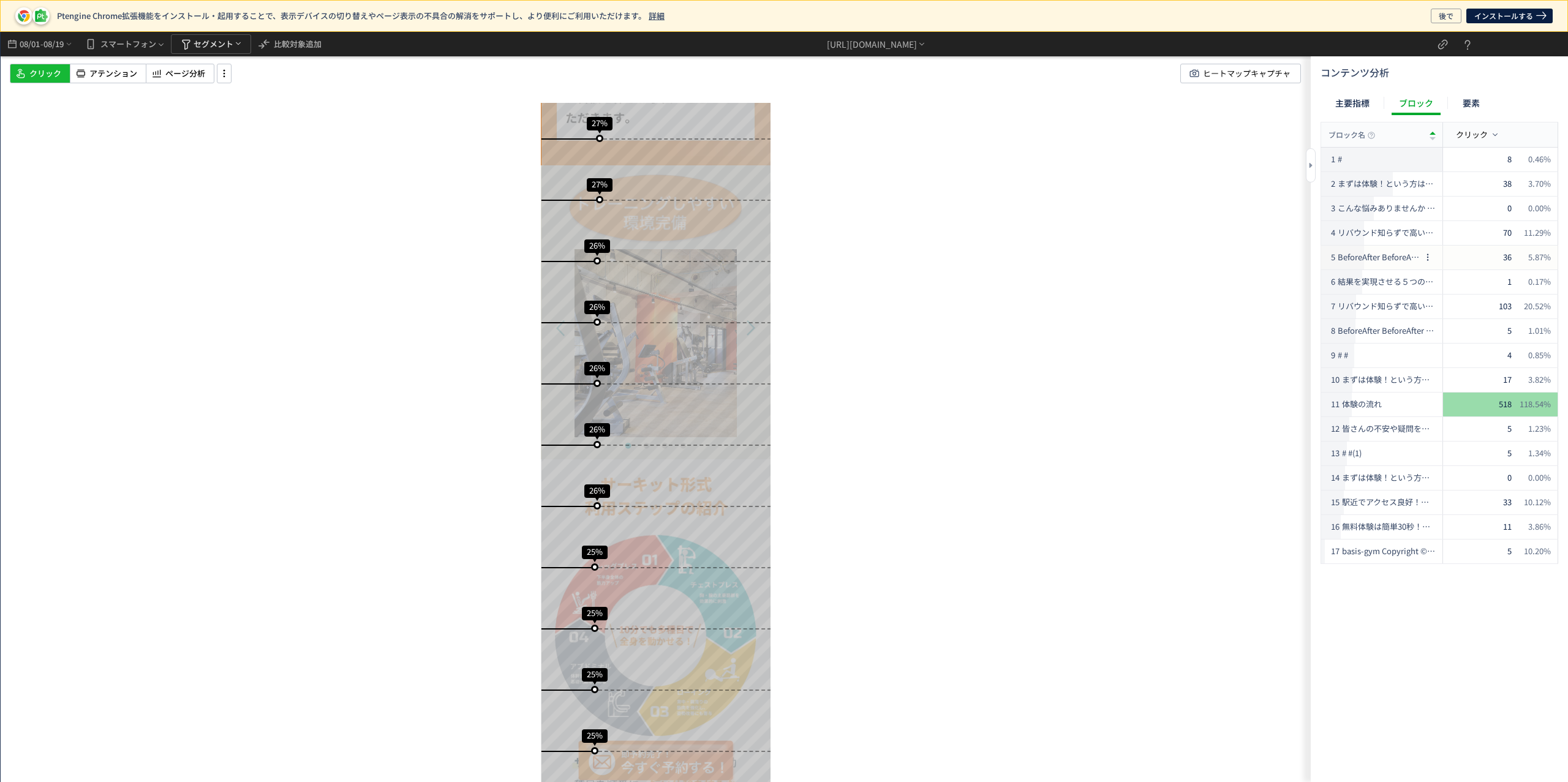
scroll to position [3088, 0]
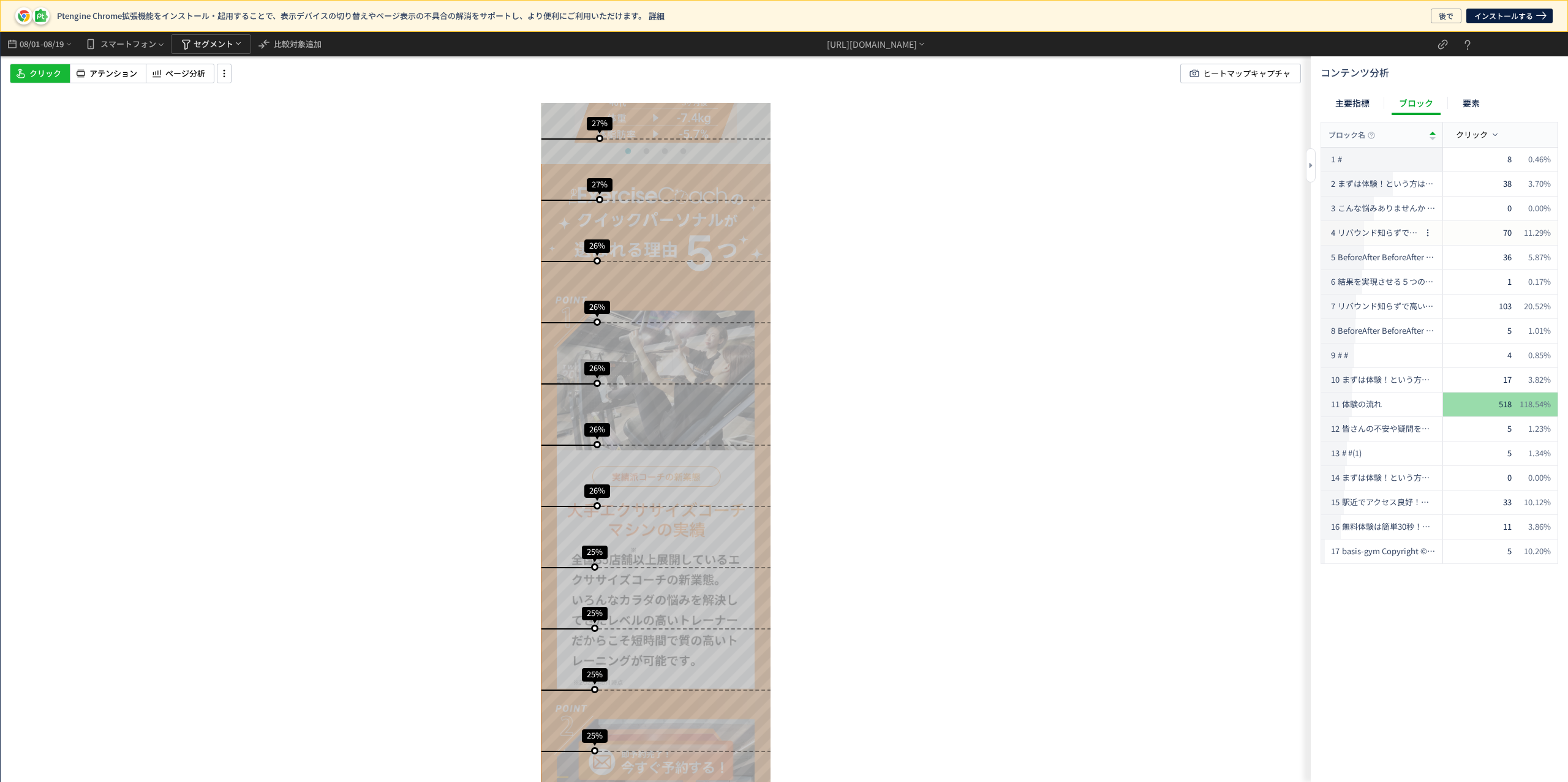
click at [1381, 230] on span "リバウンド知らずで高い達成率！成功者続出中" at bounding box center [1379, 233] width 82 height 12
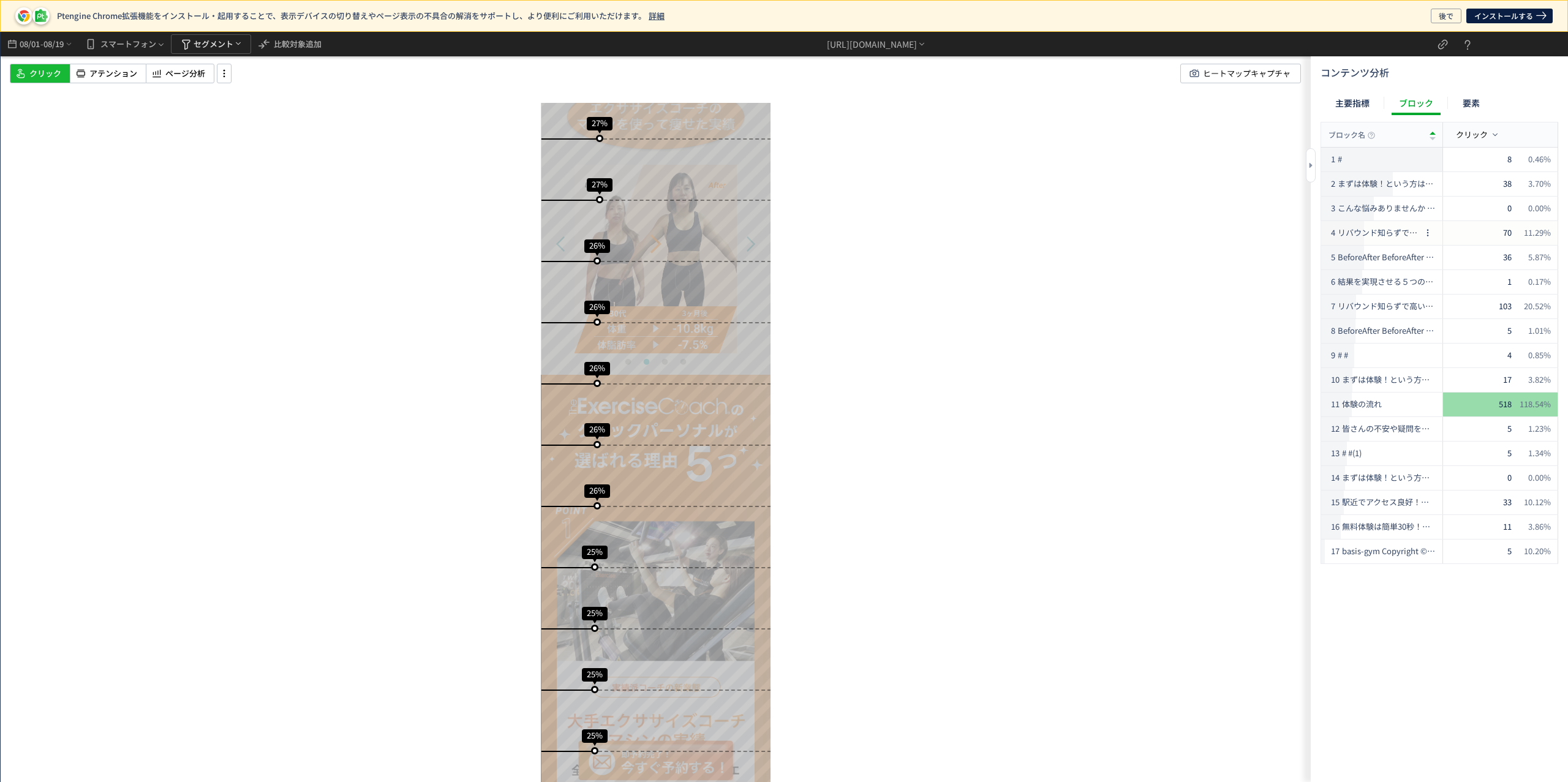
scroll to position [2877, 0]
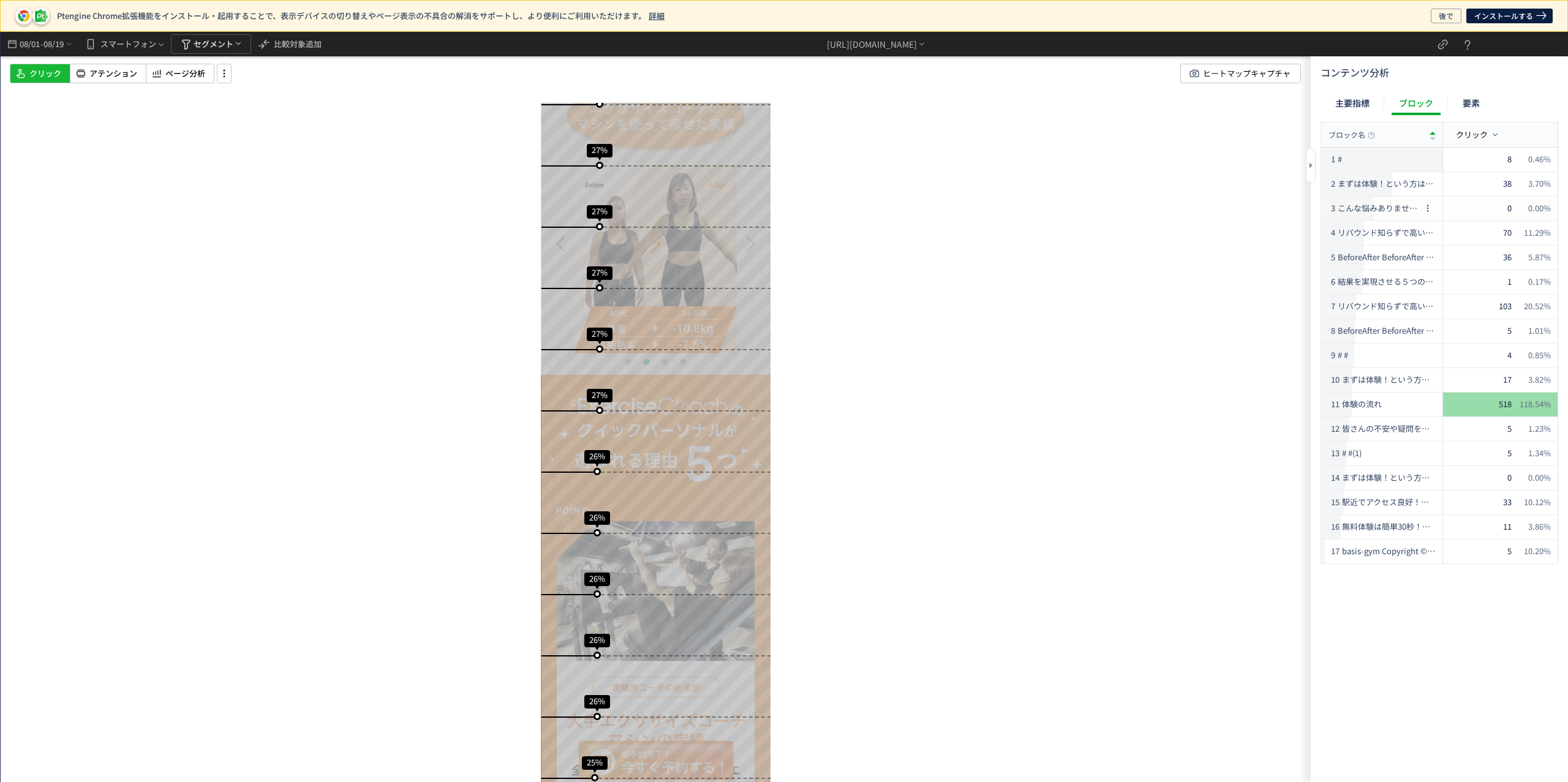
click at [1384, 206] on span "こんな悩みありませんか 相談だけでもOK 相談だけでもOK" at bounding box center [1379, 209] width 82 height 12
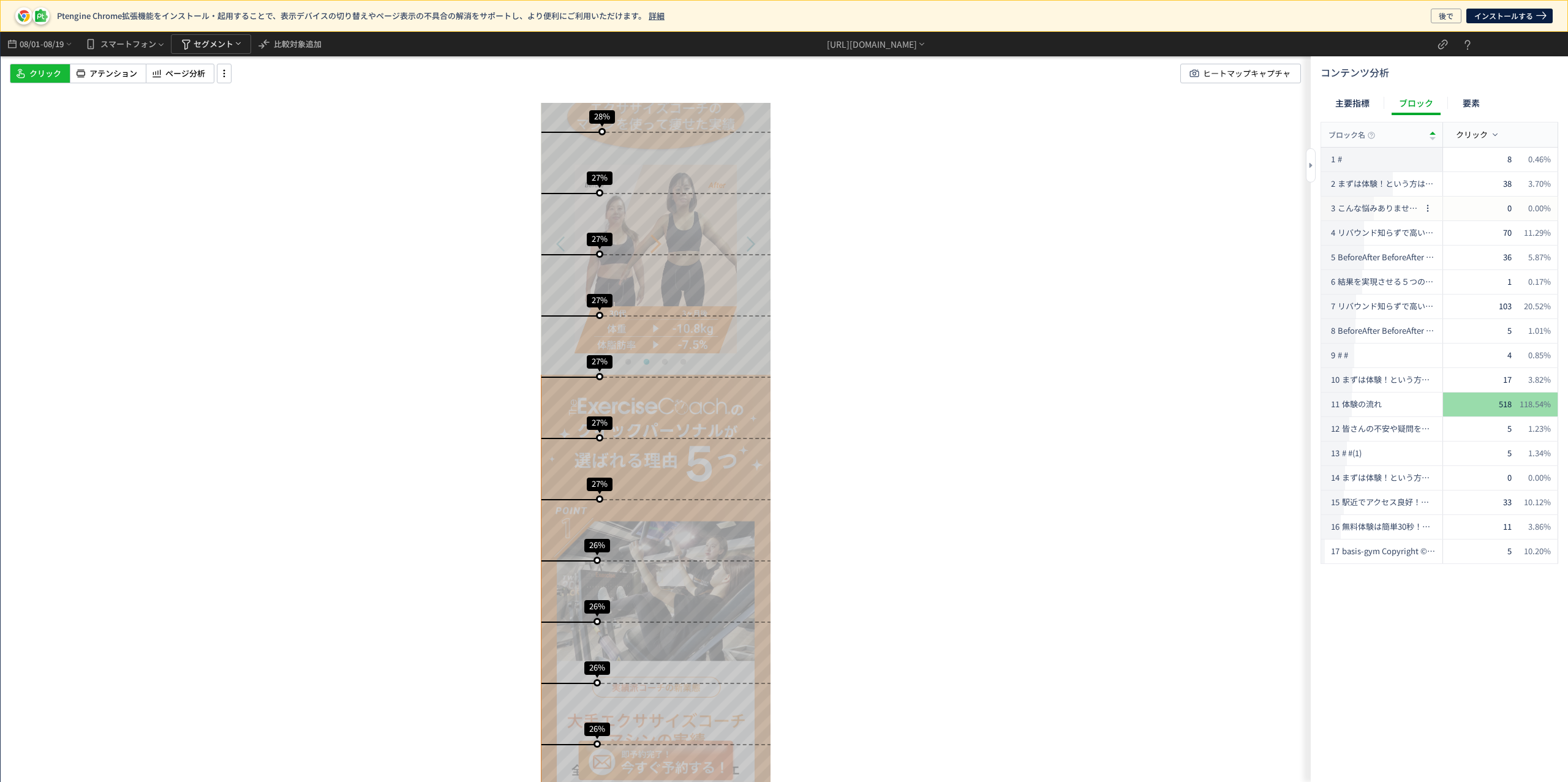
scroll to position [2788, 0]
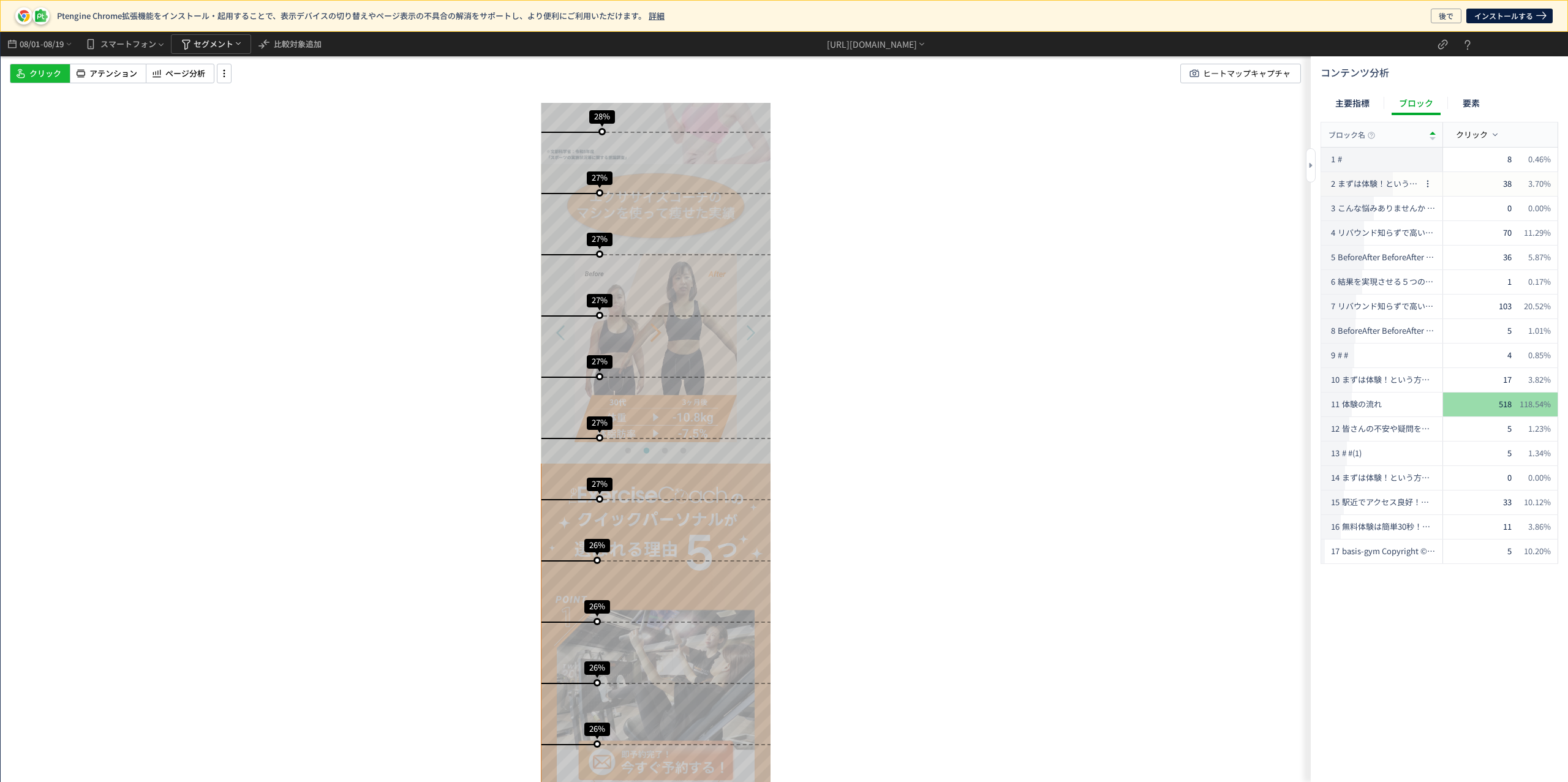
click at [1385, 185] on span "まずは体験！という方は。即予約完了！今すぐ無料体験を予約！ tel" at bounding box center [1379, 184] width 82 height 12
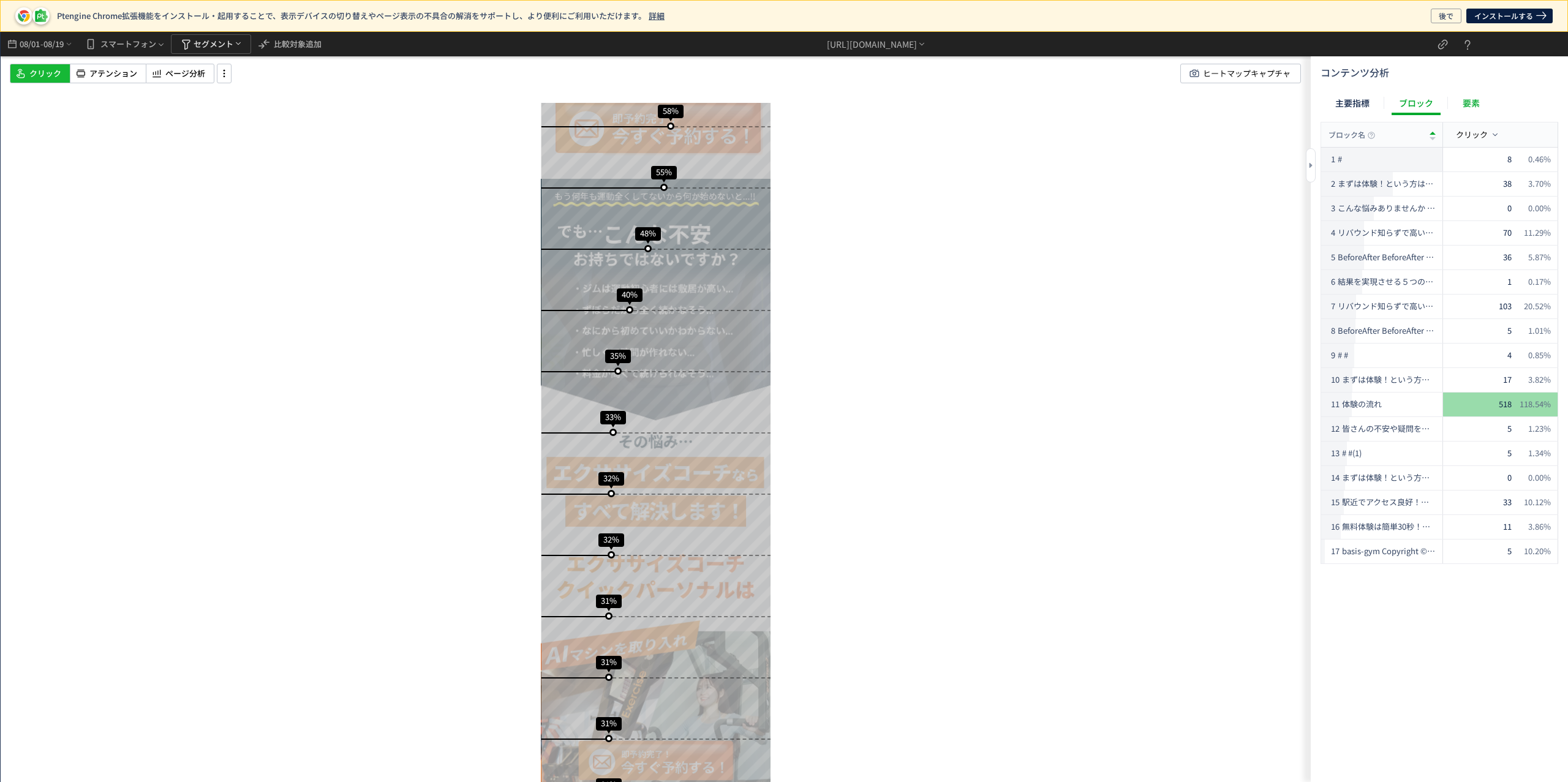
click at [1475, 99] on div "要素" at bounding box center [1471, 103] width 32 height 24
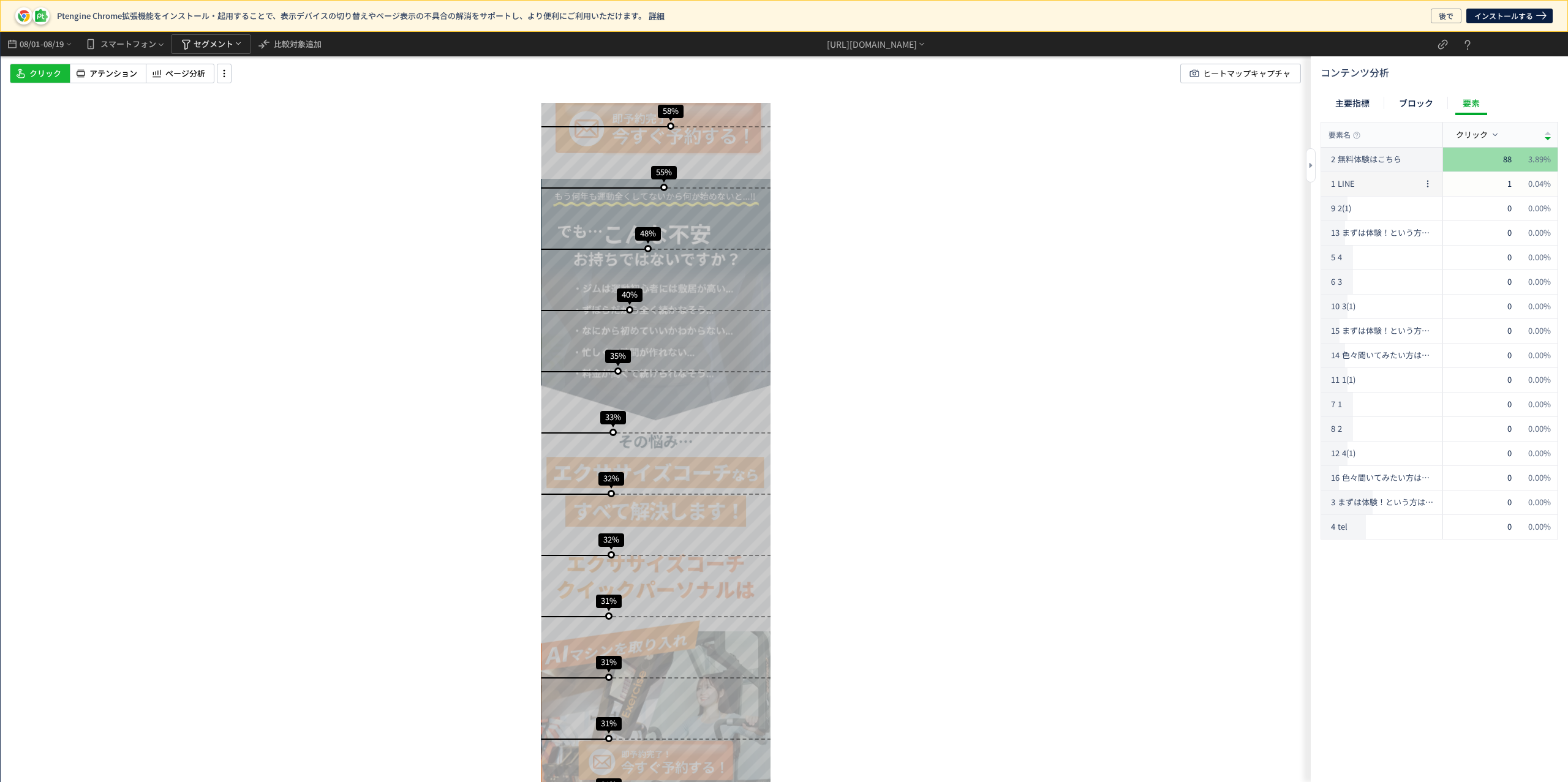
click at [1351, 188] on span "LINE" at bounding box center [1346, 184] width 17 height 12
click at [1351, 205] on span "2(1)" at bounding box center [1344, 209] width 13 height 12
click at [1355, 228] on span "まずは体験！という方は。即予約完了！今すぐ無料体験を予約！(1)" at bounding box center [1380, 233] width 77 height 12
click at [1358, 250] on div "5 4" at bounding box center [1374, 258] width 91 height 24
click at [1342, 97] on div "主要指標" at bounding box center [1352, 103] width 49 height 24
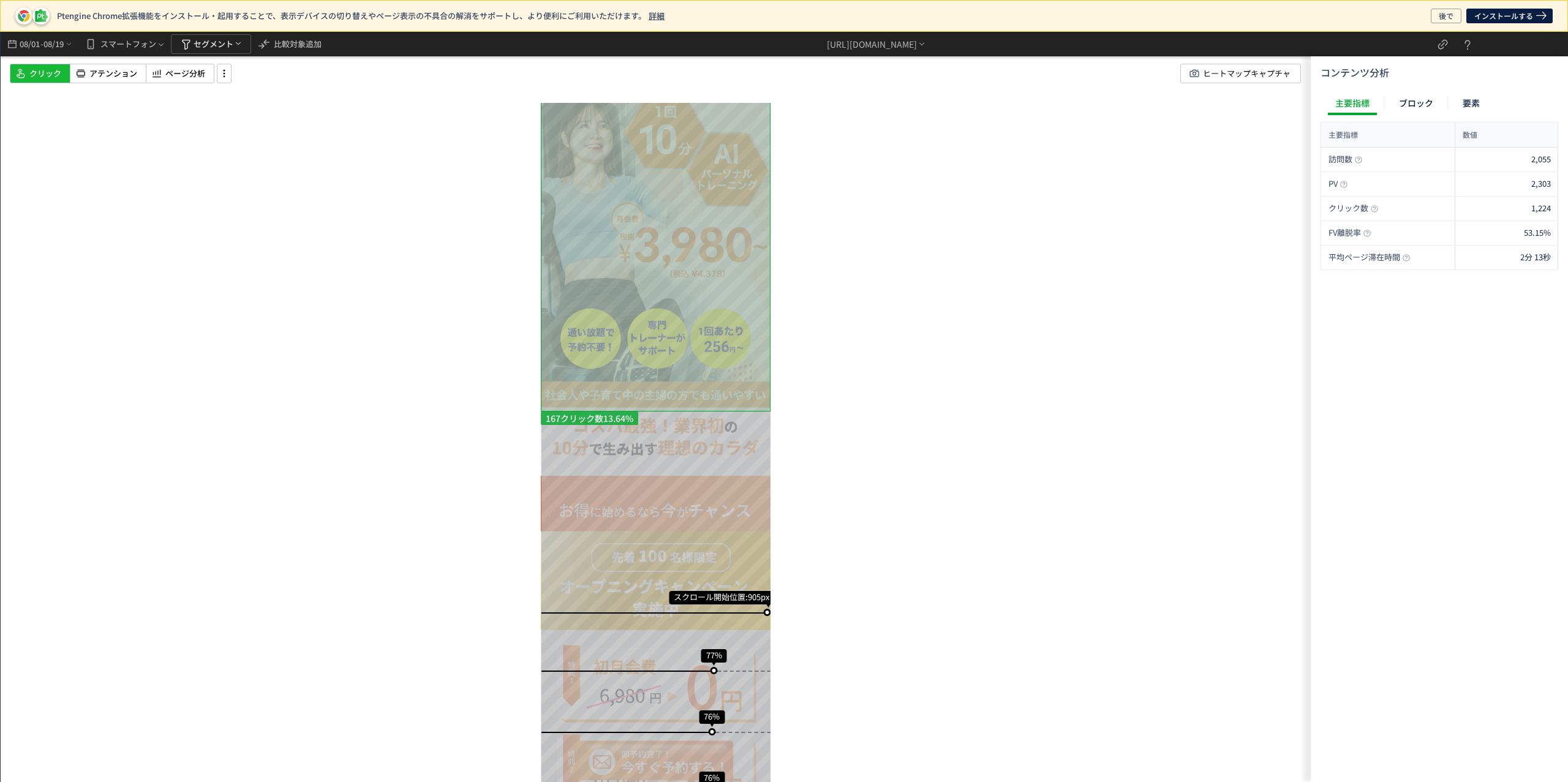
scroll to position [0, 0]
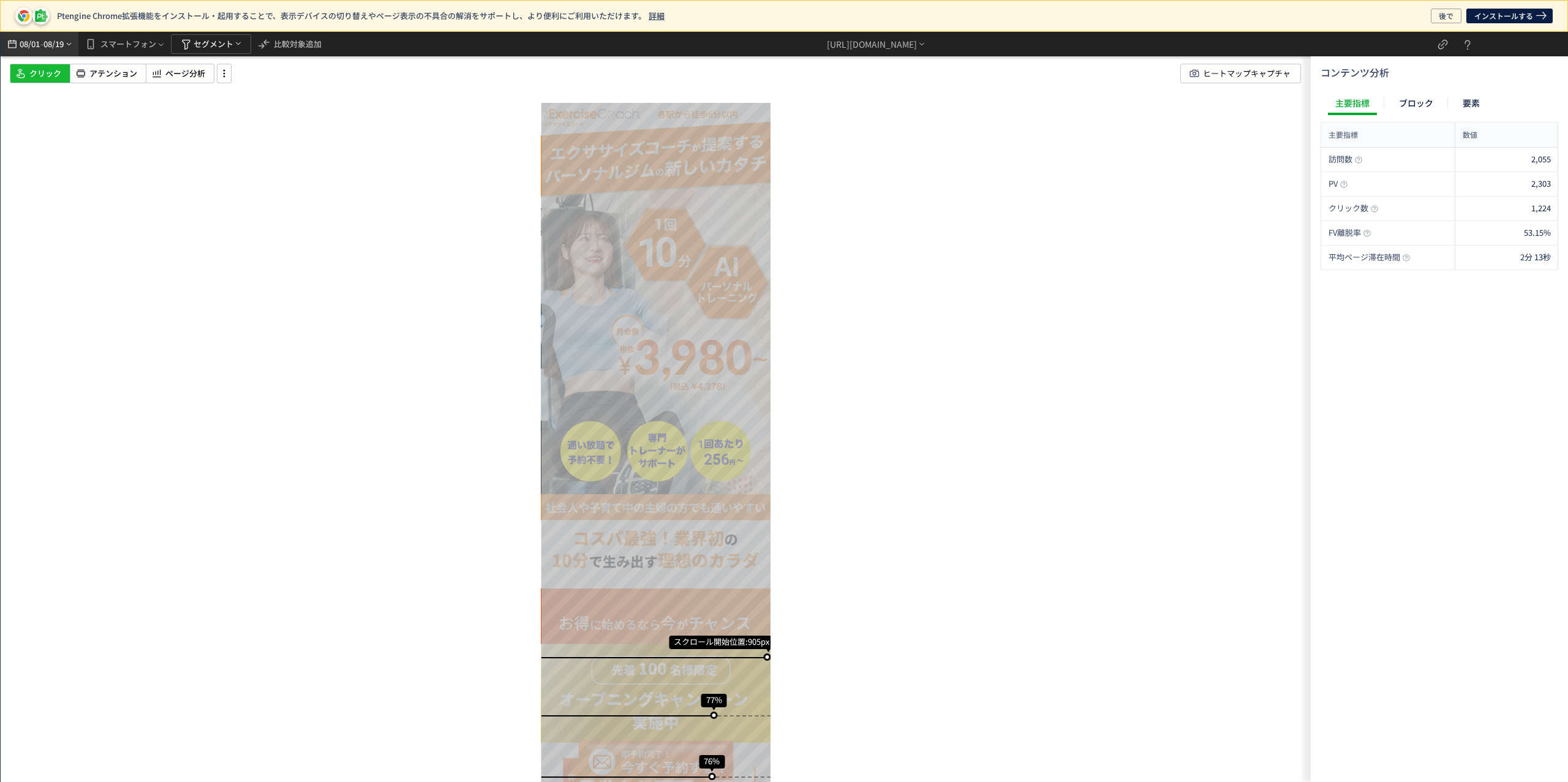
click at [61, 42] on span "08/19" at bounding box center [54, 44] width 21 height 24
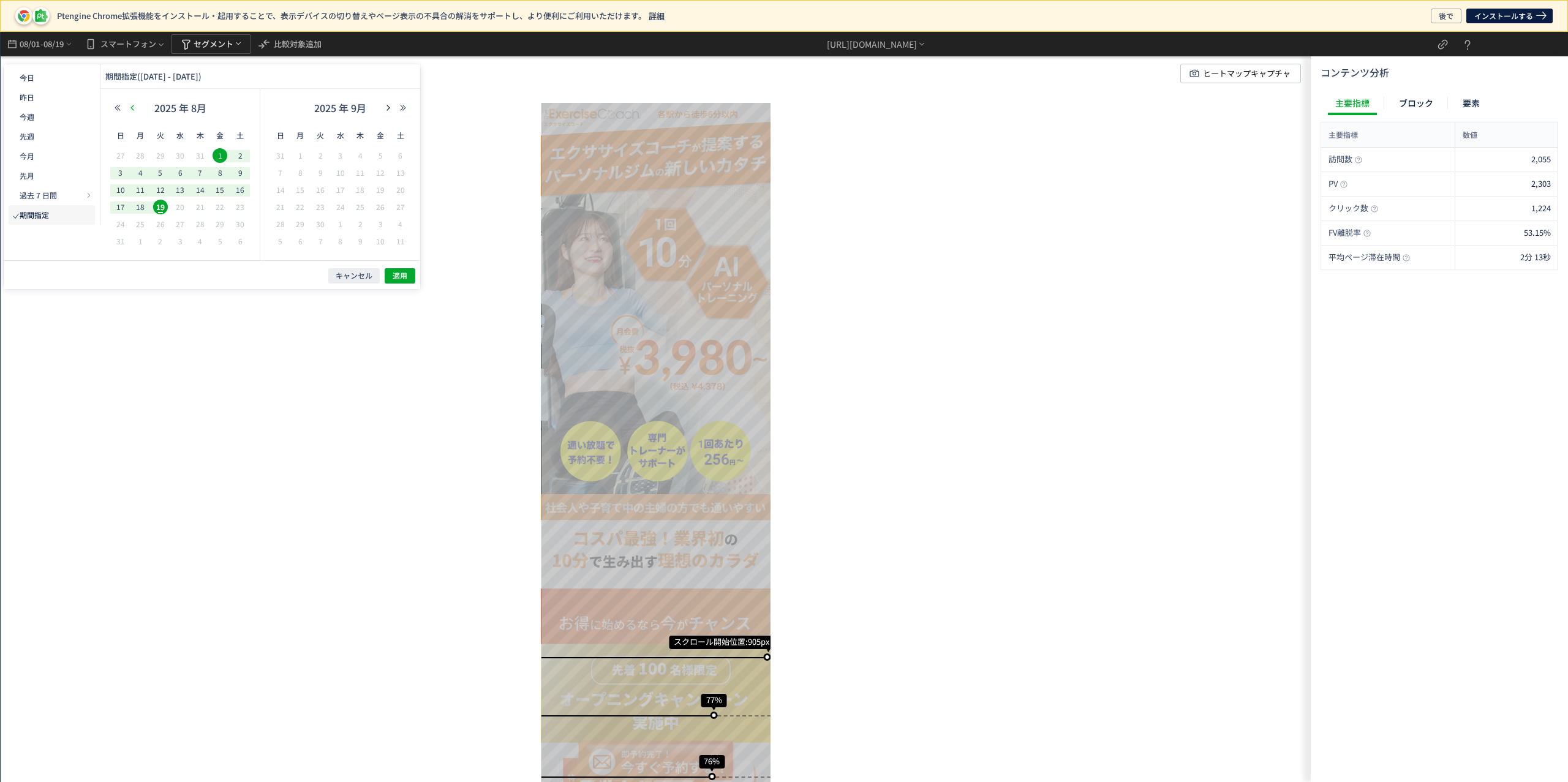
click at [134, 105] on icon "button" at bounding box center [132, 107] width 7 height 7
click at [165, 158] on span "1" at bounding box center [160, 156] width 15 height 15
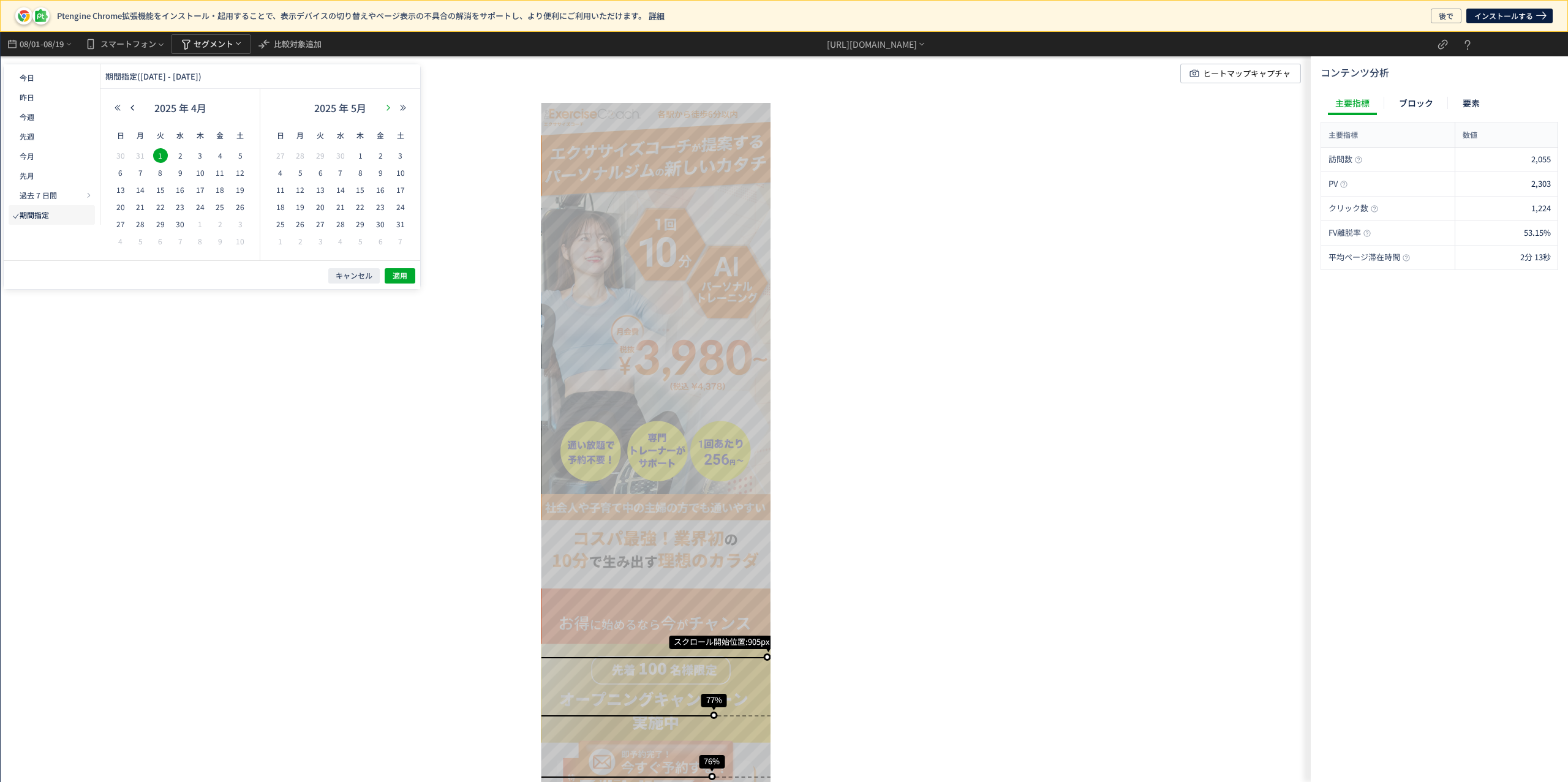
click at [383, 105] on button "button" at bounding box center [388, 107] width 15 height 9
click at [357, 223] on span "31" at bounding box center [360, 224] width 15 height 15
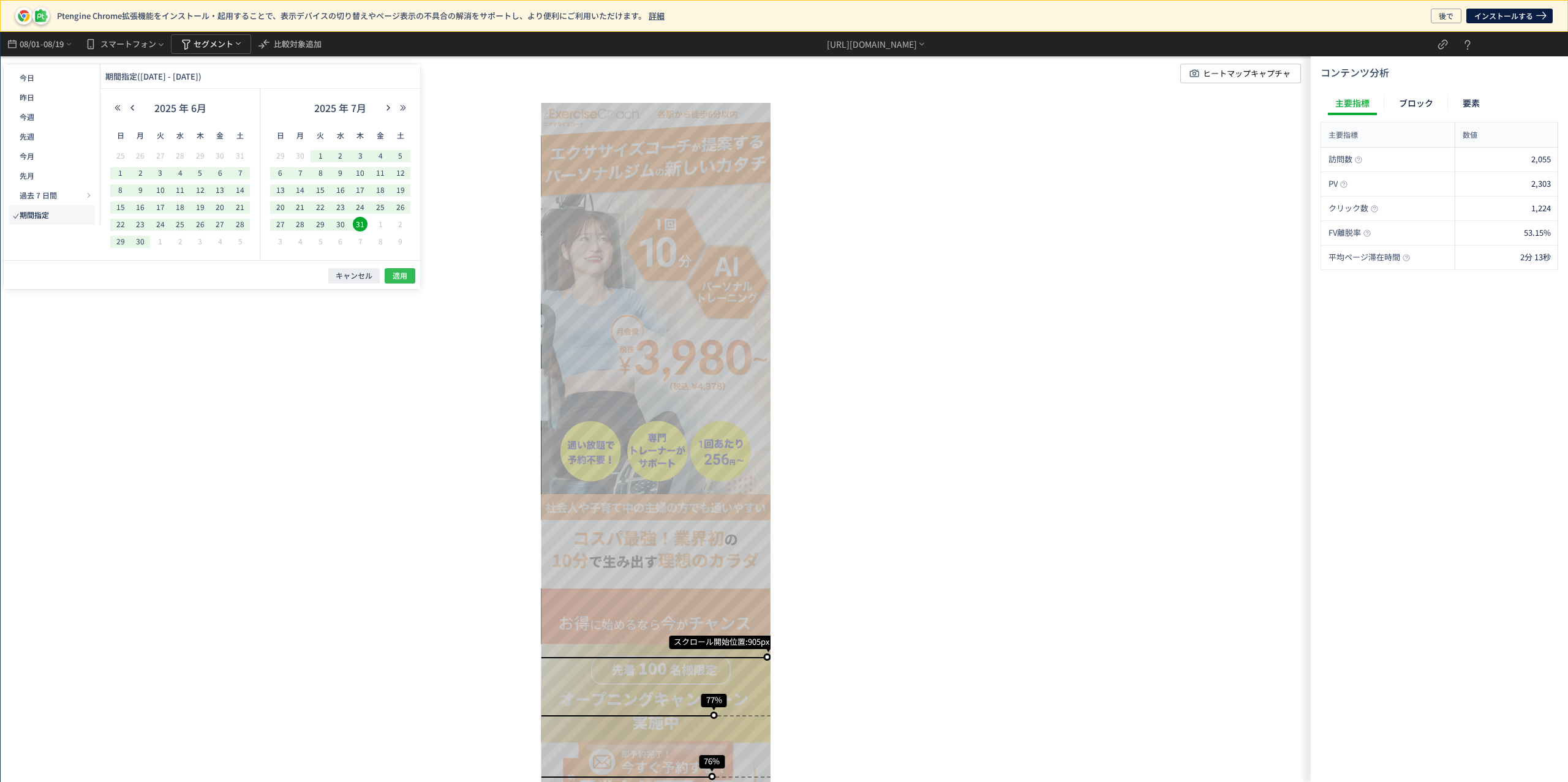
click at [405, 276] on span "適用" at bounding box center [400, 276] width 15 height 11
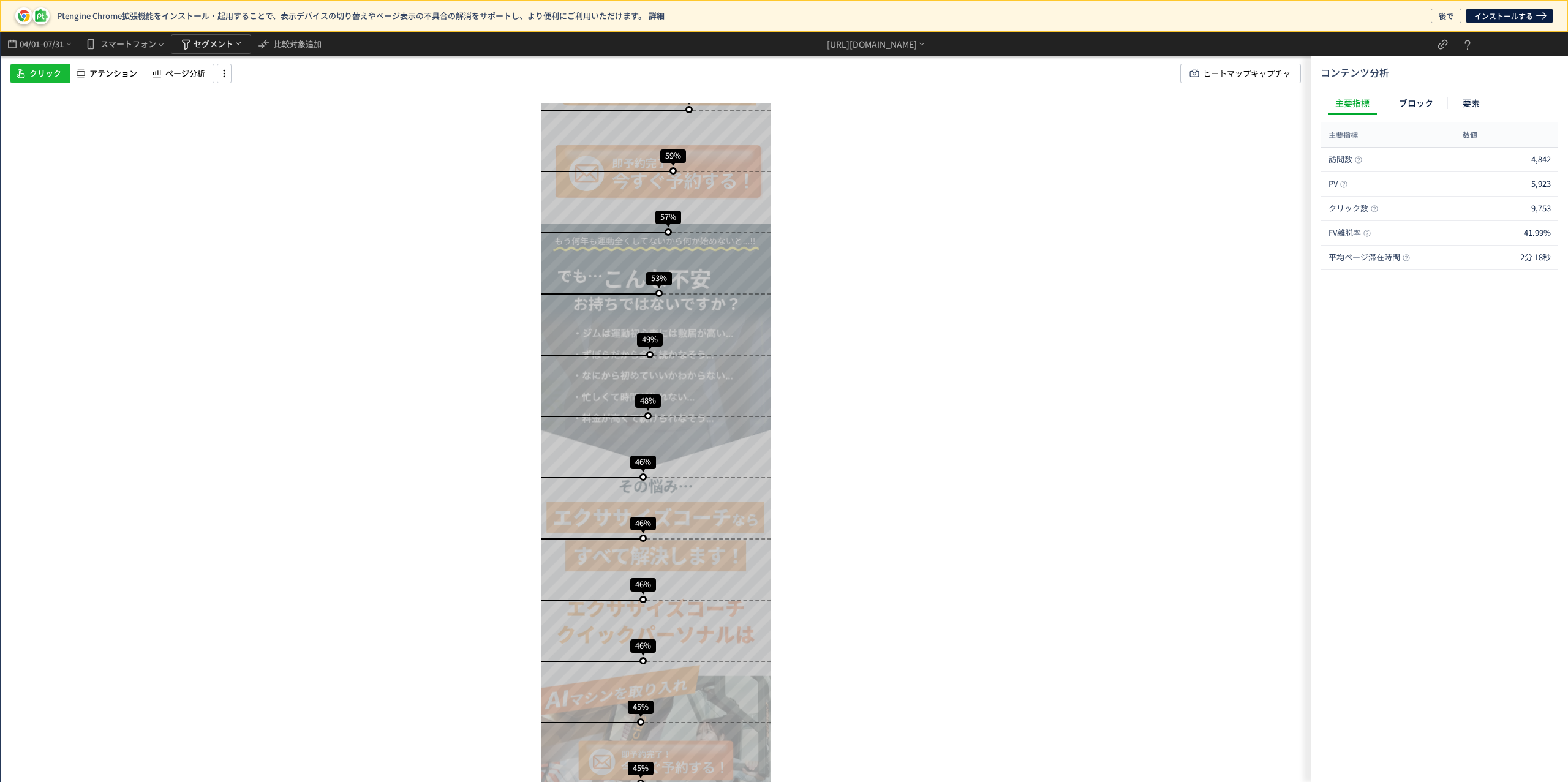
scroll to position [827, 0]
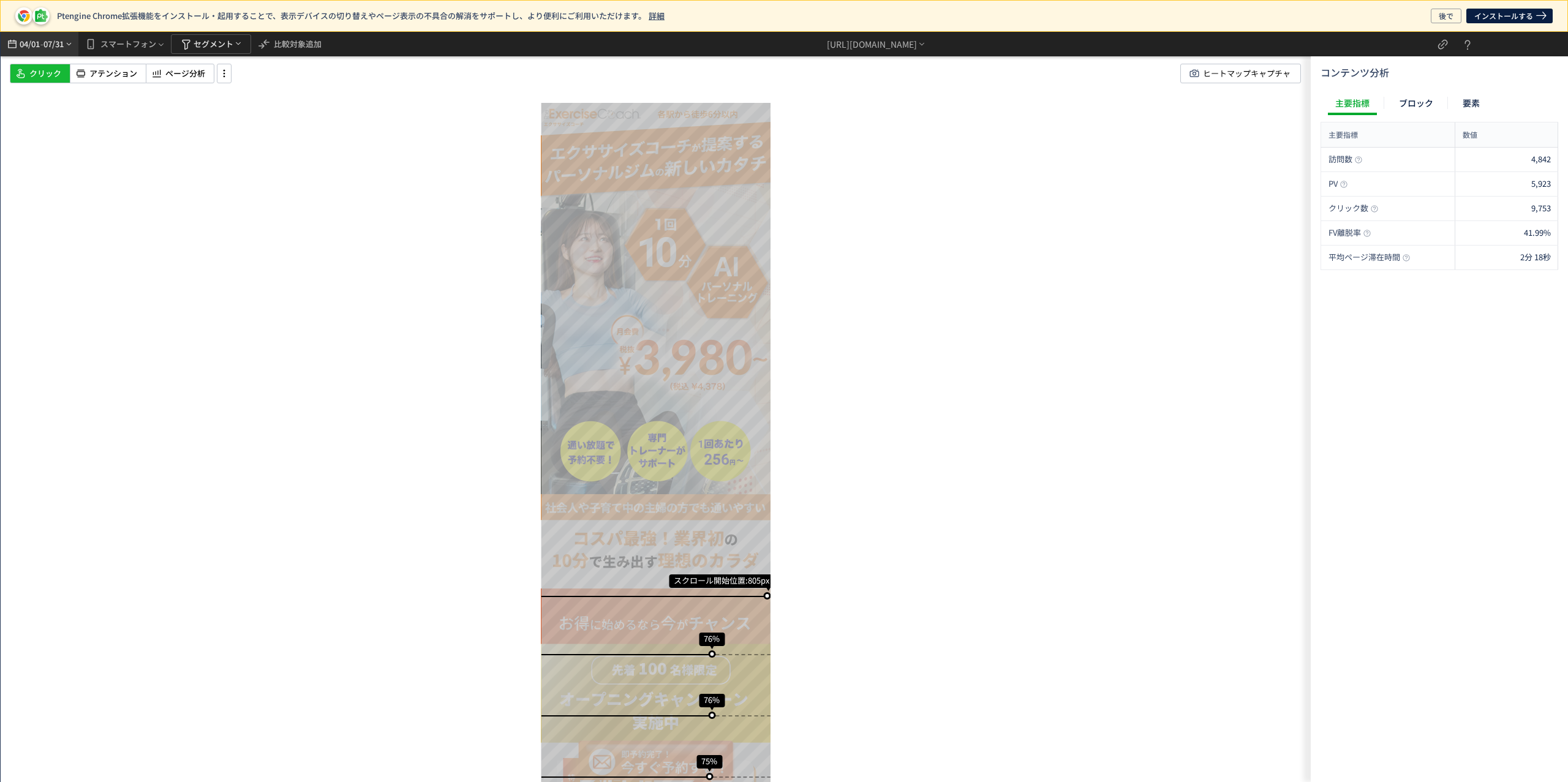
click at [54, 42] on span "07/31" at bounding box center [54, 44] width 21 height 24
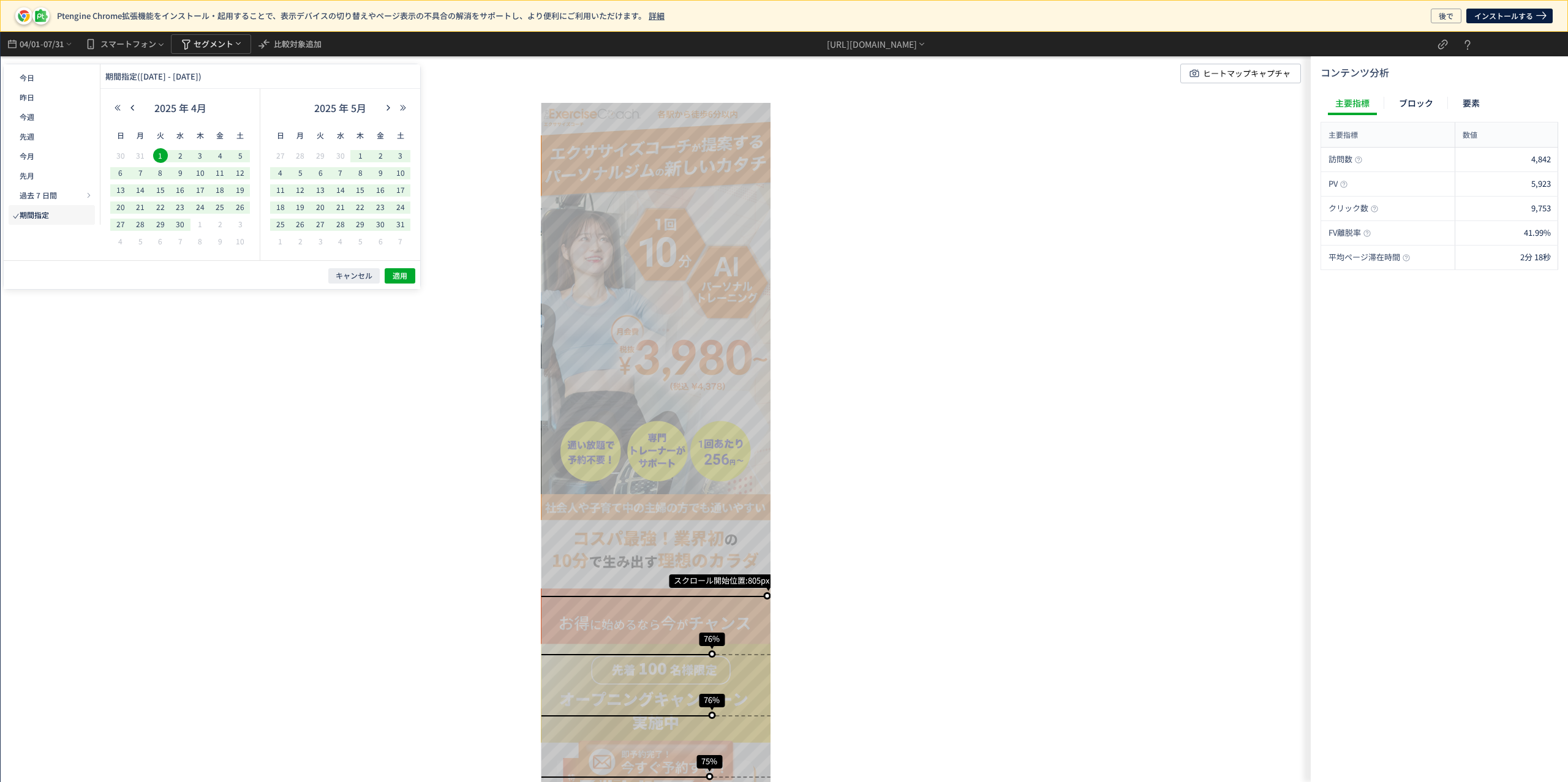
click at [388, 100] on div "2025 年 5月" at bounding box center [340, 111] width 140 height 24
click at [388, 106] on use "button" at bounding box center [389, 107] width 3 height 5
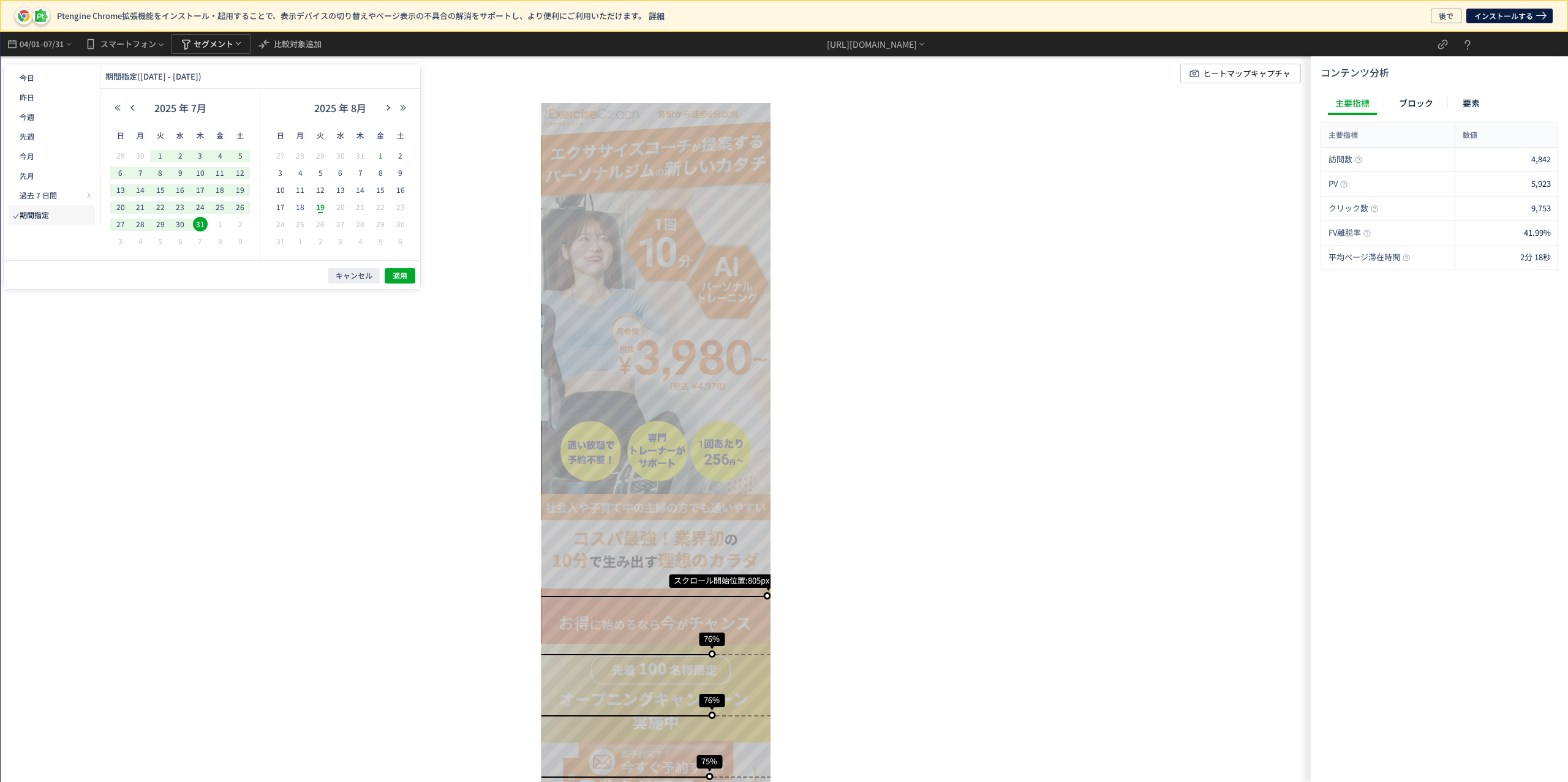
click at [375, 151] on span "1" at bounding box center [380, 156] width 15 height 15
click at [317, 209] on span "19" at bounding box center [320, 207] width 15 height 15
click at [408, 274] on button "適用" at bounding box center [400, 275] width 30 height 15
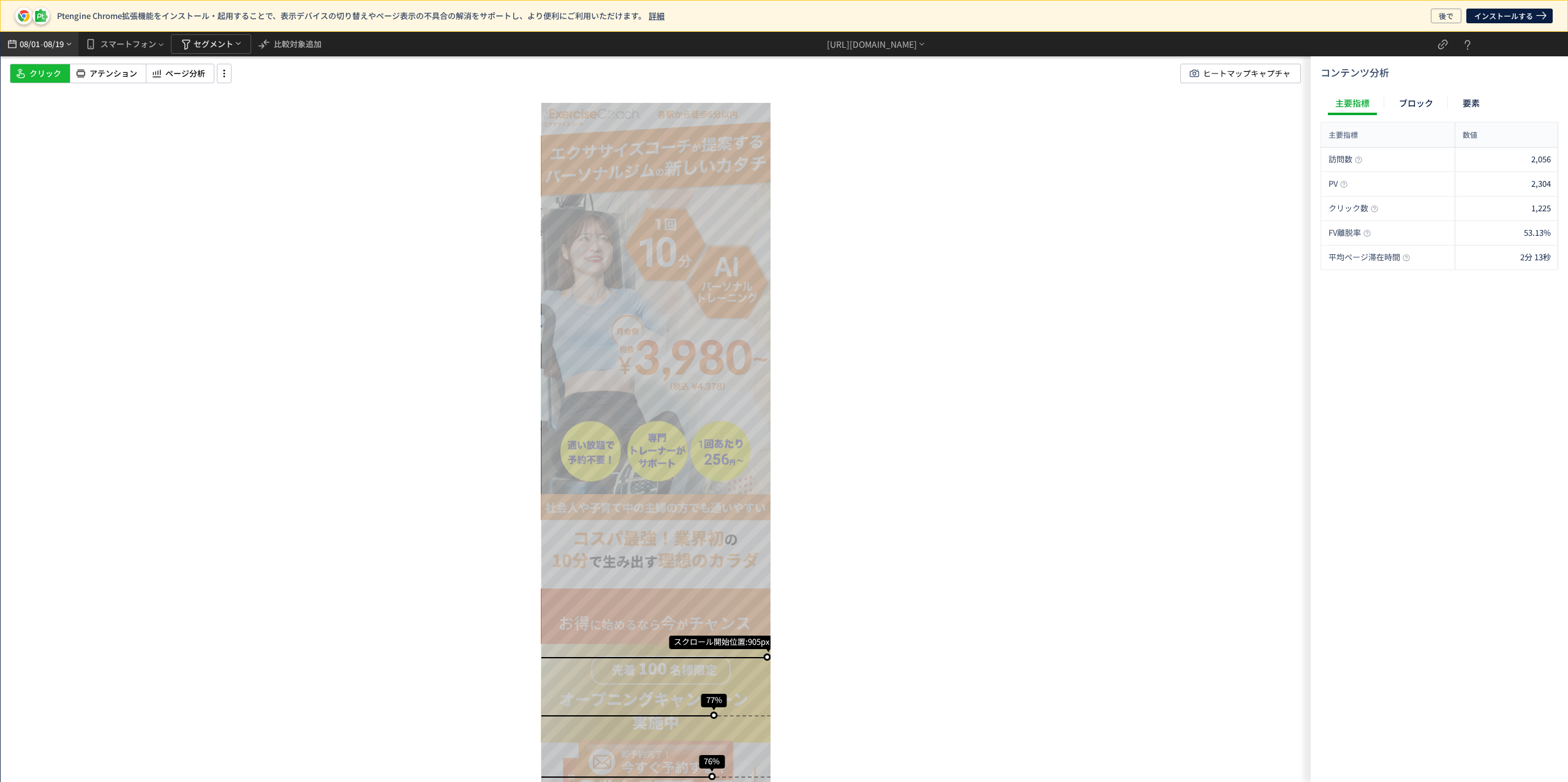
click at [74, 39] on icon "heatmap-top-bar" at bounding box center [69, 44] width 9 height 10
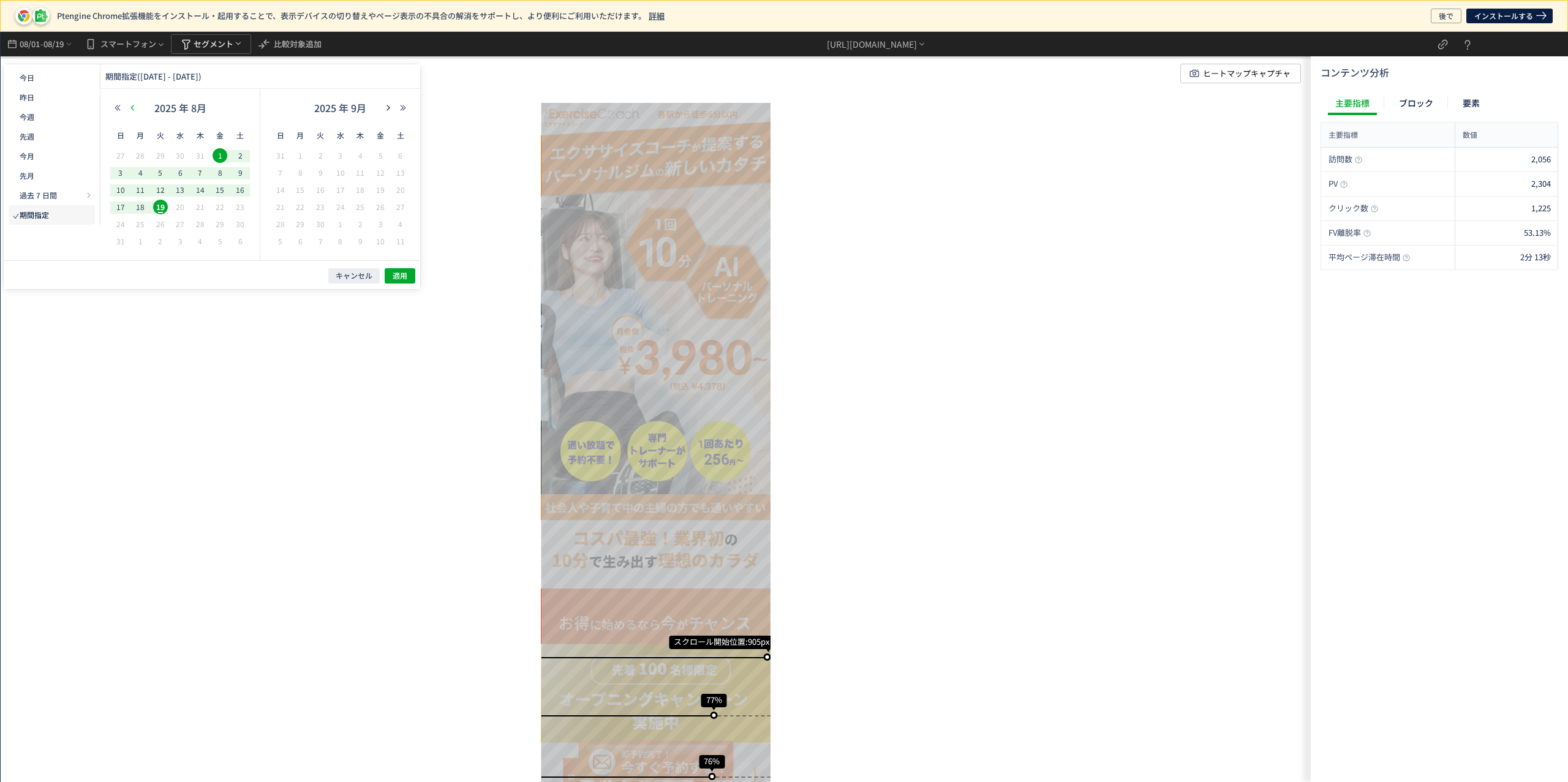
click at [138, 109] on button "button" at bounding box center [132, 107] width 15 height 9
click at [159, 154] on span "1" at bounding box center [160, 156] width 15 height 15
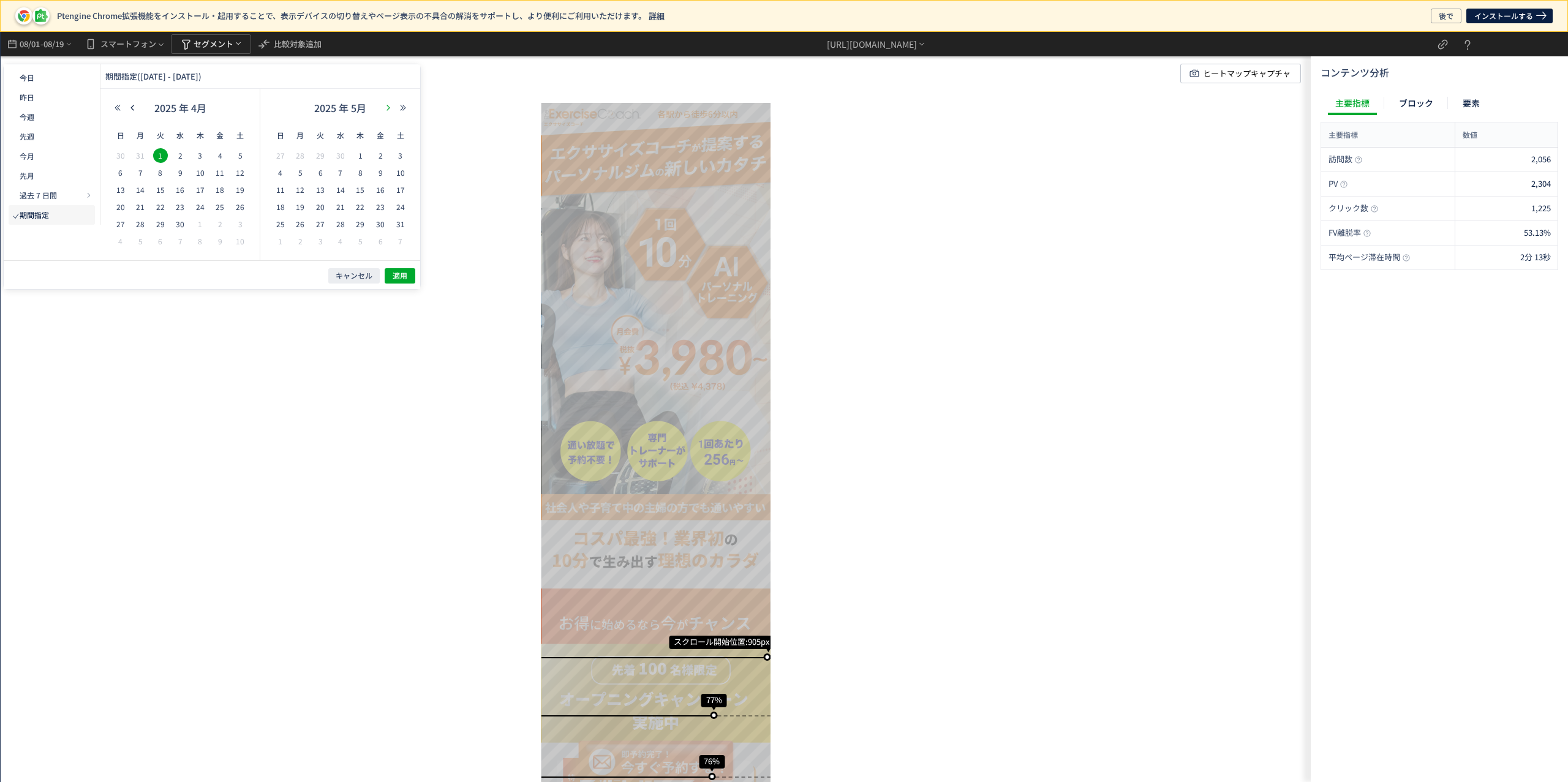
click at [392, 108] on icon "button" at bounding box center [388, 107] width 7 height 7
click at [360, 222] on span "31" at bounding box center [360, 224] width 15 height 15
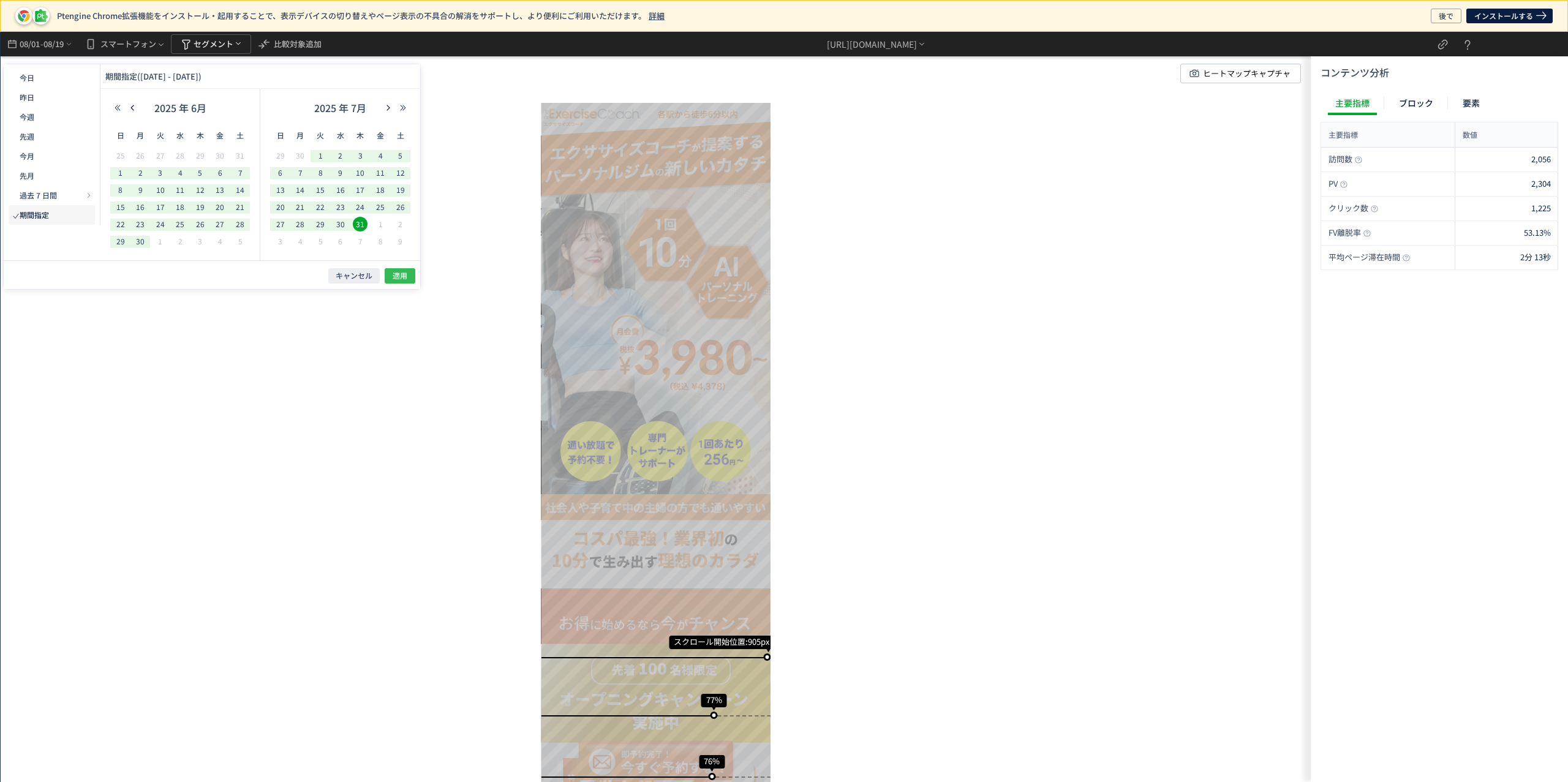
click at [408, 271] on button "適用" at bounding box center [400, 275] width 30 height 15
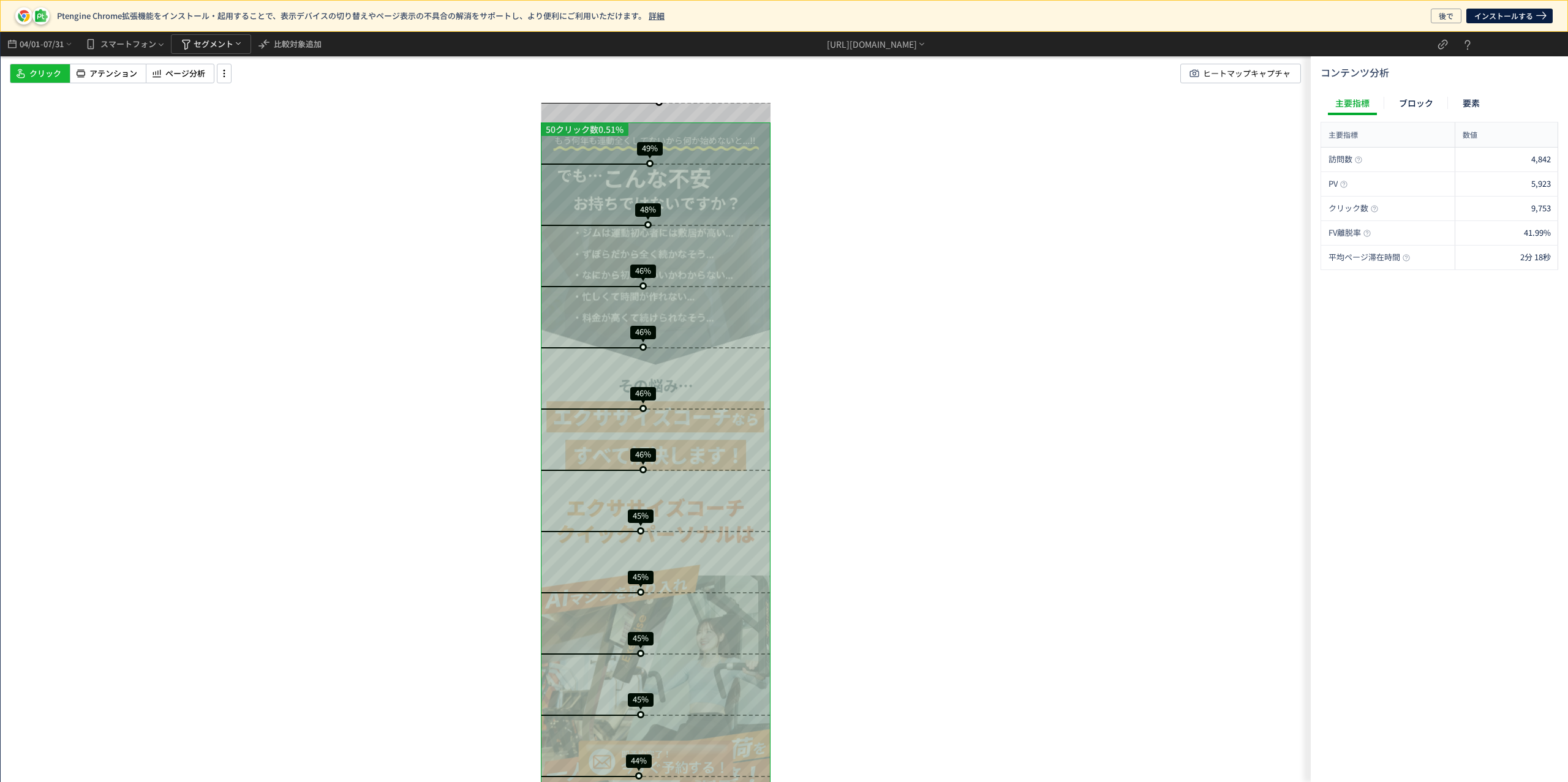
scroll to position [1103, 0]
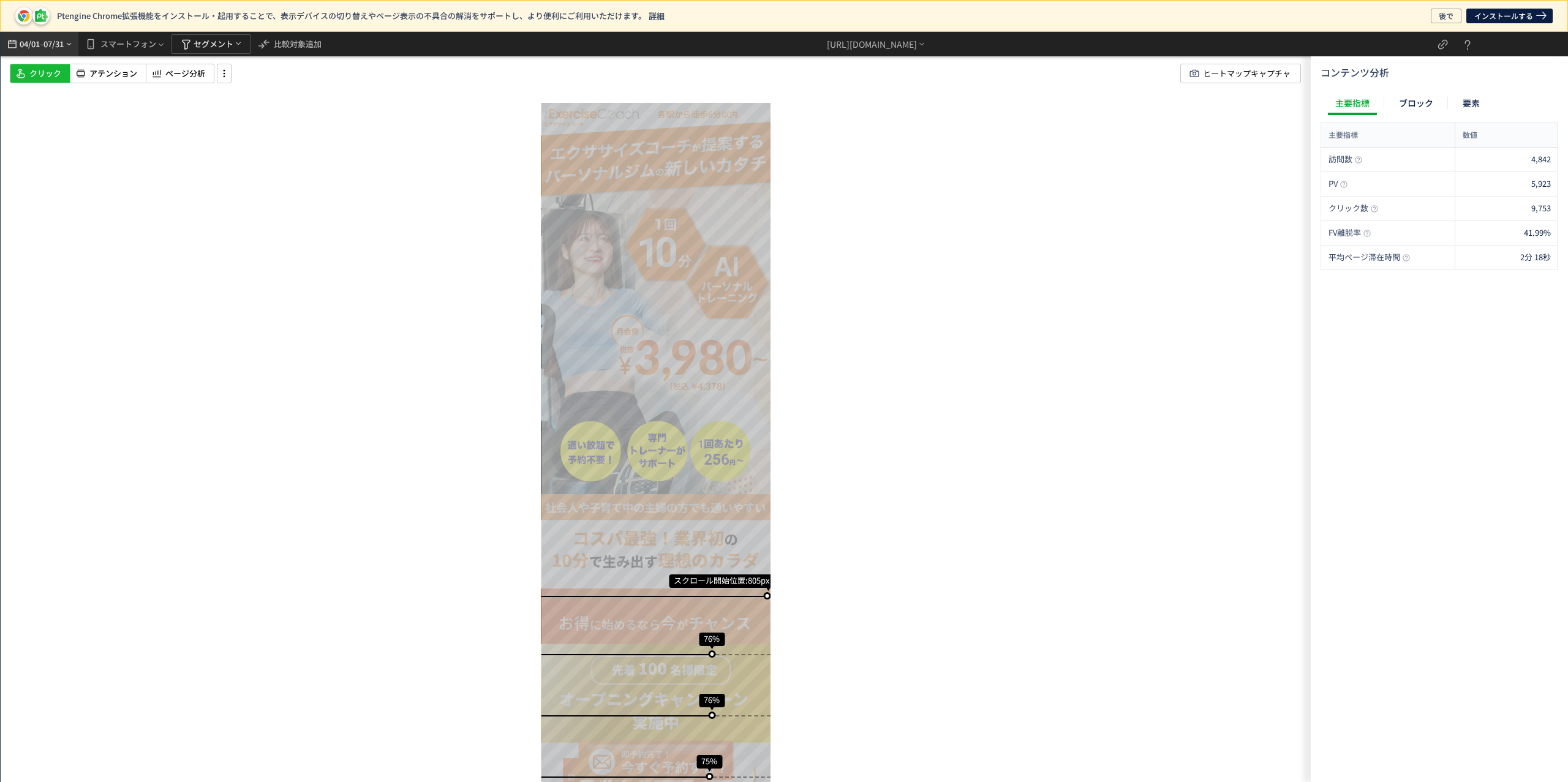
click at [38, 46] on span "04/01" at bounding box center [29, 44] width 21 height 24
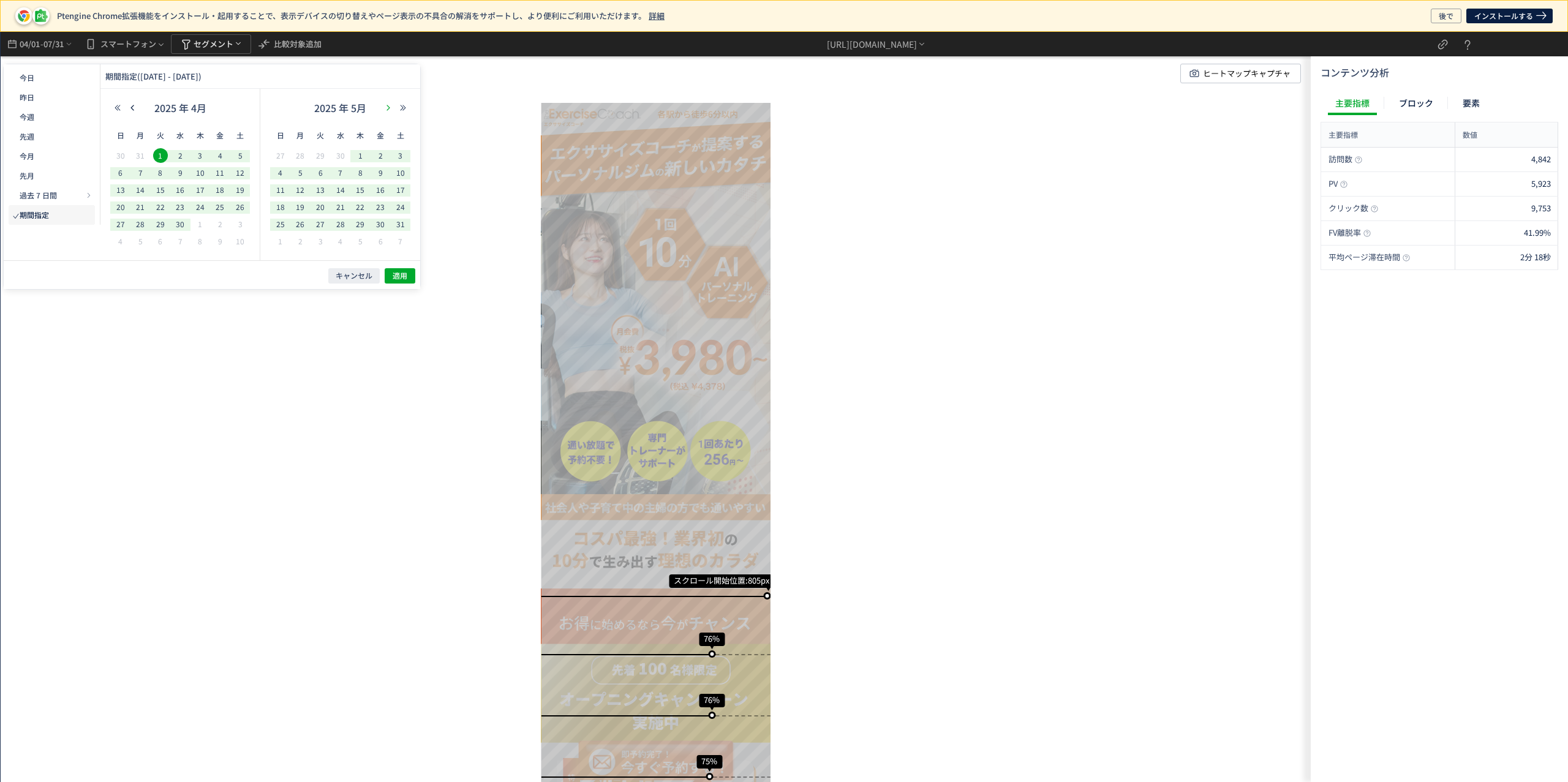
click at [387, 107] on icon "button" at bounding box center [388, 107] width 7 height 7
click at [379, 156] on span "1" at bounding box center [380, 156] width 15 height 15
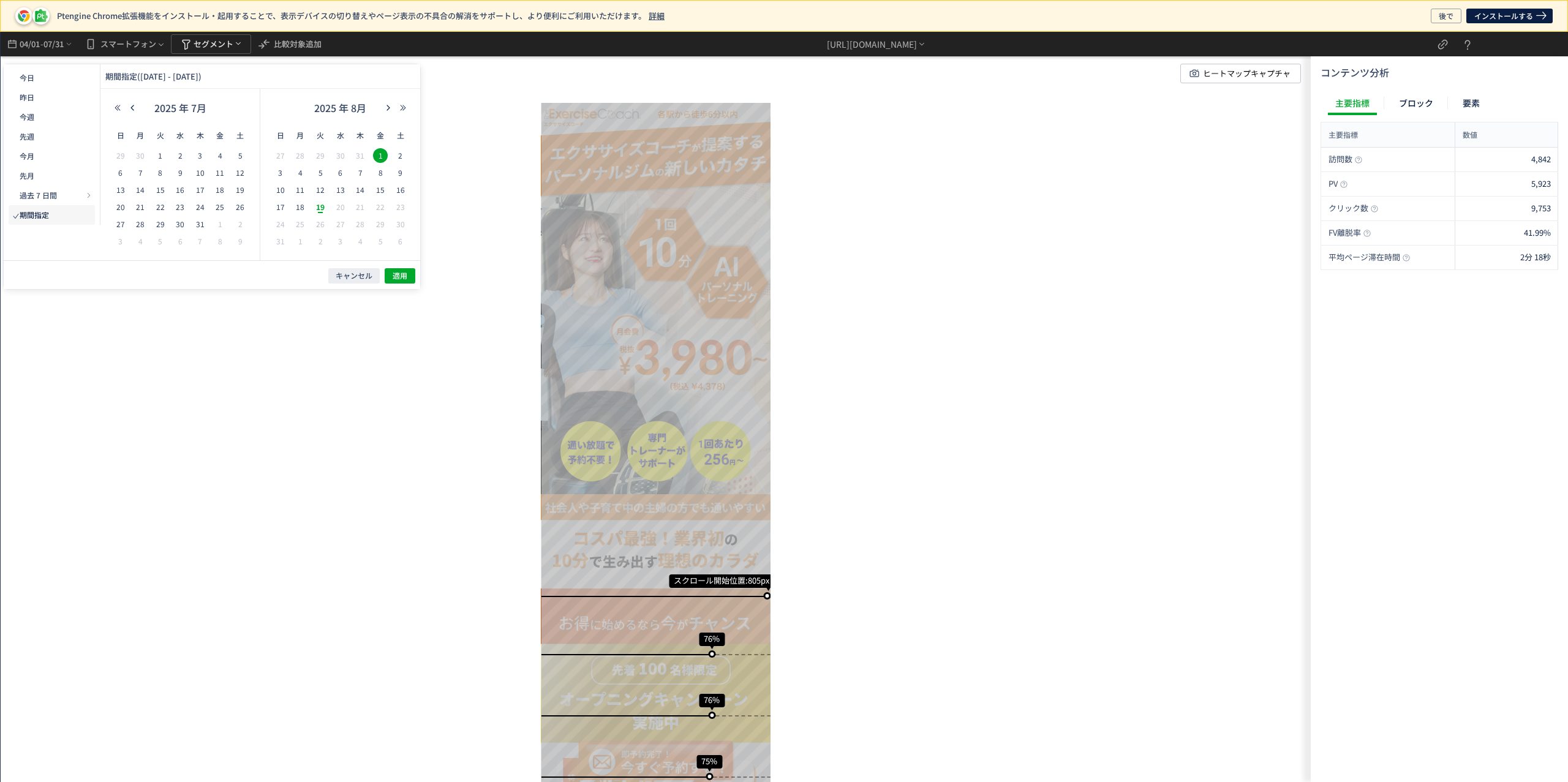
click at [322, 210] on span "19" at bounding box center [320, 207] width 15 height 15
click at [404, 272] on span "適用" at bounding box center [400, 276] width 15 height 11
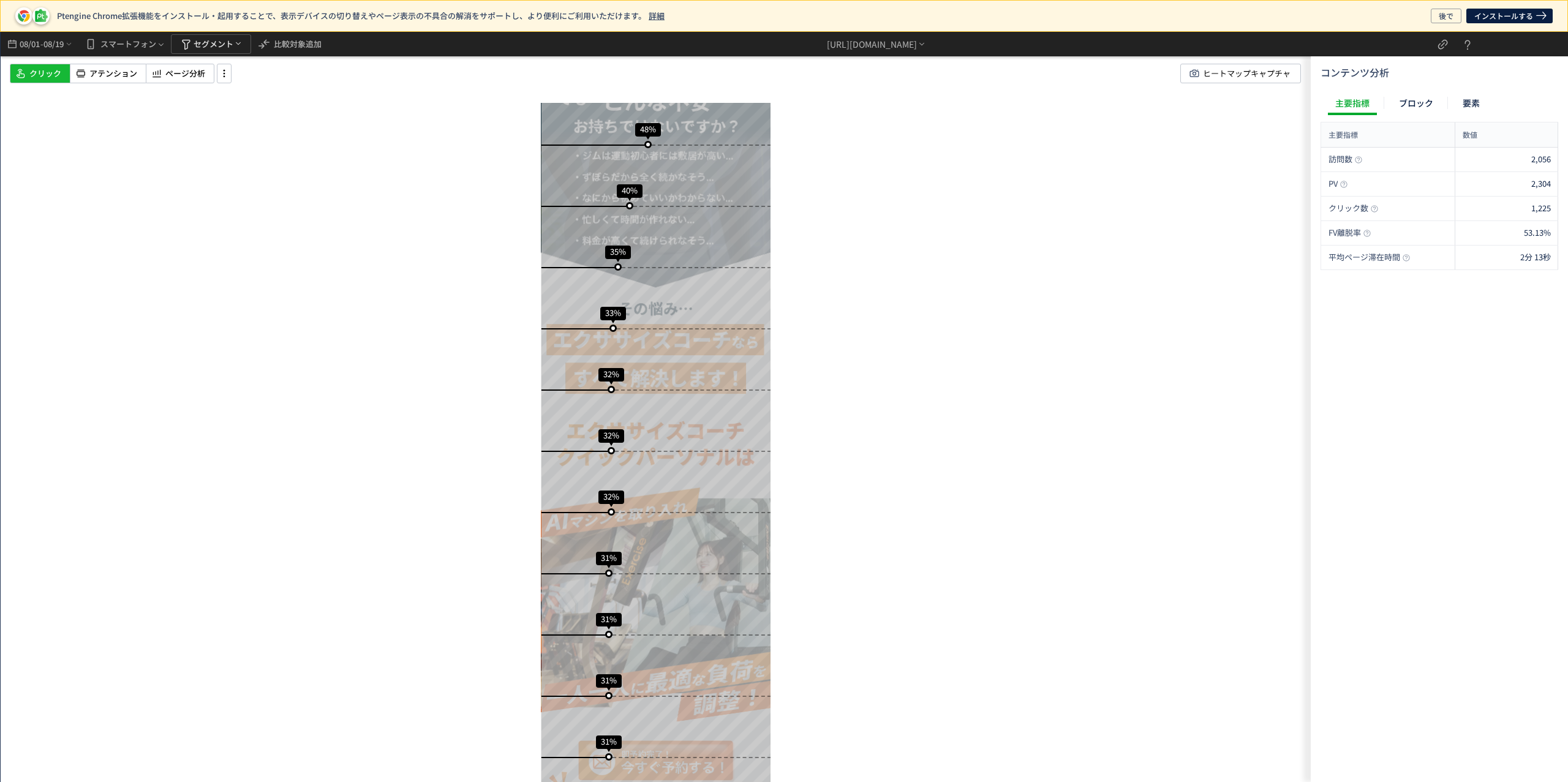
scroll to position [1090, 0]
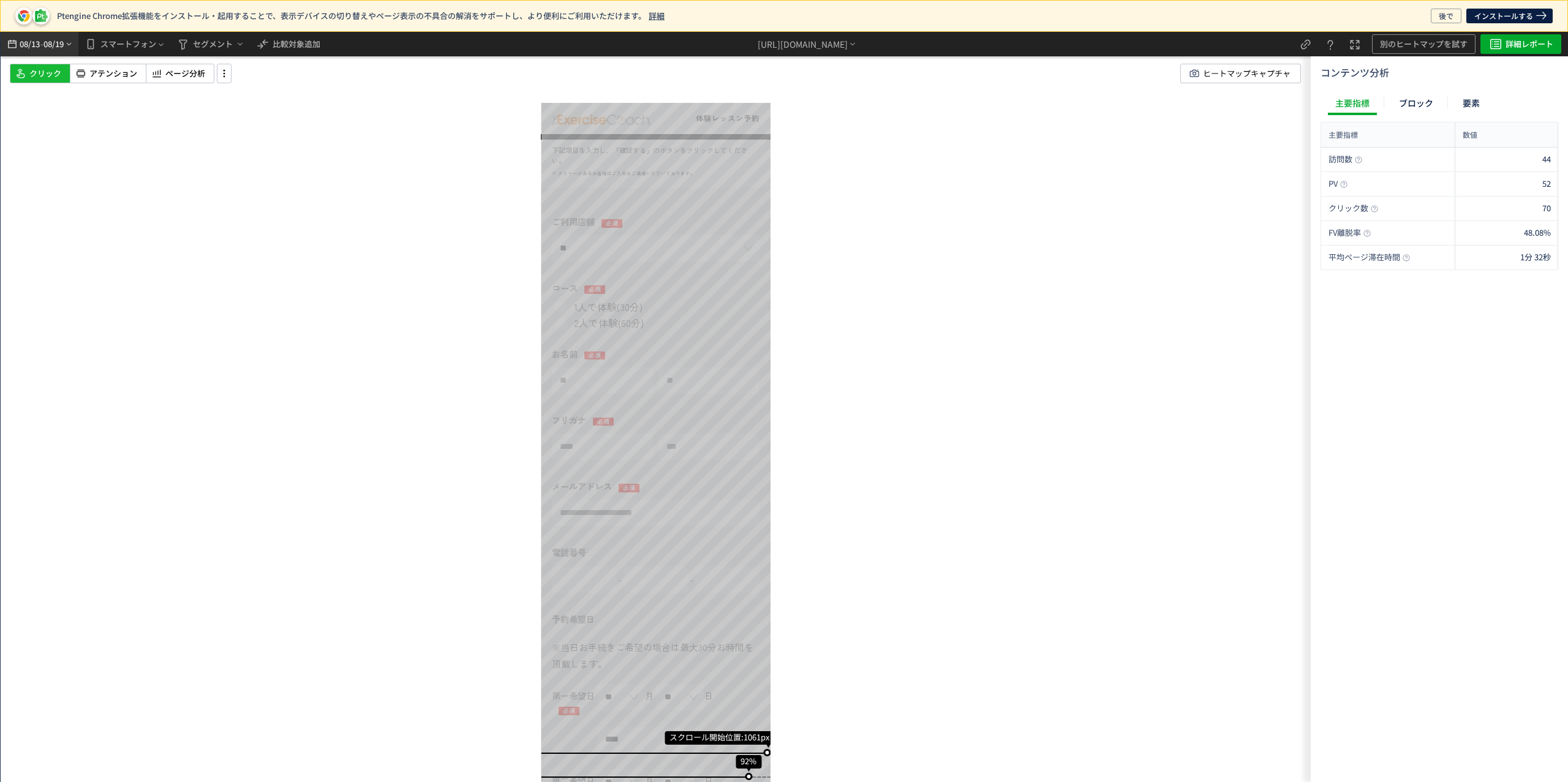
click at [56, 36] on span "08/19" at bounding box center [54, 44] width 21 height 24
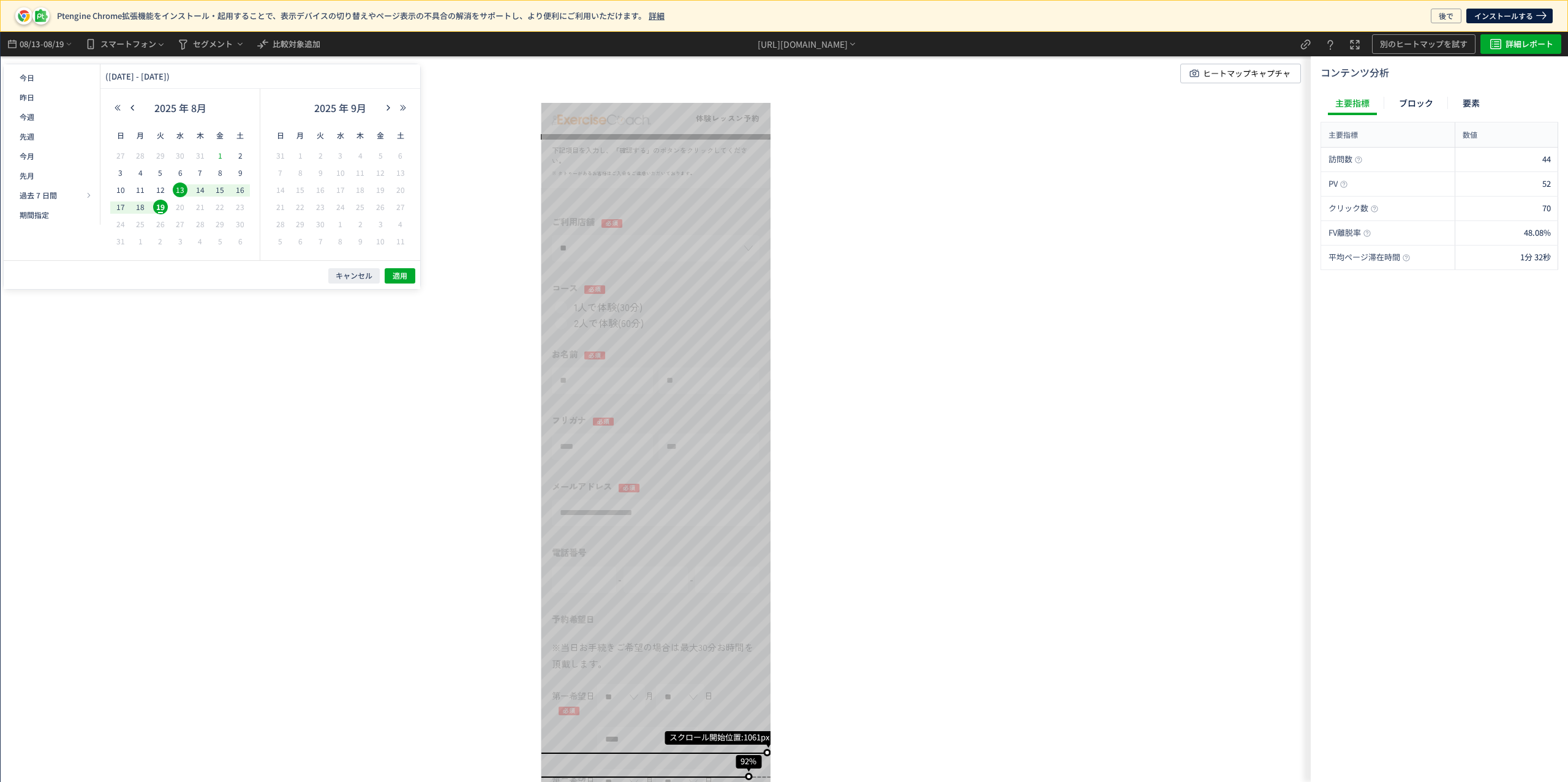
click at [217, 157] on span "1" at bounding box center [220, 156] width 15 height 15
click at [166, 204] on span "19" at bounding box center [160, 207] width 15 height 15
click at [405, 274] on span "適用" at bounding box center [400, 276] width 15 height 11
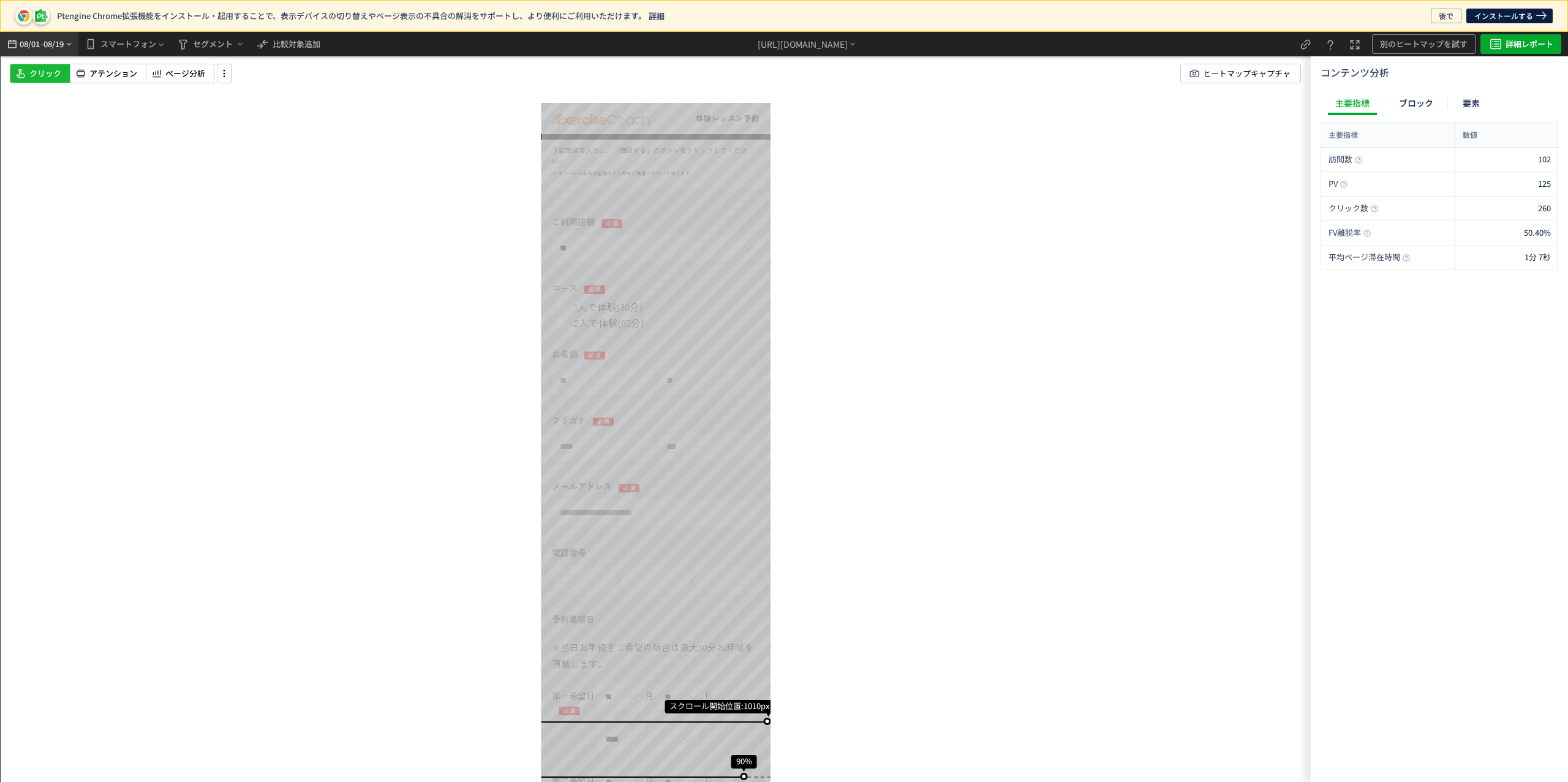
click at [52, 48] on span "08/19" at bounding box center [54, 44] width 21 height 24
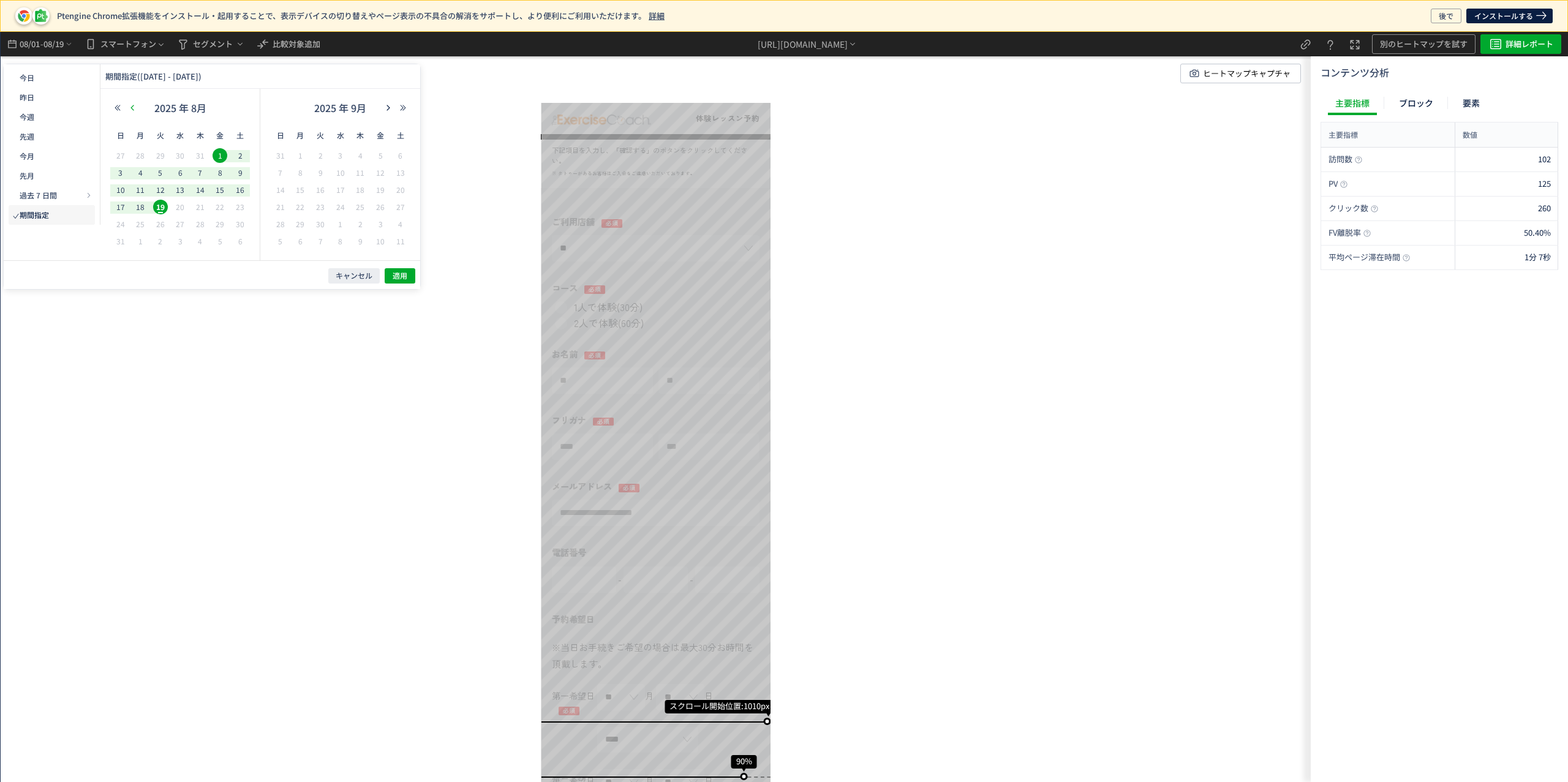
click at [129, 107] on icon "button" at bounding box center [132, 107] width 7 height 7
click at [158, 156] on span "1" at bounding box center [160, 156] width 15 height 15
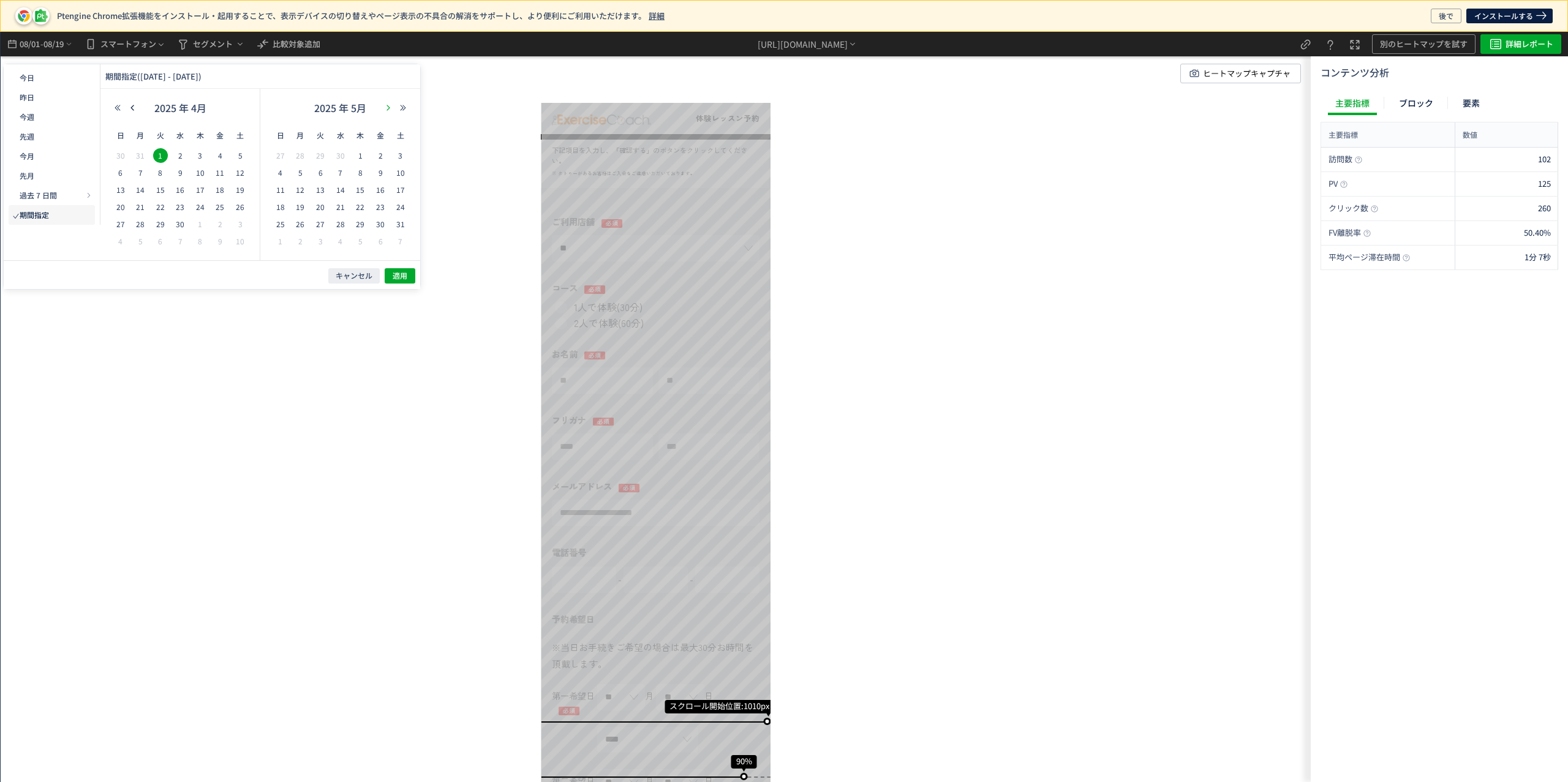
click at [394, 103] on button "button" at bounding box center [388, 107] width 15 height 9
click at [195, 223] on span "31" at bounding box center [200, 224] width 15 height 15
click at [399, 273] on span "適用" at bounding box center [400, 276] width 15 height 11
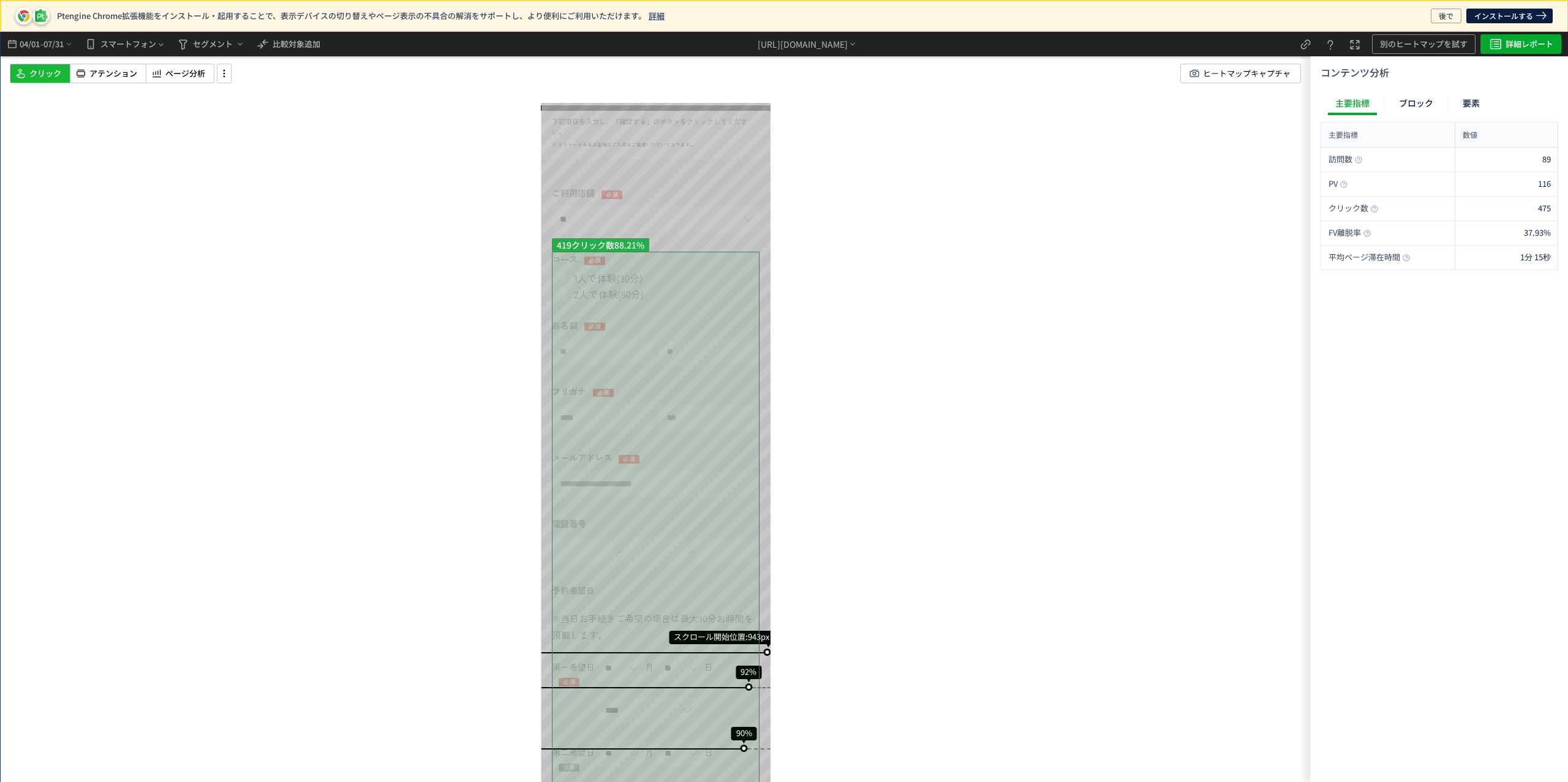
scroll to position [29, 0]
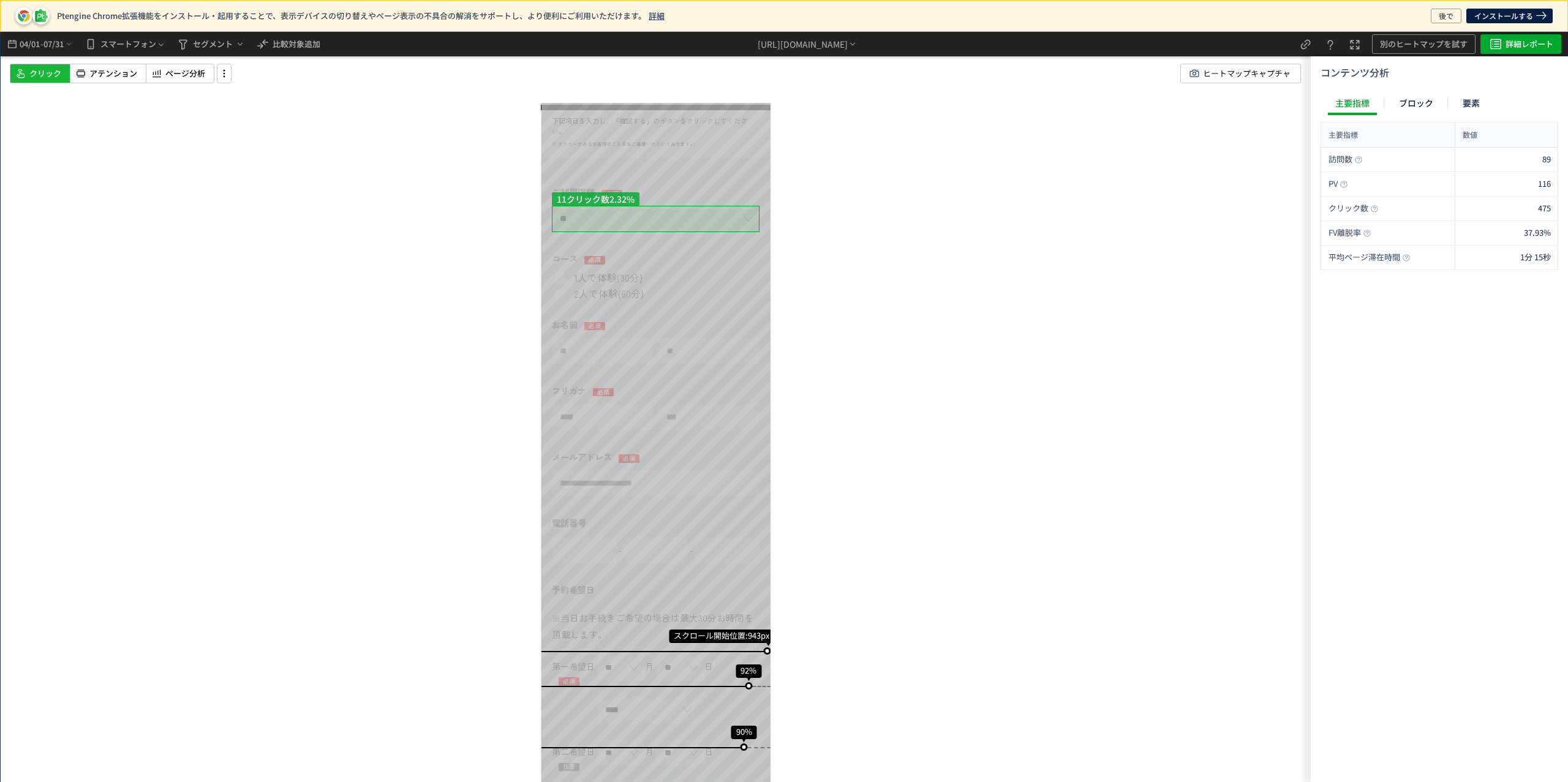
click at [622, 216] on div "スクロール開始位置:943px スクロール到達率 92% スクロール到達率 90% スクロール到達率 90% スクロール到達率 90% スクロール到達率 88…" at bounding box center [656, 709] width 230 height 1272
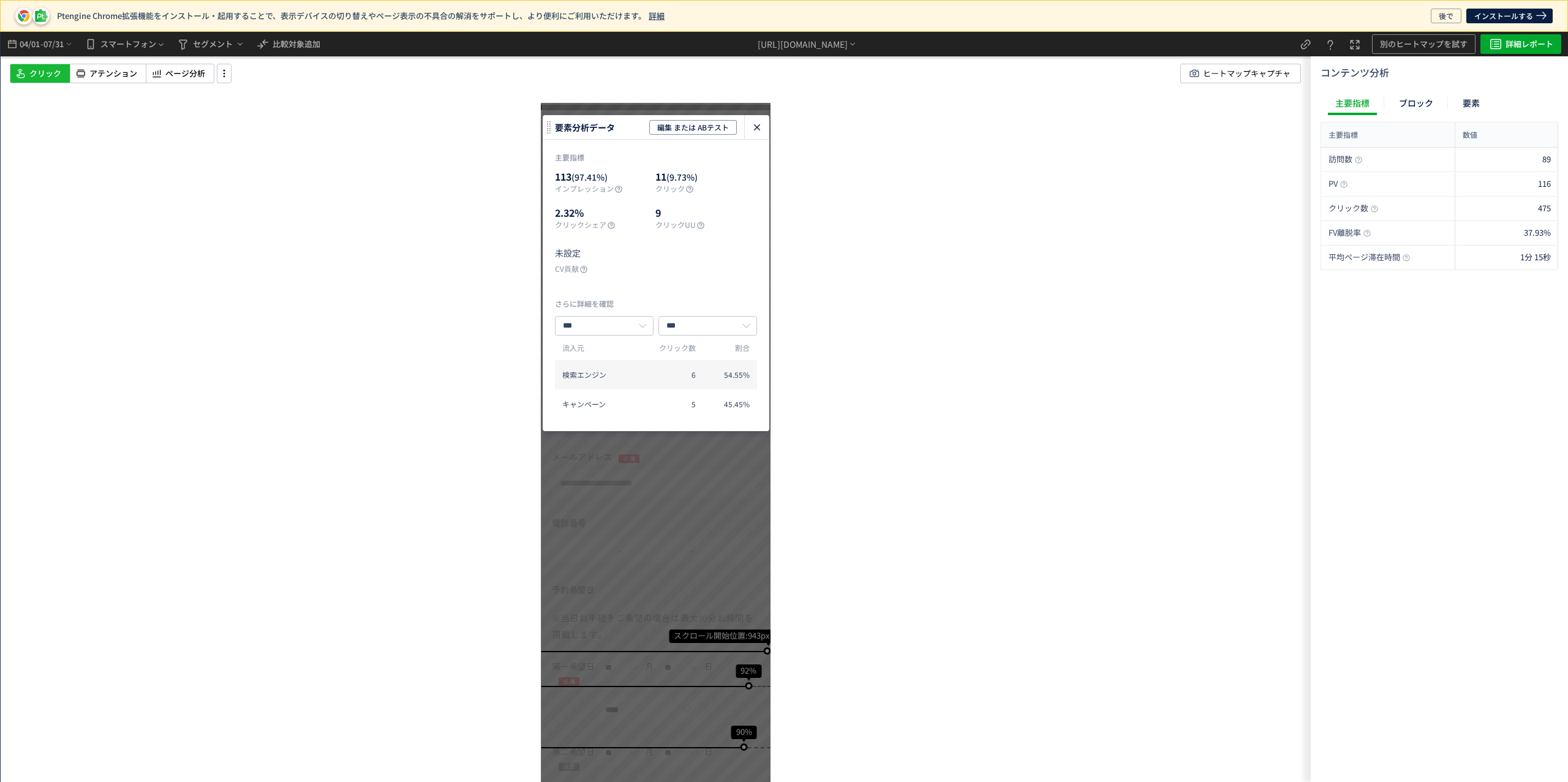
click at [754, 128] on icon "heatmap-click-data-modal" at bounding box center [757, 127] width 15 height 15
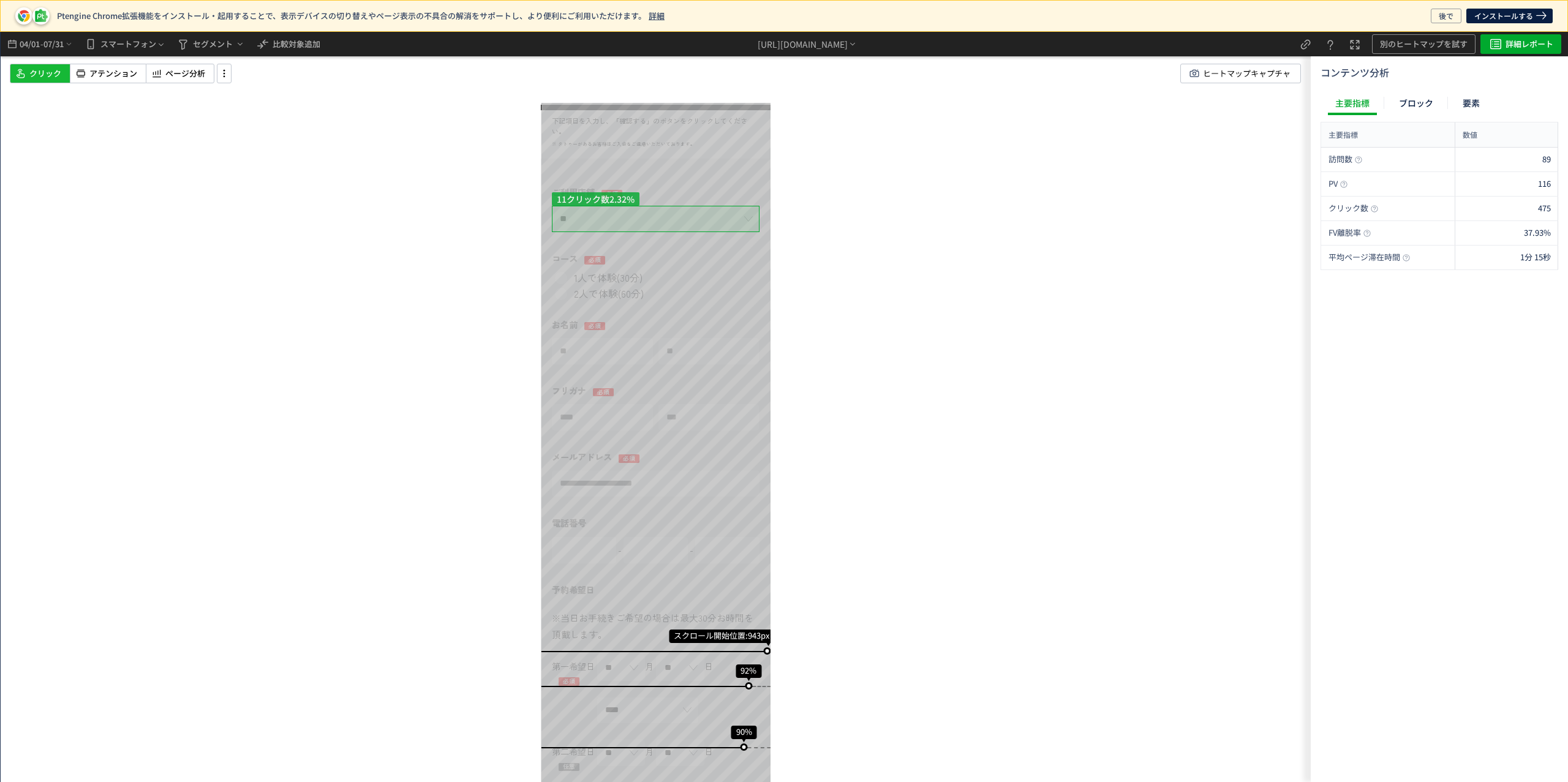
click at [634, 225] on div "スクロール開始位置:943px スクロール到達率 92% スクロール到達率 90% スクロール到達率 90% スクロール到達率 90% スクロール到達率 88…" at bounding box center [656, 709] width 230 height 1272
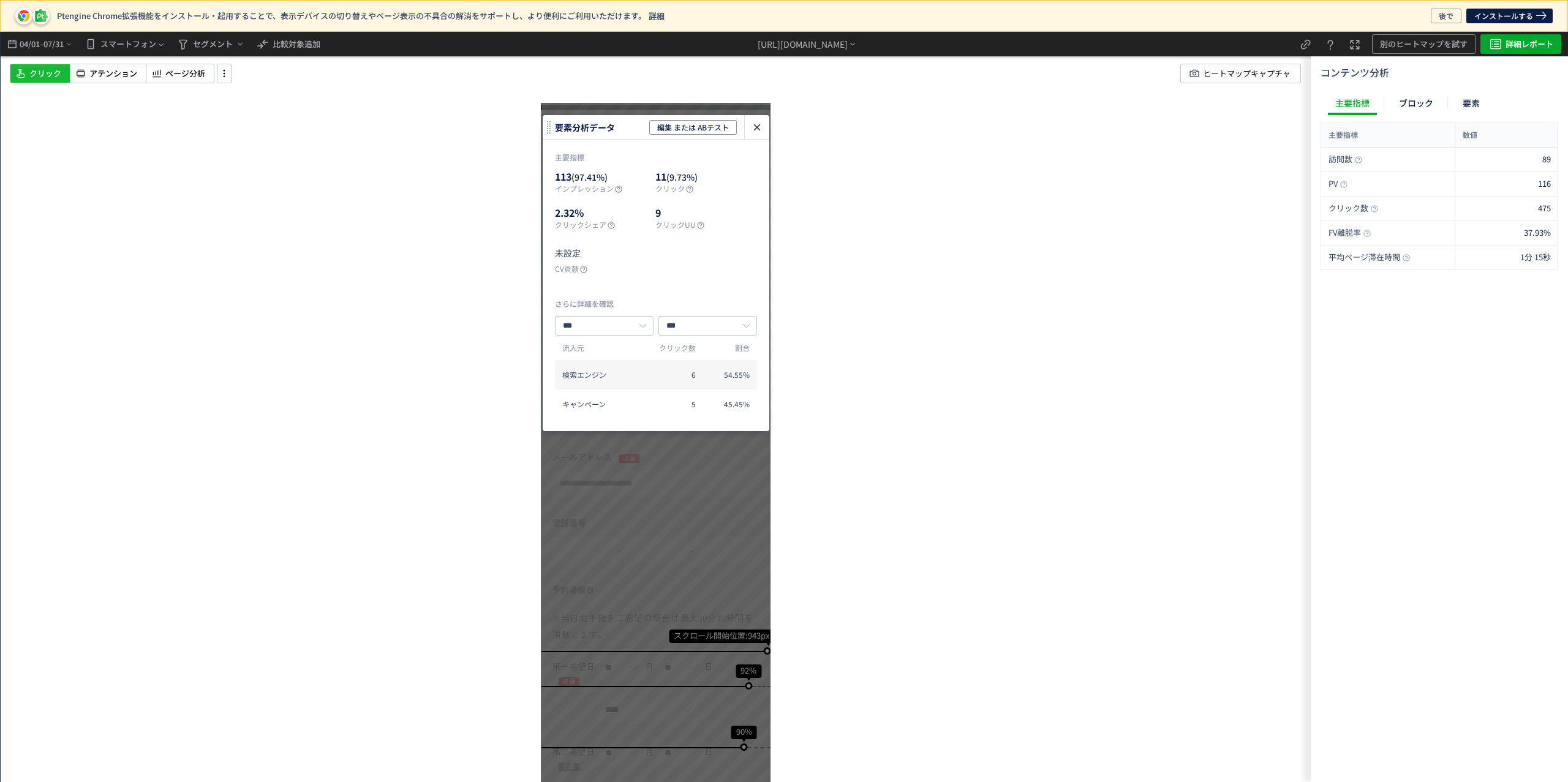
click at [756, 128] on icon "heatmap-click-data-modal" at bounding box center [757, 127] width 15 height 15
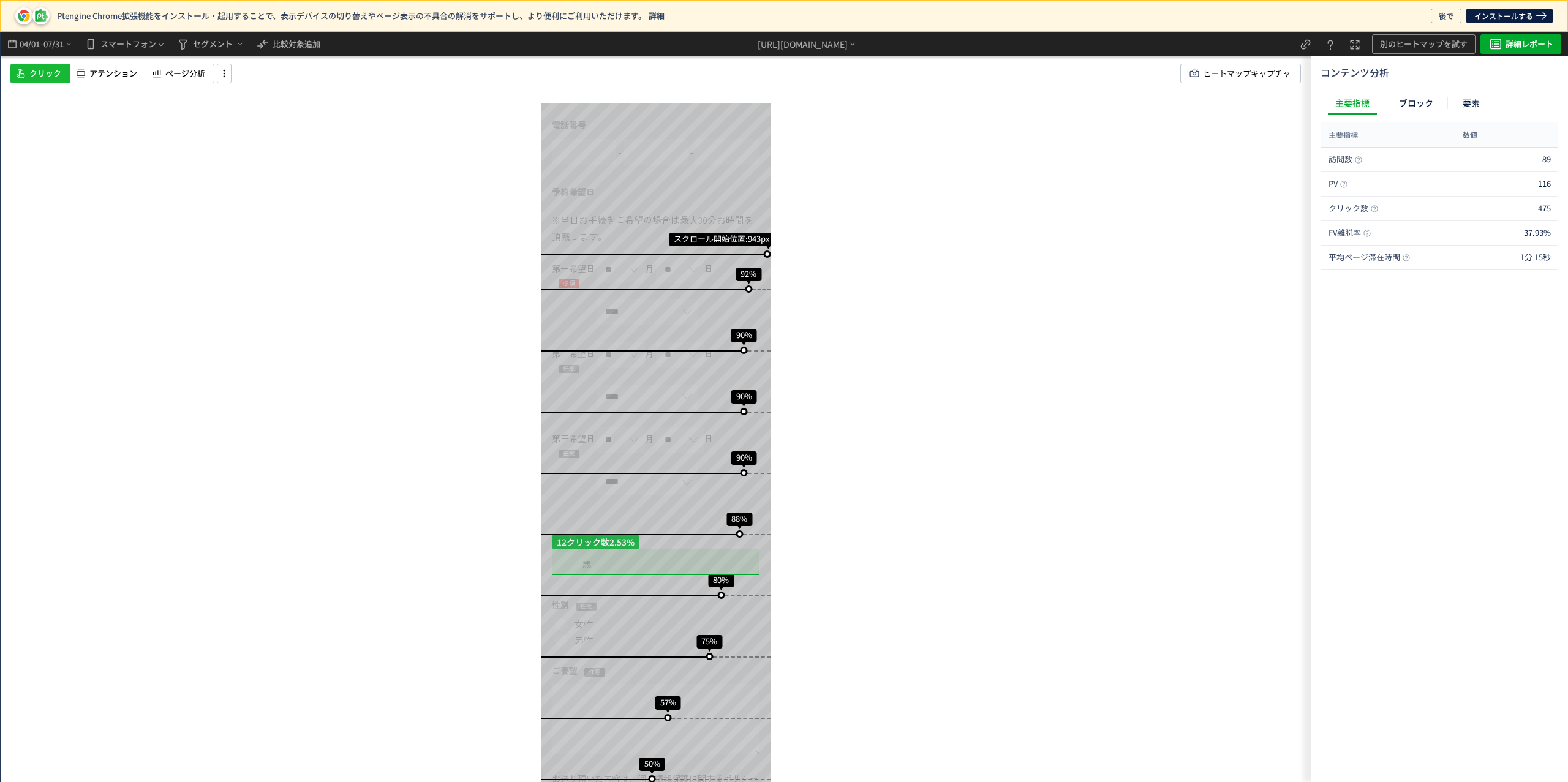
scroll to position [426, 0]
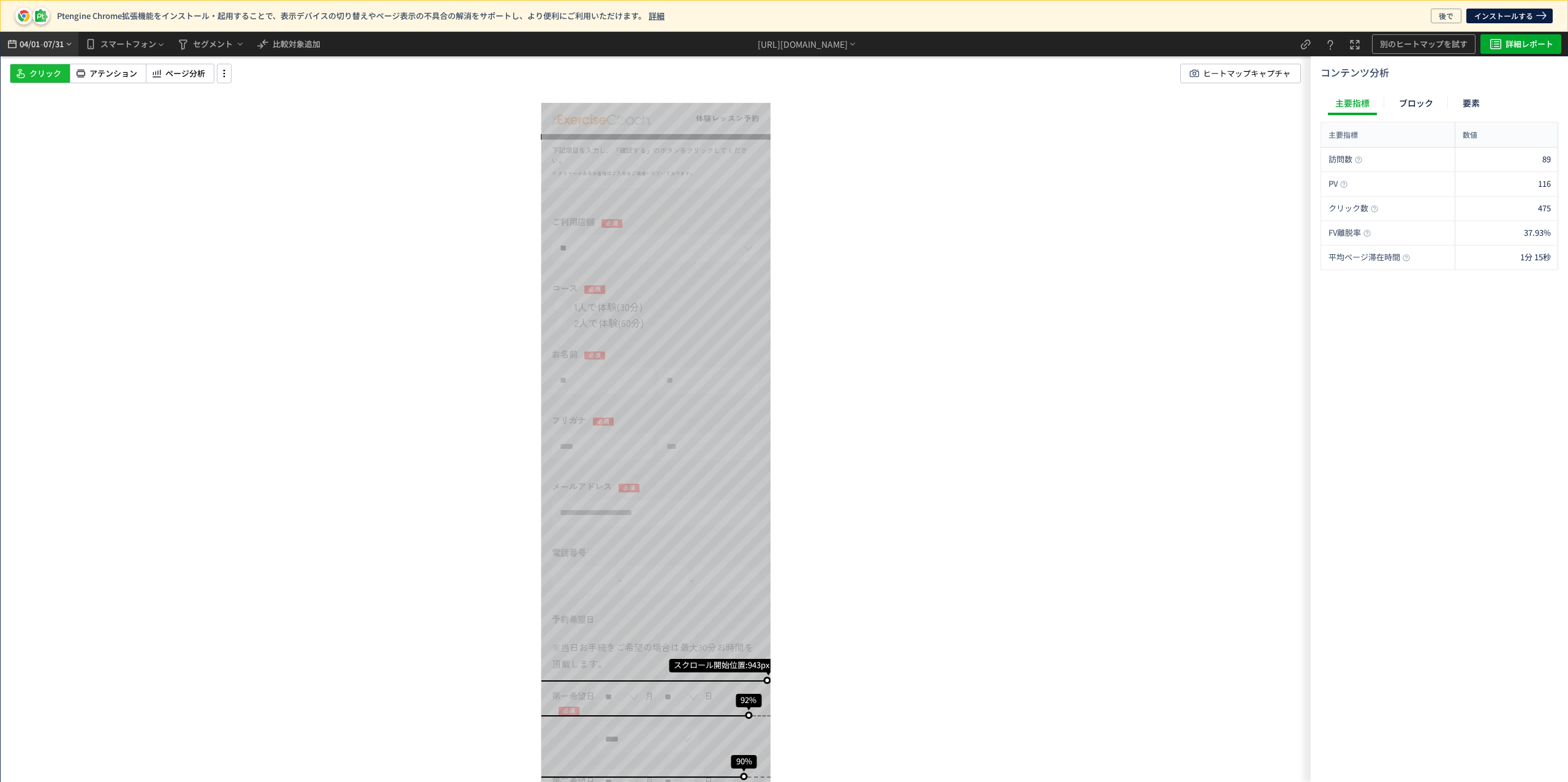
click at [40, 44] on span "04/01" at bounding box center [29, 44] width 21 height 24
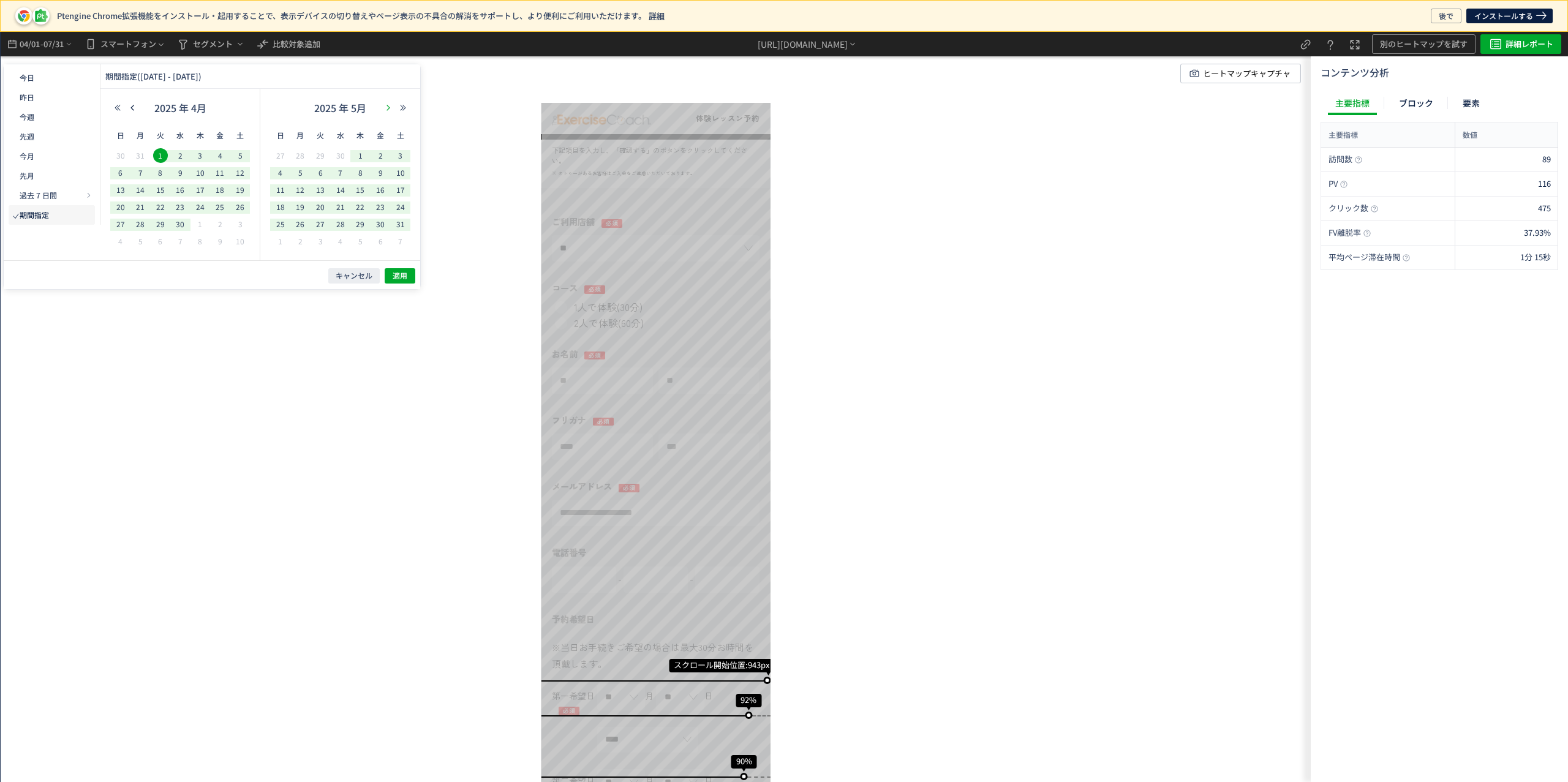
click at [387, 110] on icon "button" at bounding box center [388, 107] width 7 height 7
click at [378, 152] on span "1" at bounding box center [380, 156] width 15 height 15
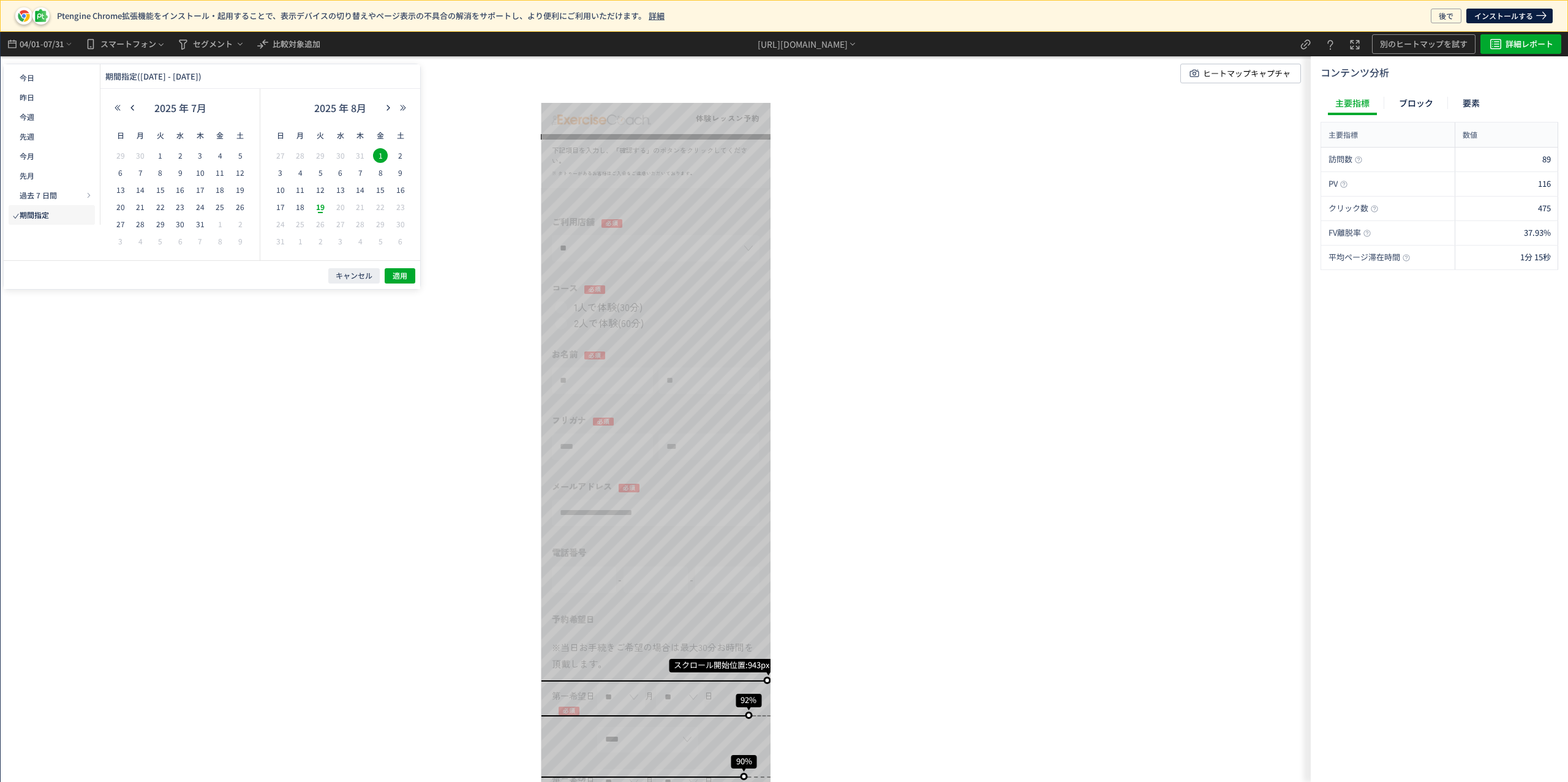
click at [322, 203] on span "19" at bounding box center [320, 207] width 15 height 15
click at [397, 272] on span "適用" at bounding box center [400, 276] width 15 height 11
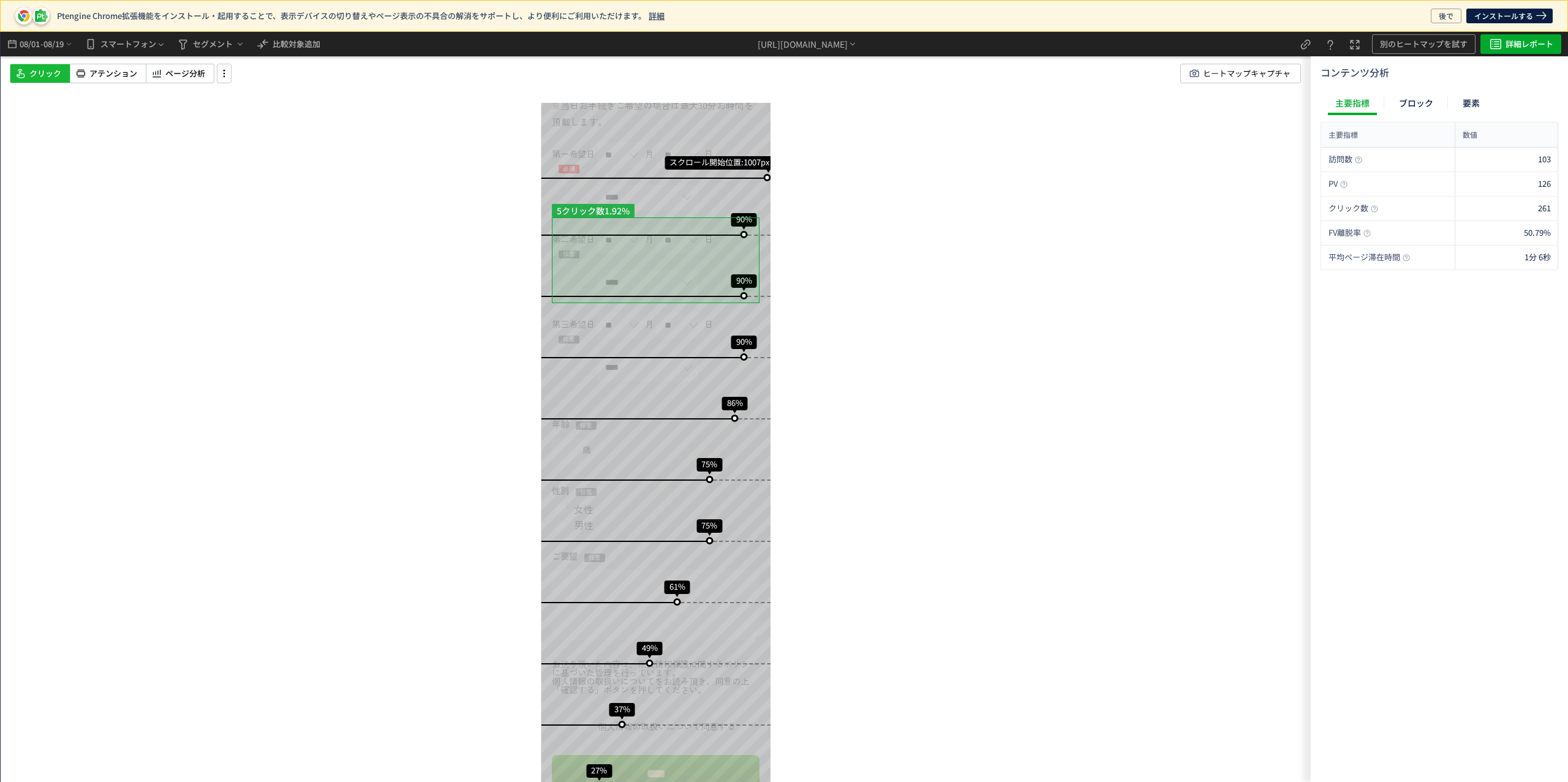
scroll to position [537, 0]
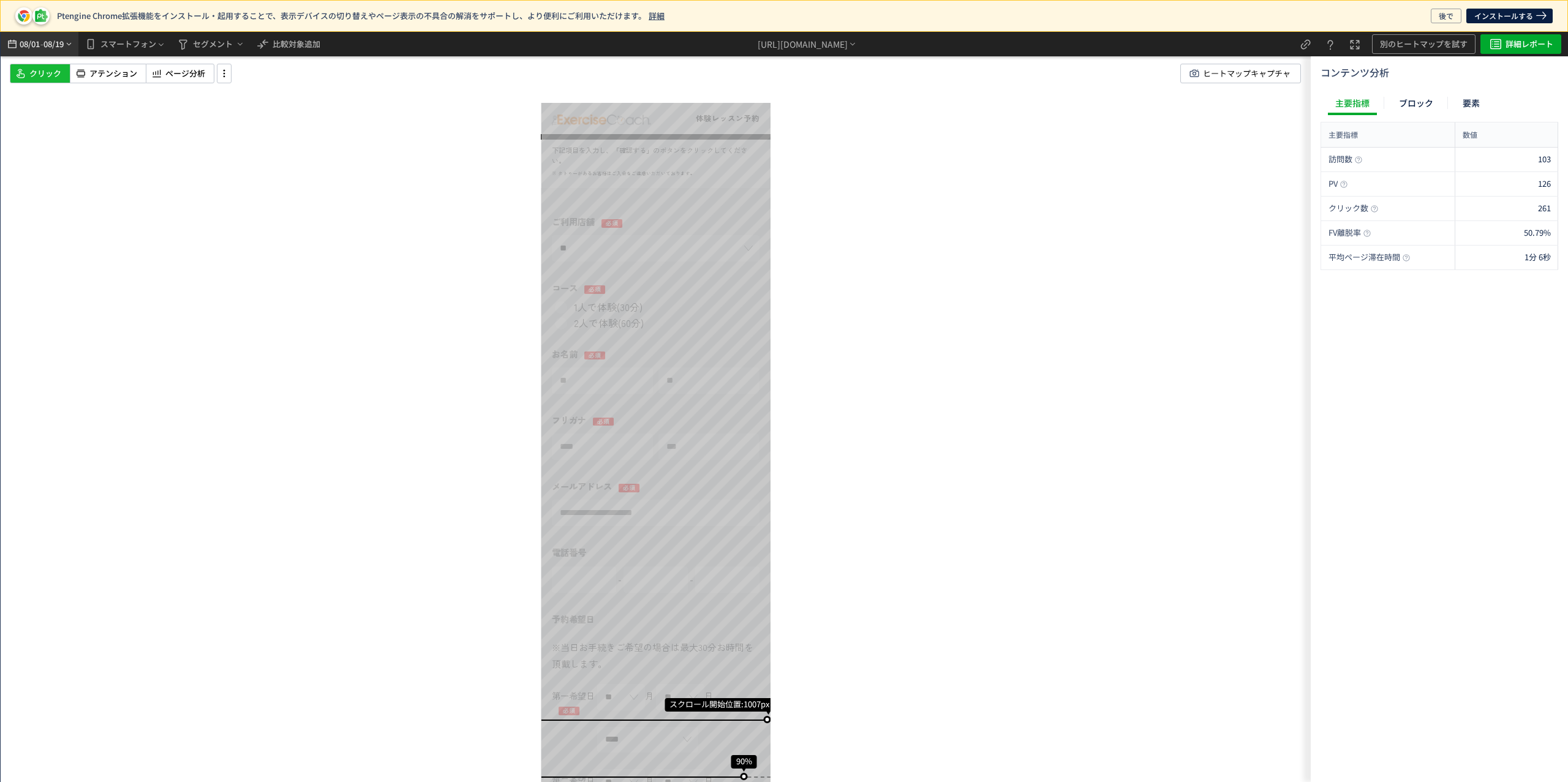
click at [45, 40] on span "08/19" at bounding box center [54, 44] width 21 height 24
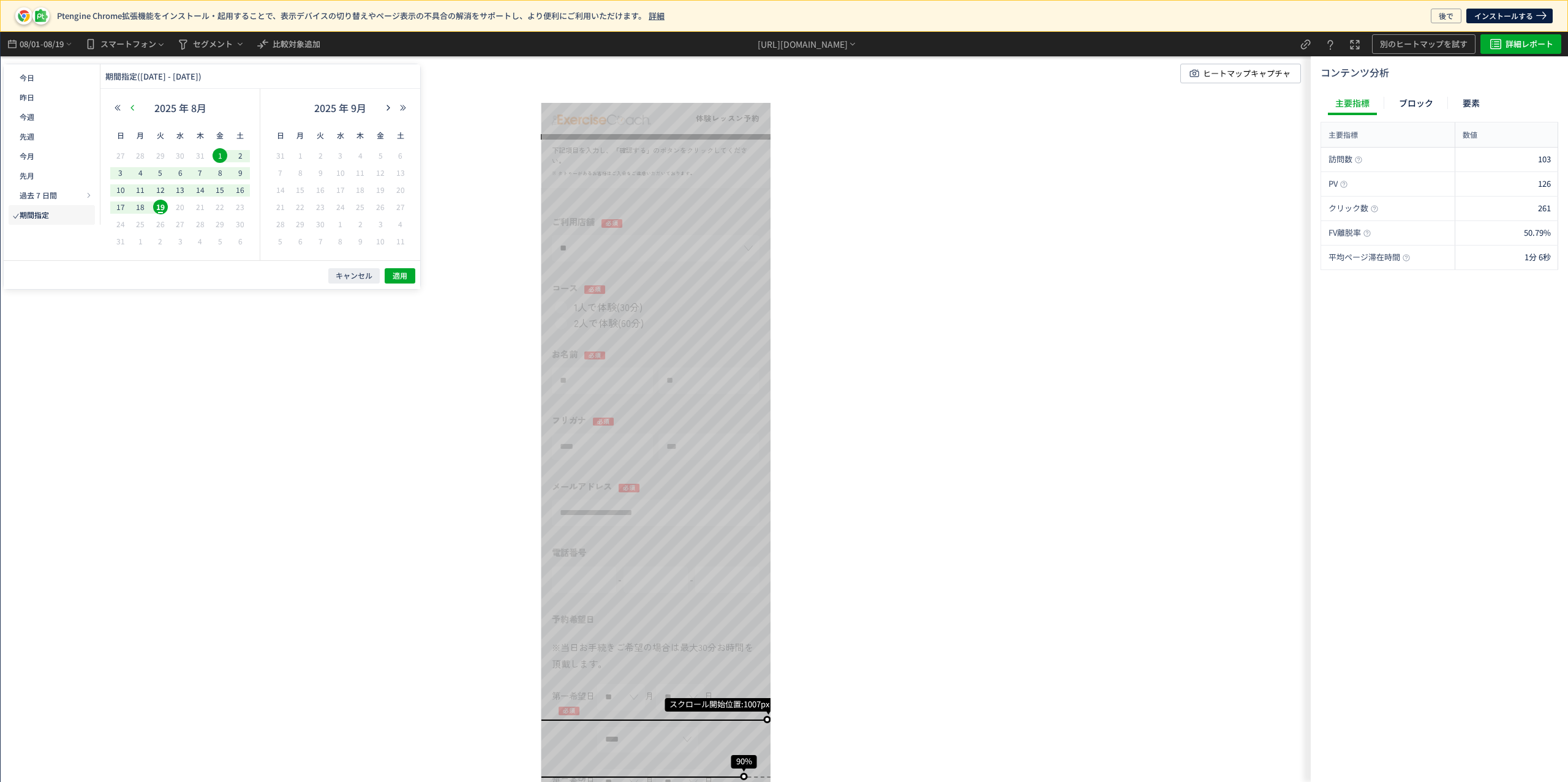
click at [134, 110] on icon "button" at bounding box center [132, 107] width 7 height 7
click at [139, 110] on button "button" at bounding box center [132, 107] width 15 height 9
click at [159, 158] on span "1" at bounding box center [160, 156] width 15 height 15
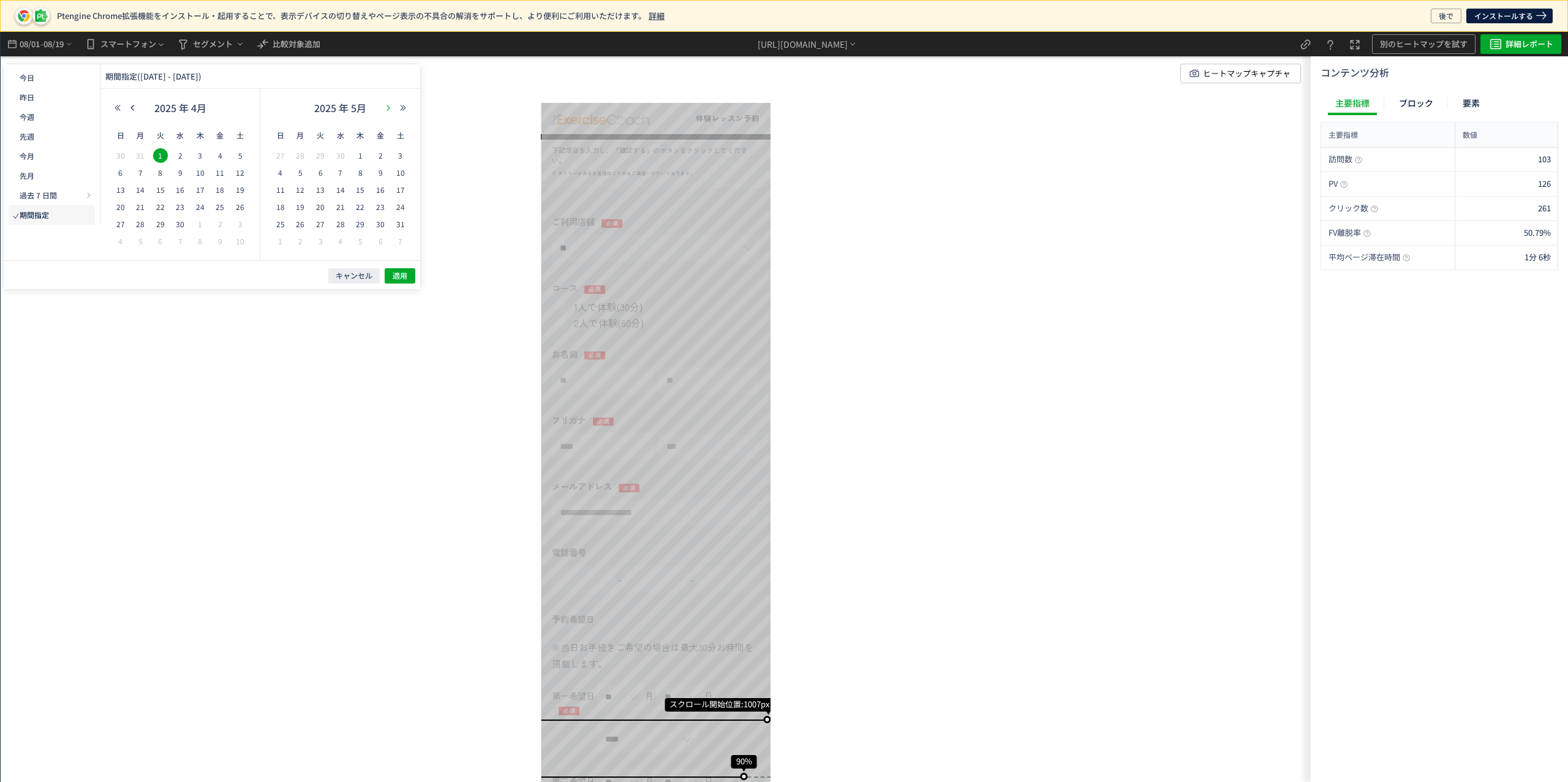
click at [391, 105] on icon "button" at bounding box center [388, 107] width 7 height 7
click at [360, 220] on span "31" at bounding box center [360, 224] width 15 height 15
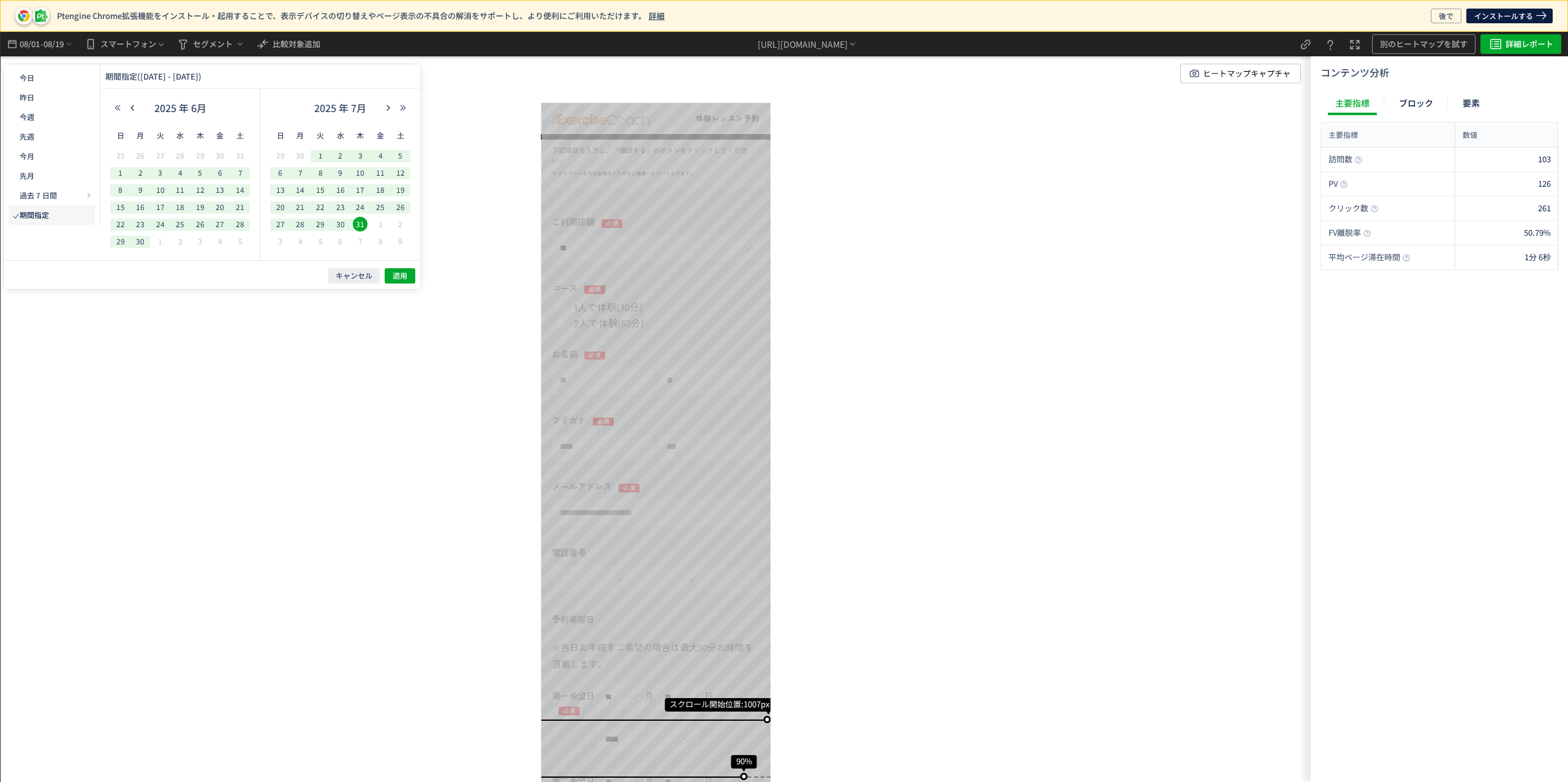
click at [405, 290] on div "スクロール開始位置:1007px スクロール到達率 90% スクロール到達率 90% スクロール到達率 90% スクロール到達率 86% スクロール到達率 7…" at bounding box center [656, 407] width 1310 height 750
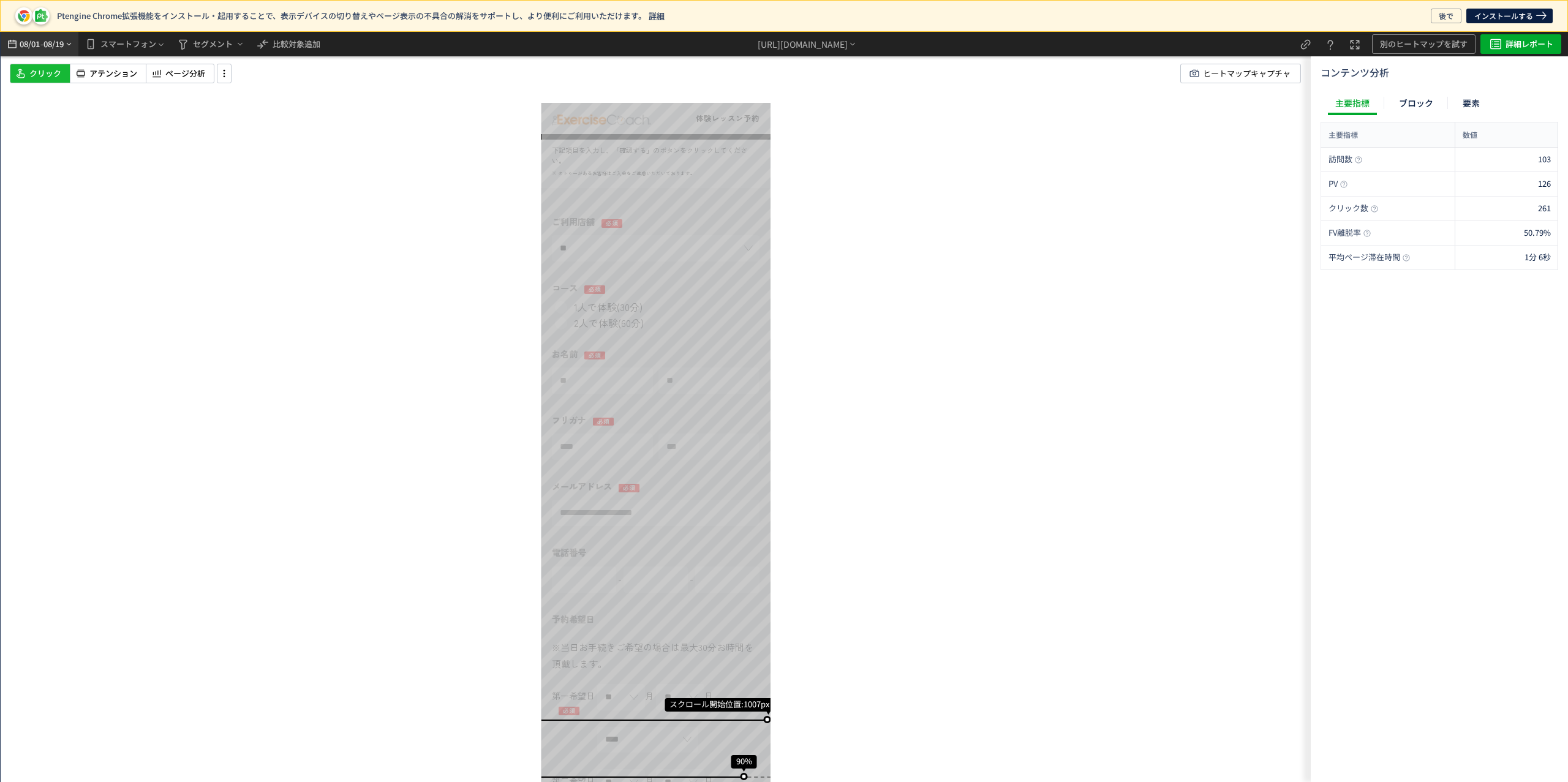
click at [55, 46] on span "08/19" at bounding box center [54, 44] width 21 height 24
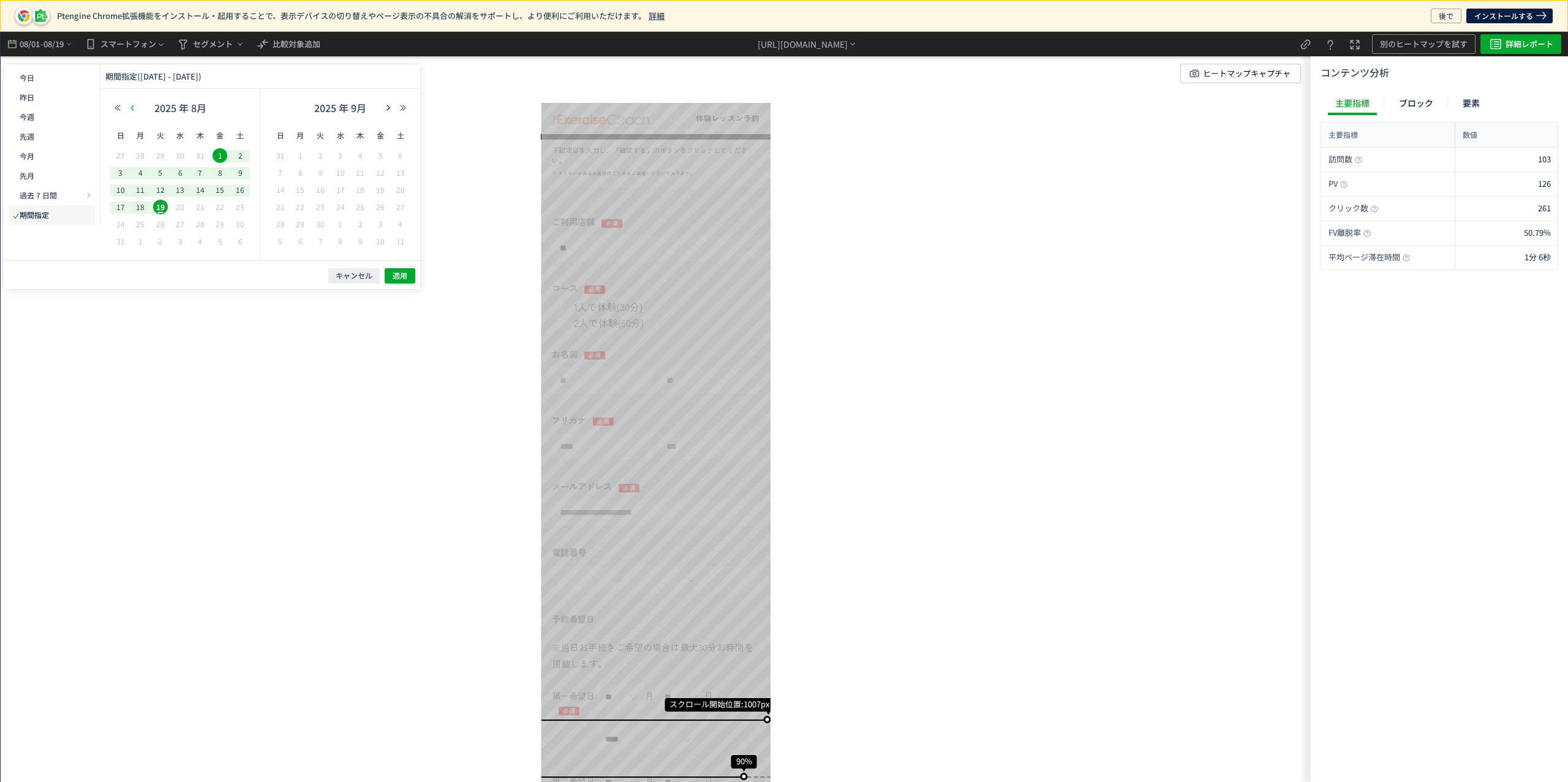
click at [132, 108] on icon "button" at bounding box center [132, 107] width 7 height 7
click at [136, 110] on button "button" at bounding box center [132, 107] width 15 height 9
click at [161, 158] on span "1" at bounding box center [160, 156] width 15 height 15
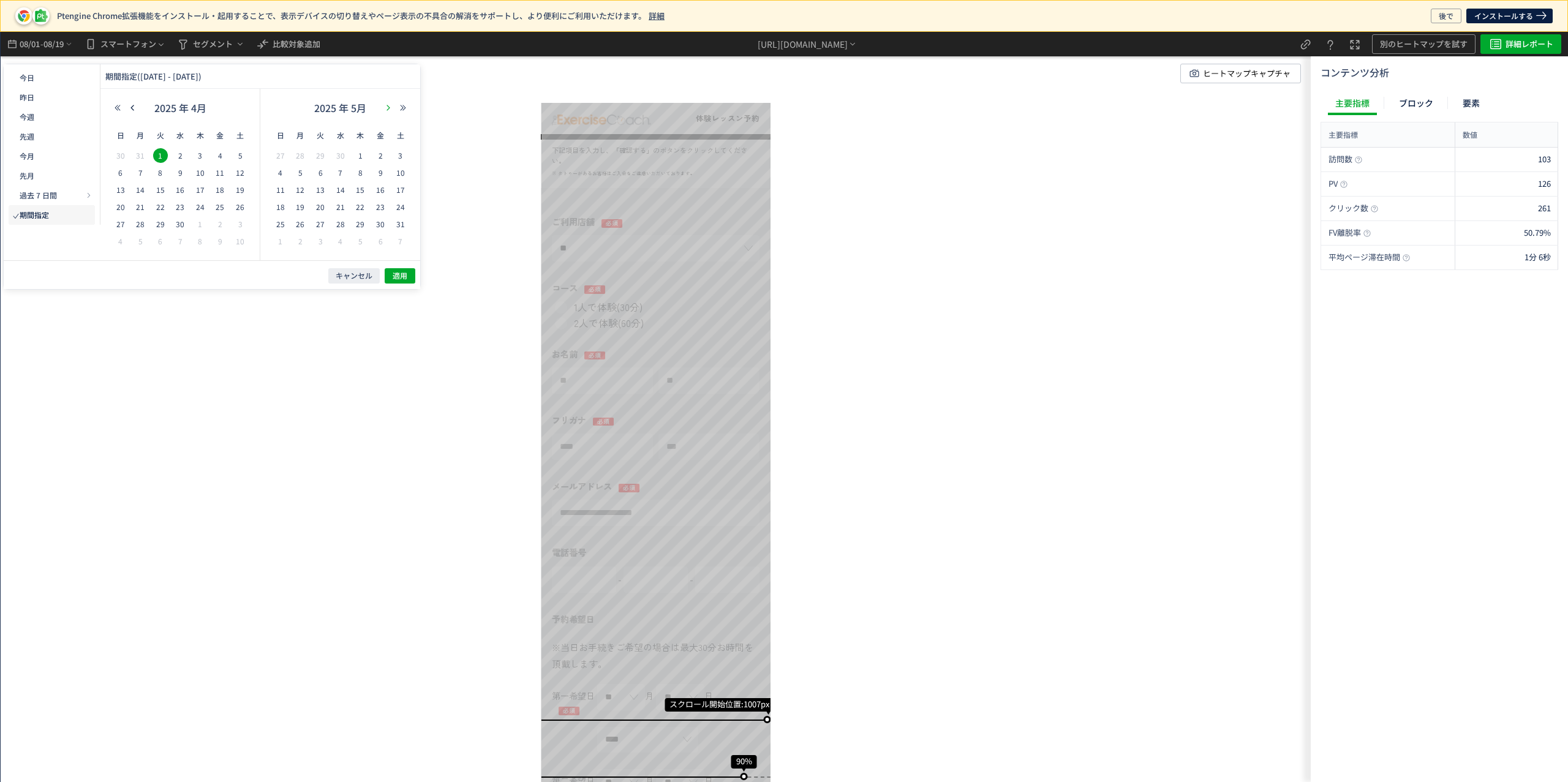
click at [387, 111] on button "button" at bounding box center [388, 107] width 15 height 9
click at [358, 224] on span "31" at bounding box center [360, 224] width 15 height 15
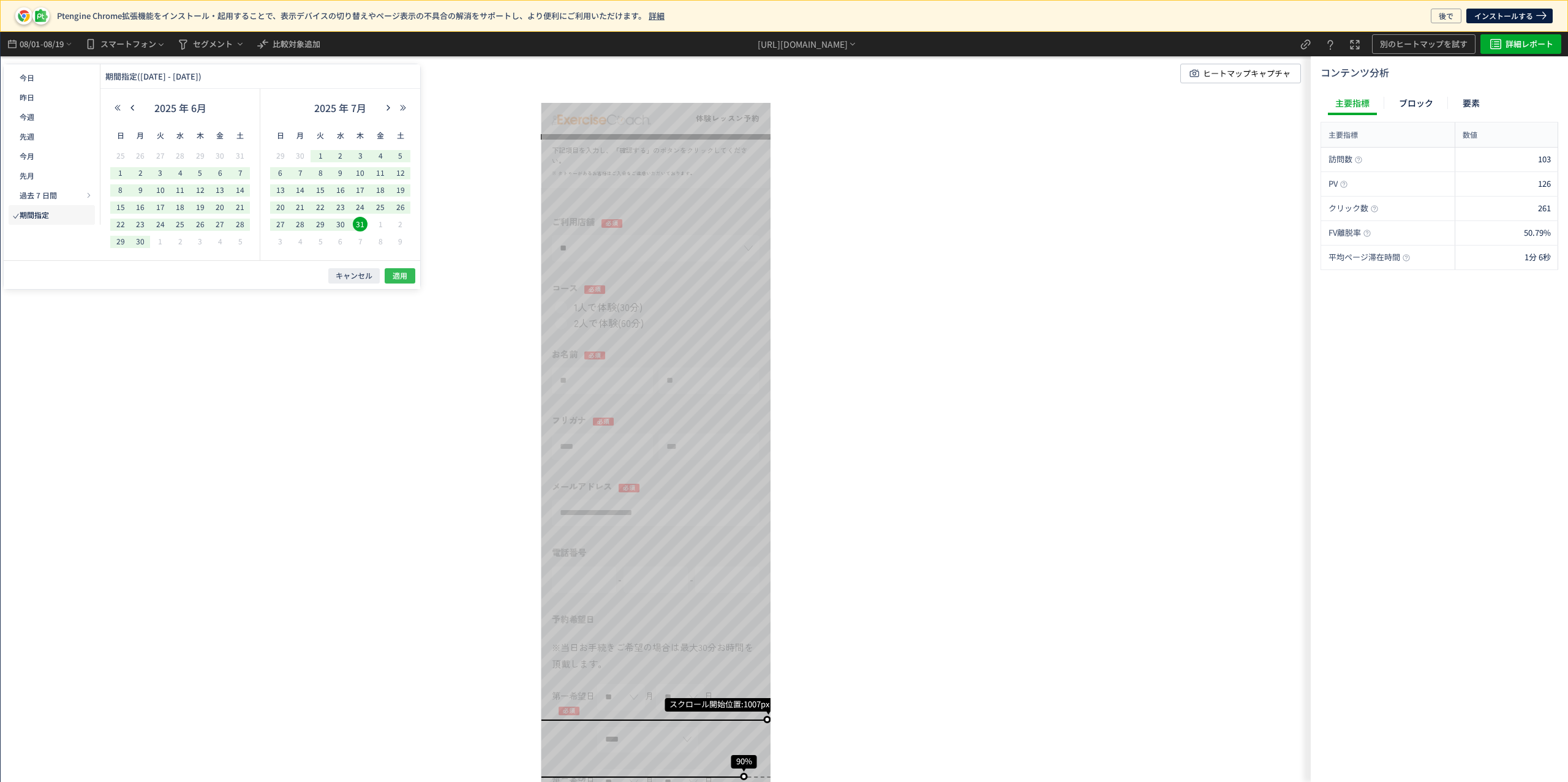
click at [401, 274] on span "適用" at bounding box center [400, 276] width 15 height 11
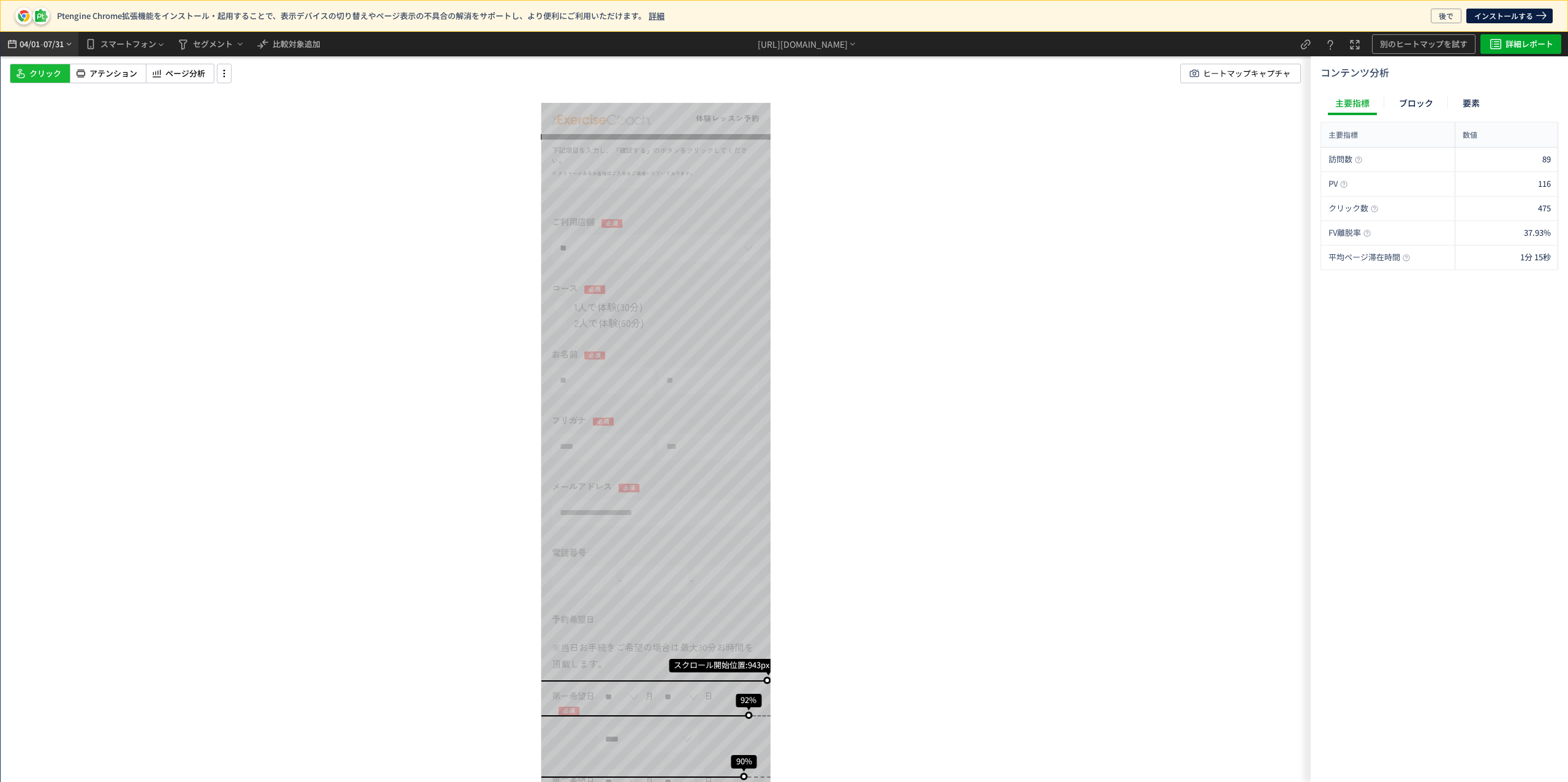
click at [65, 42] on icon "heatmap-top-bar" at bounding box center [69, 44] width 9 height 10
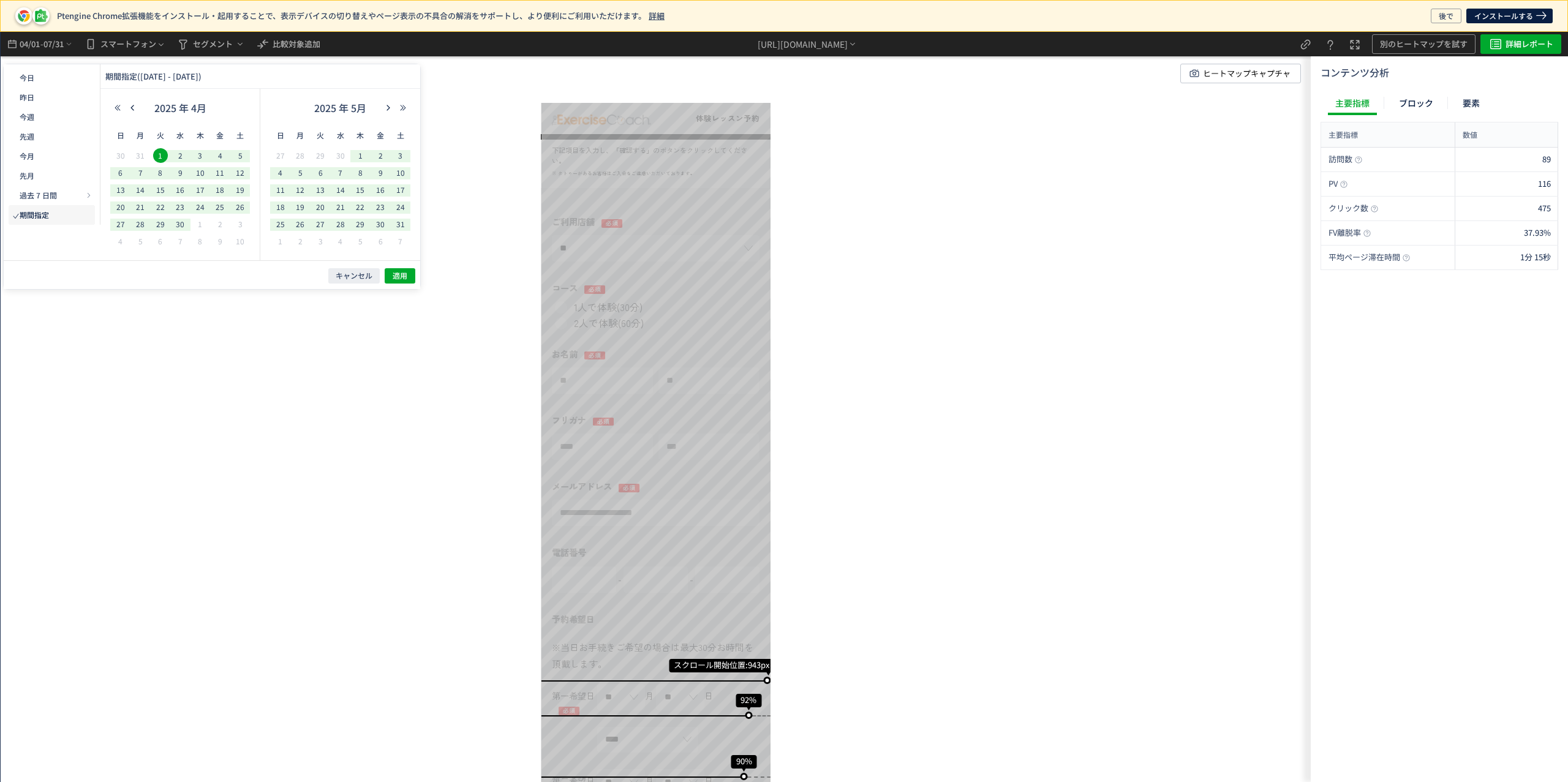
click at [387, 113] on div "2025 年 5月" at bounding box center [340, 111] width 140 height 24
click at [391, 109] on icon "button" at bounding box center [388, 107] width 7 height 7
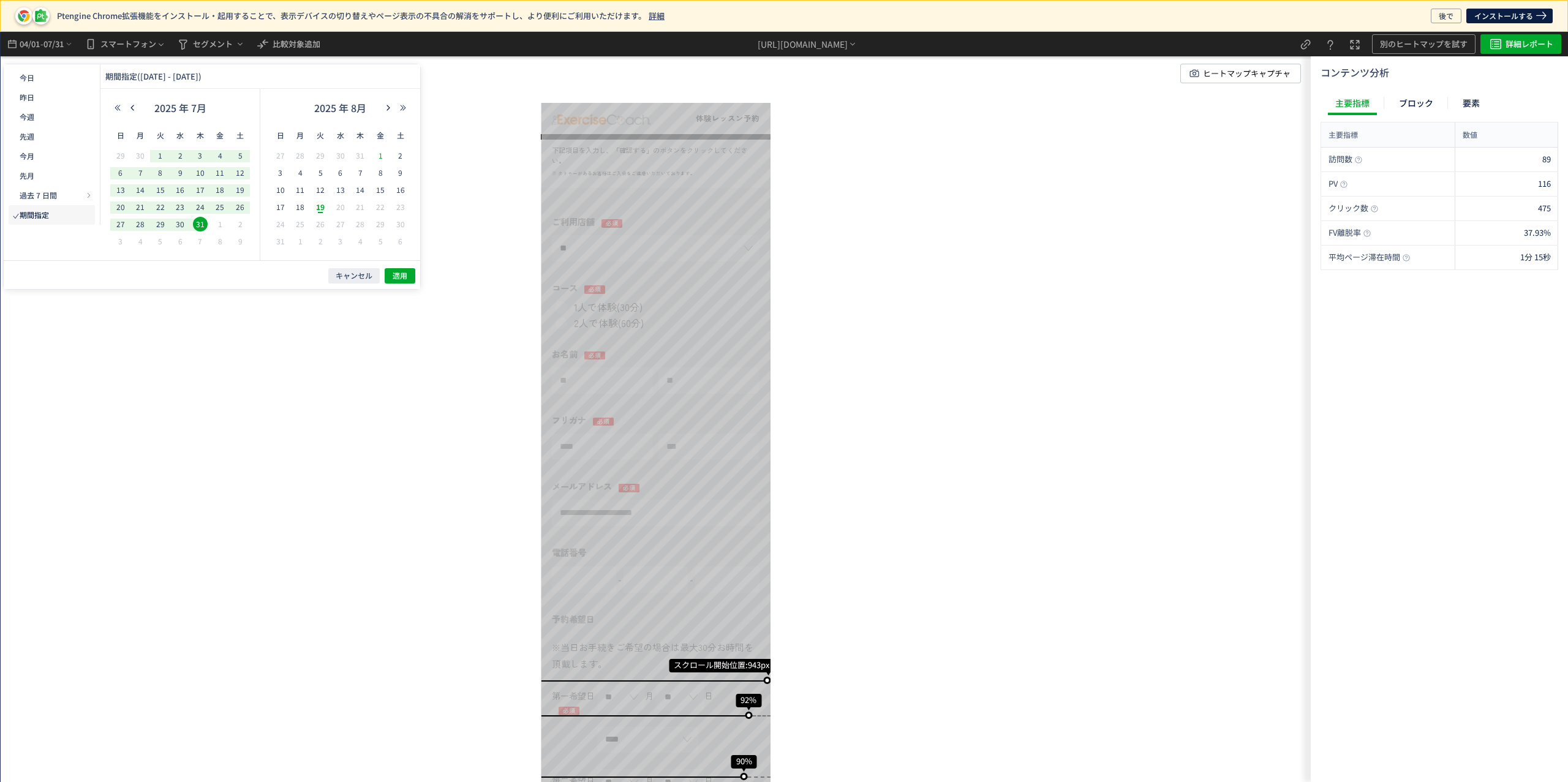
click at [379, 153] on span "1" at bounding box center [380, 156] width 15 height 15
click at [322, 201] on span "19" at bounding box center [320, 207] width 15 height 15
click at [396, 273] on span "適用" at bounding box center [400, 276] width 15 height 11
